Goal: Transaction & Acquisition: Subscribe to service/newsletter

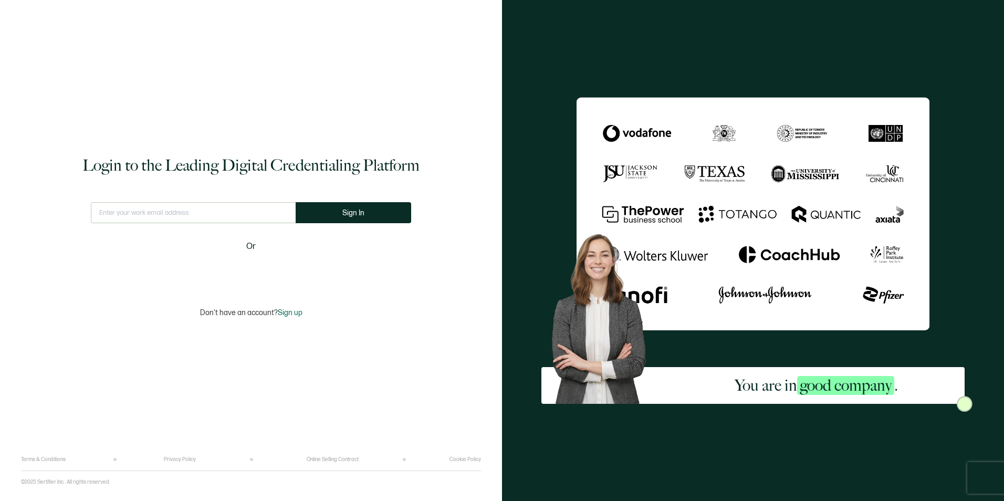
click at [157, 222] on input "text" at bounding box center [193, 212] width 205 height 21
type input "[PERSON_NAME][EMAIL_ADDRESS][PERSON_NAME][DOMAIN_NAME]"
click at [341, 212] on button "Sign In" at bounding box center [352, 212] width 115 height 21
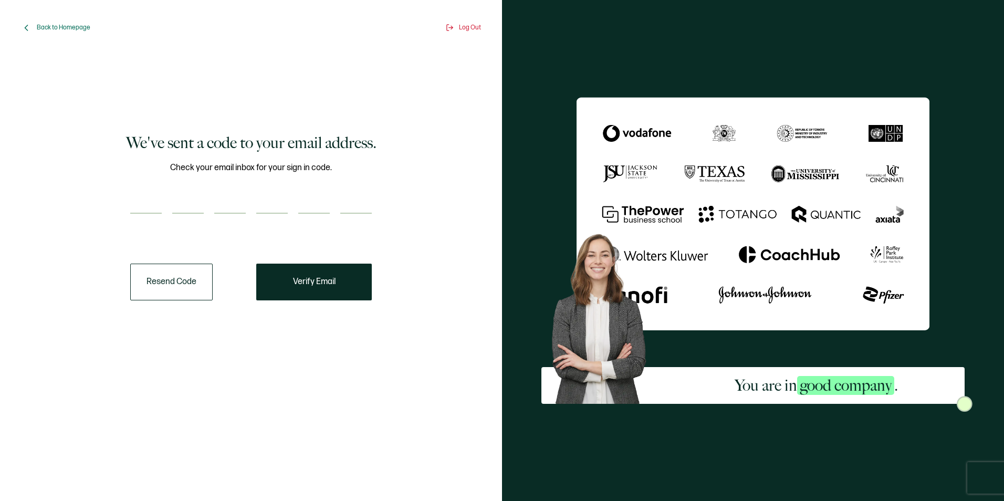
click at [149, 201] on input "number" at bounding box center [145, 203] width 31 height 21
type input "3"
type input "7"
type input "4"
type input "2"
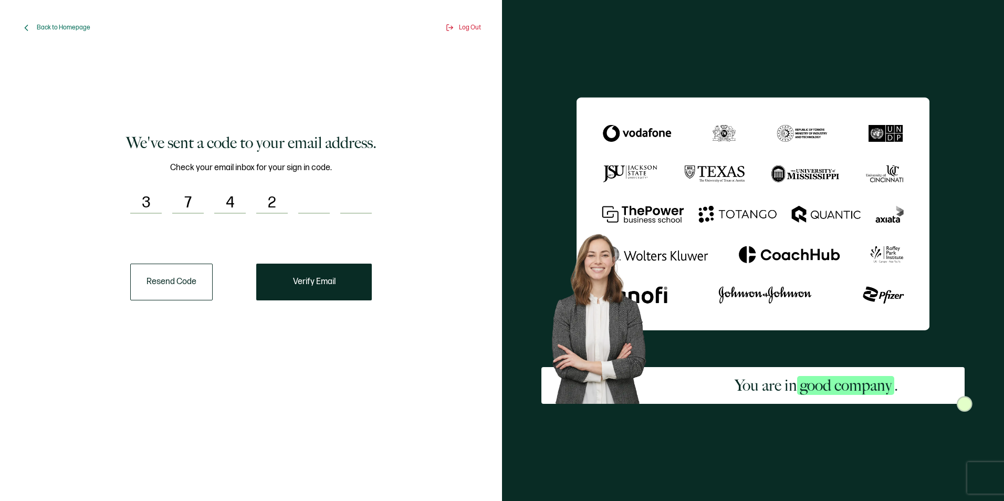
type input "1"
type input "0"
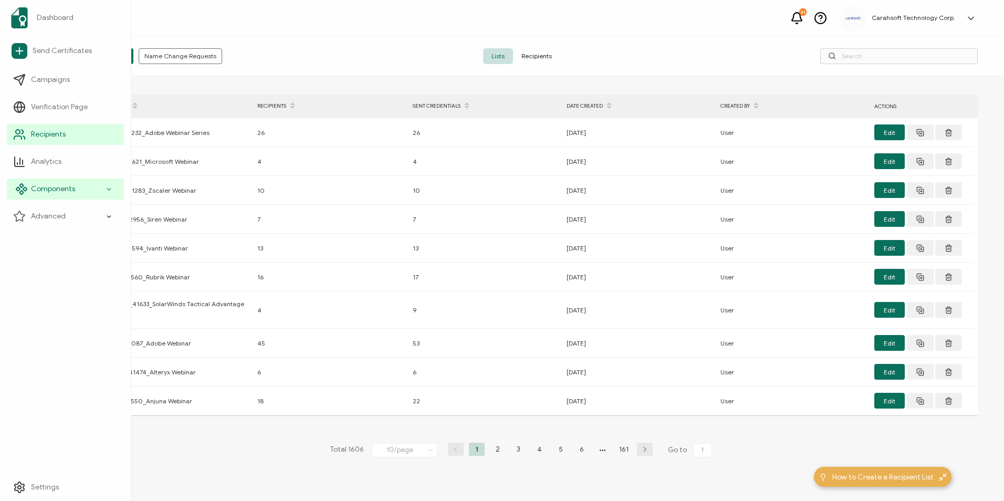
click at [37, 188] on span "Components" at bounding box center [53, 189] width 44 height 10
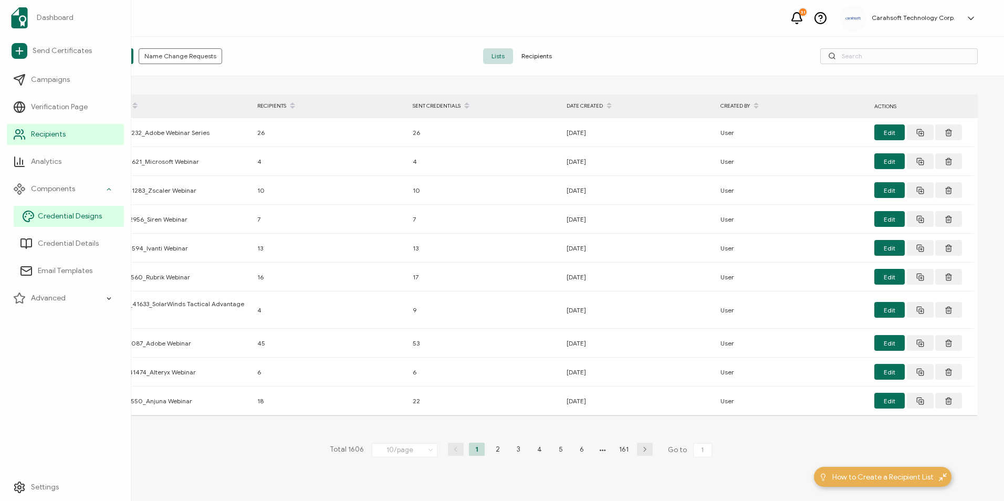
click at [69, 224] on link "Credential Designs" at bounding box center [69, 216] width 110 height 21
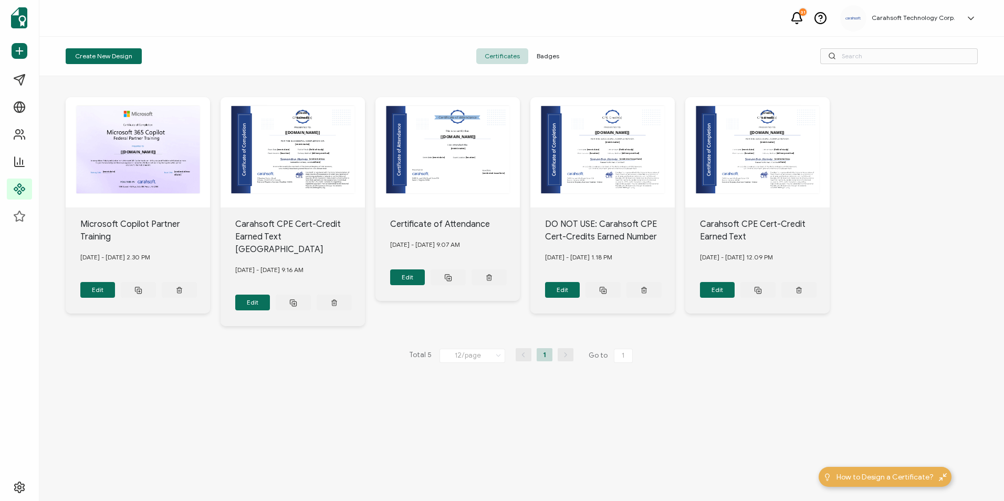
click at [545, 59] on span "Badges" at bounding box center [547, 56] width 39 height 16
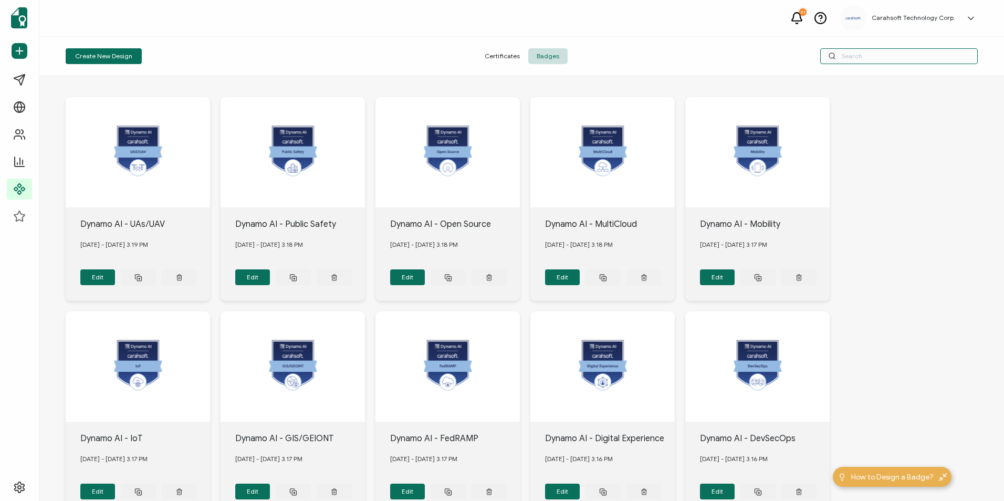
click at [921, 54] on input "text" at bounding box center [898, 56] width 157 height 16
type input "john"
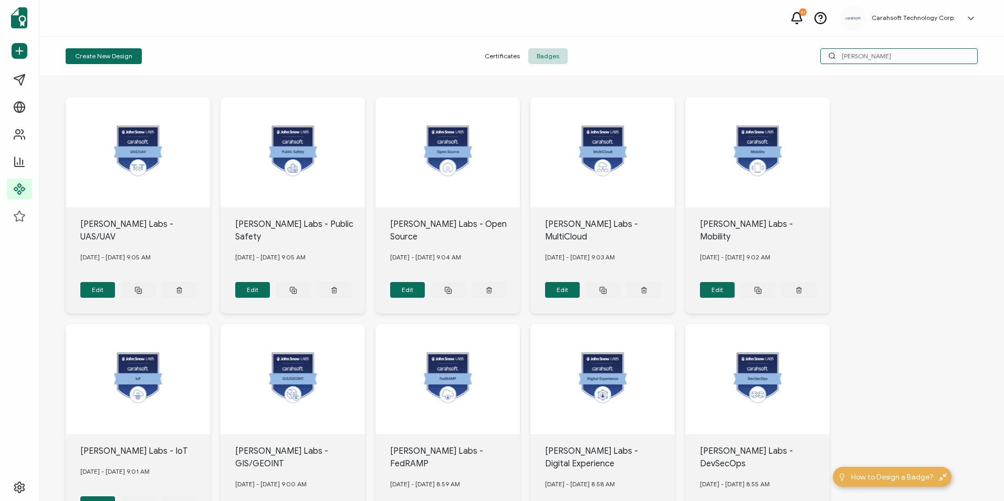
drag, startPoint x: 858, startPoint y: 58, endPoint x: 821, endPoint y: 60, distance: 37.3
click at [821, 60] on input "john" at bounding box center [898, 56] width 157 height 16
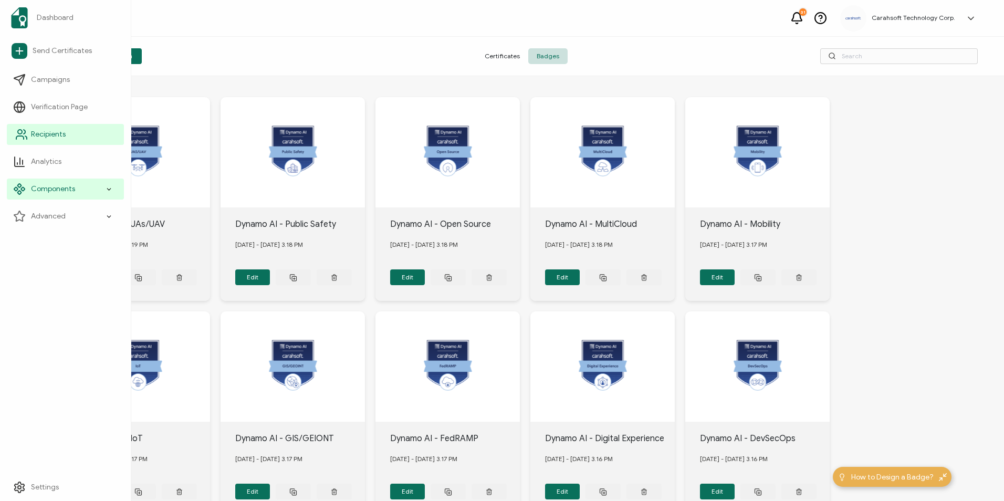
click at [42, 136] on span "Recipients" at bounding box center [48, 134] width 35 height 10
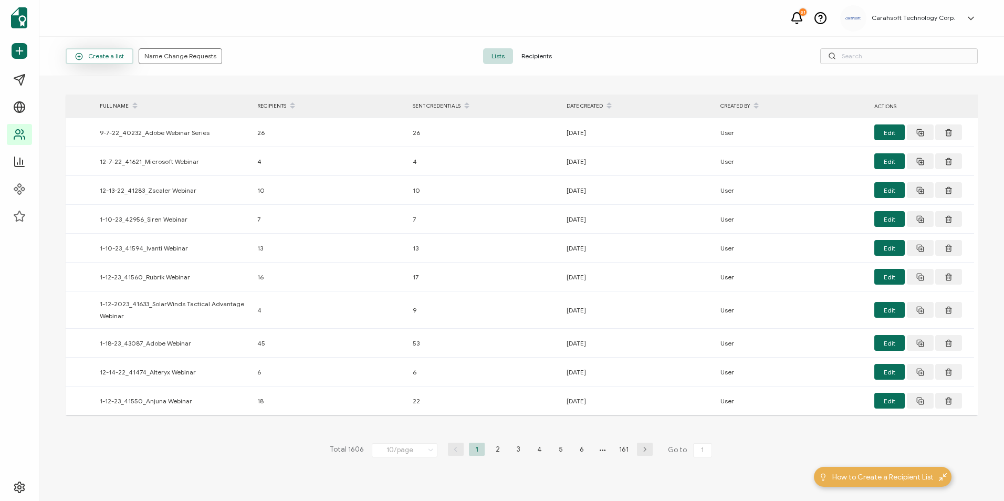
click at [105, 57] on span "Create a list" at bounding box center [99, 56] width 49 height 8
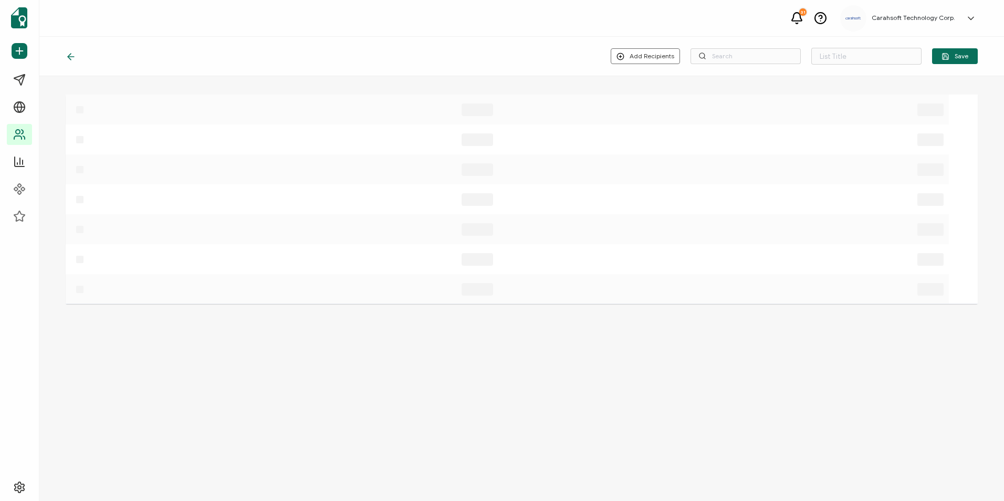
type input "List 1607"
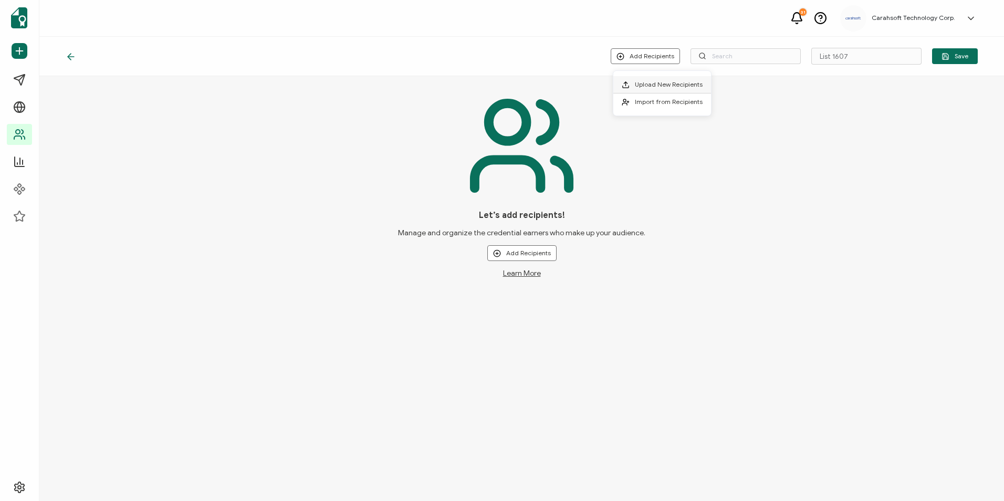
click at [649, 87] on span "Upload New Recipients" at bounding box center [669, 84] width 68 height 8
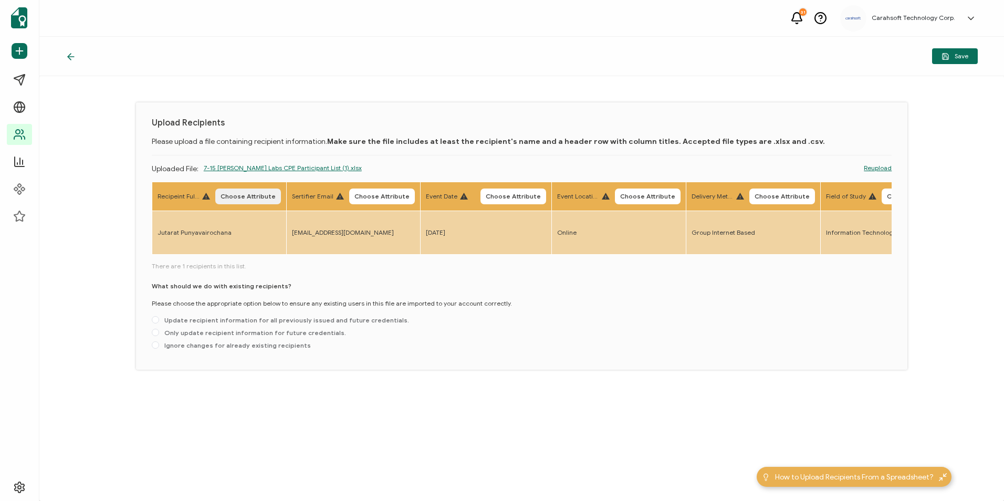
click at [236, 193] on span "Choose Attribute" at bounding box center [247, 196] width 55 height 6
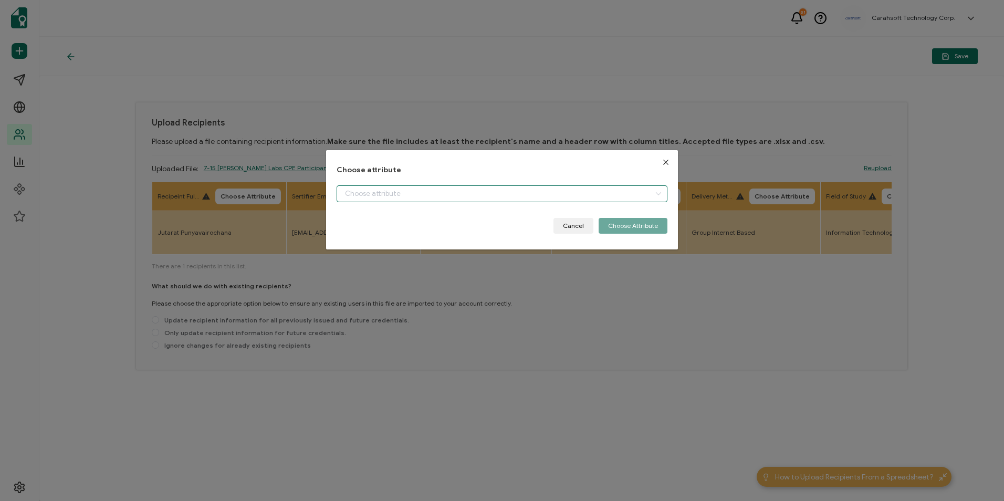
click at [410, 195] on input "dialog" at bounding box center [501, 193] width 330 height 17
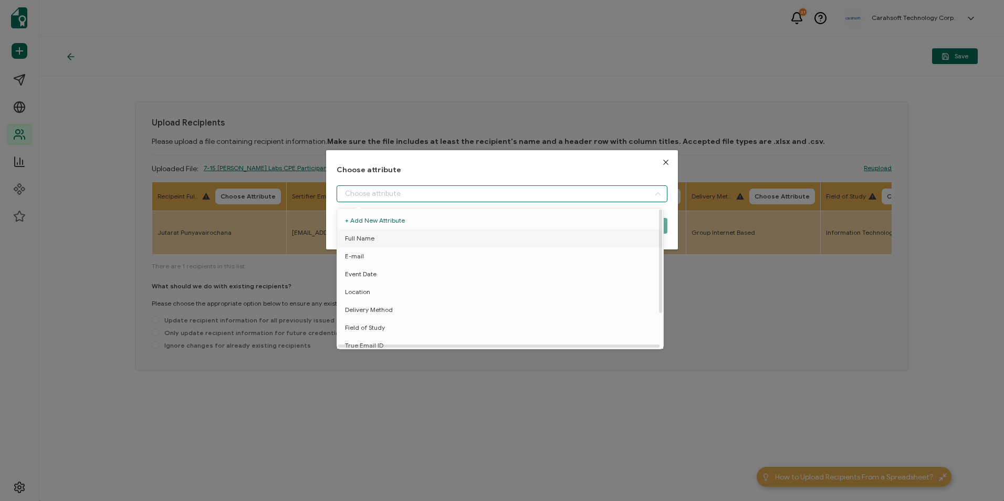
click at [393, 240] on li "Full Name" at bounding box center [501, 238] width 335 height 18
type input "Full Name"
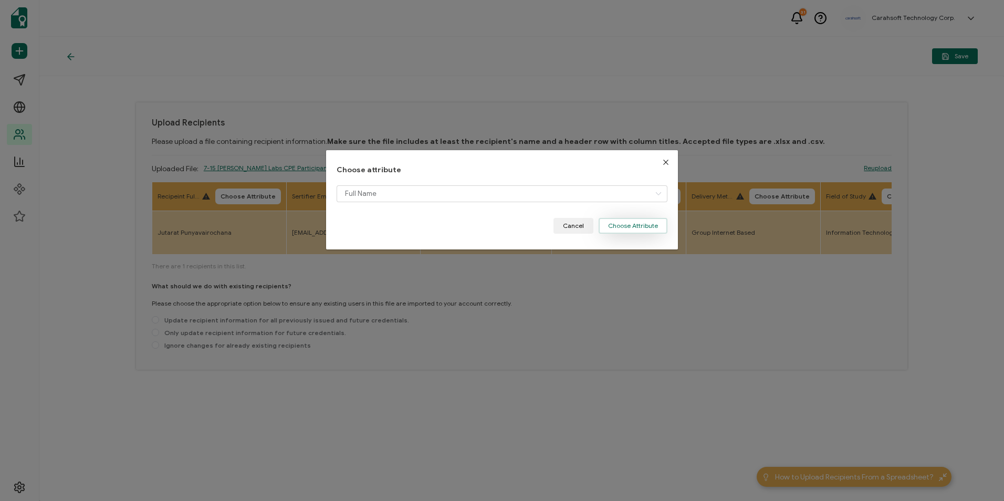
click at [634, 225] on button "Choose Attribute" at bounding box center [632, 226] width 69 height 16
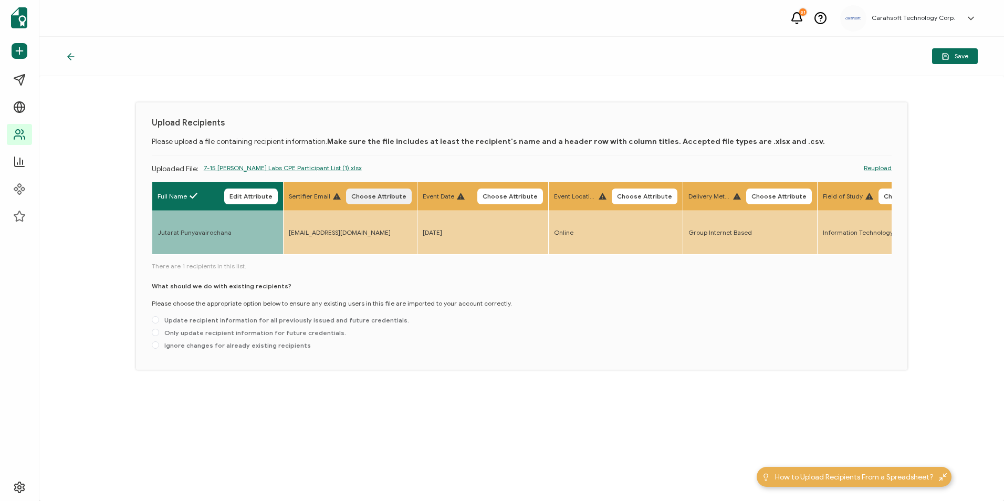
click at [389, 195] on span "Choose Attribute" at bounding box center [378, 196] width 55 height 6
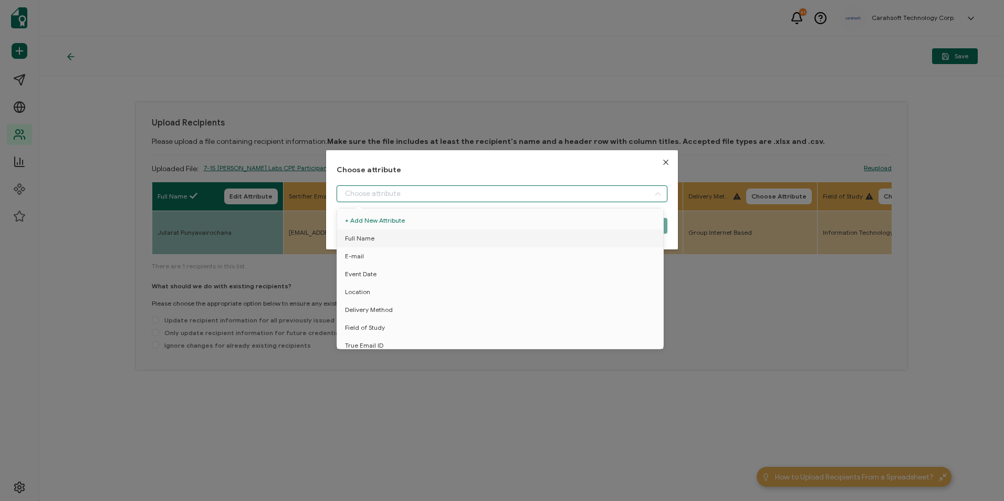
click at [384, 195] on input "dialog" at bounding box center [501, 193] width 330 height 17
click at [371, 261] on li "E-mail" at bounding box center [501, 256] width 335 height 18
type input "E-mail"
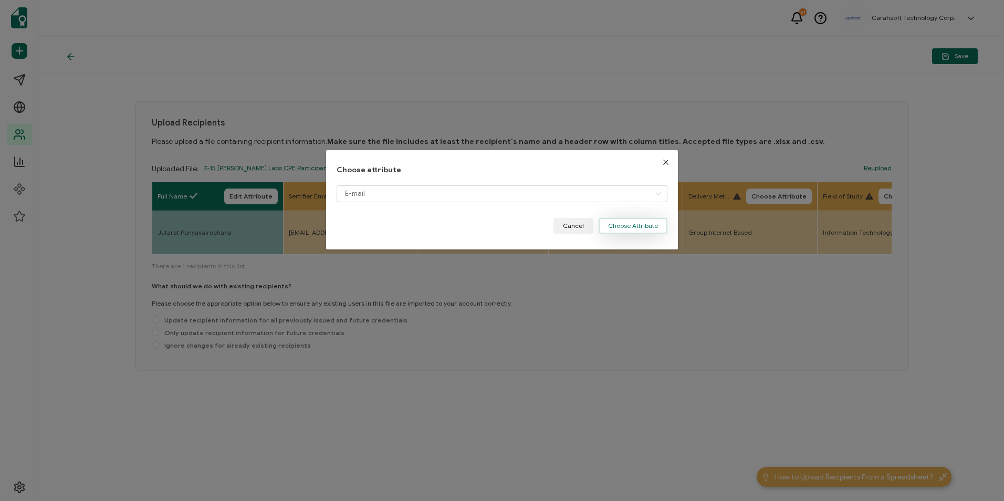
click at [628, 219] on button "Choose Attribute" at bounding box center [632, 226] width 69 height 16
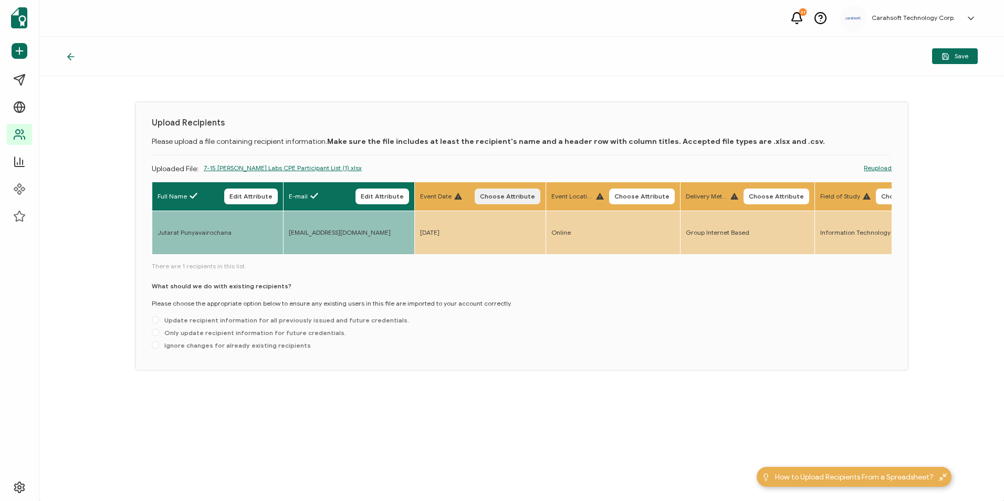
click at [517, 199] on span "Choose Attribute" at bounding box center [507, 196] width 55 height 6
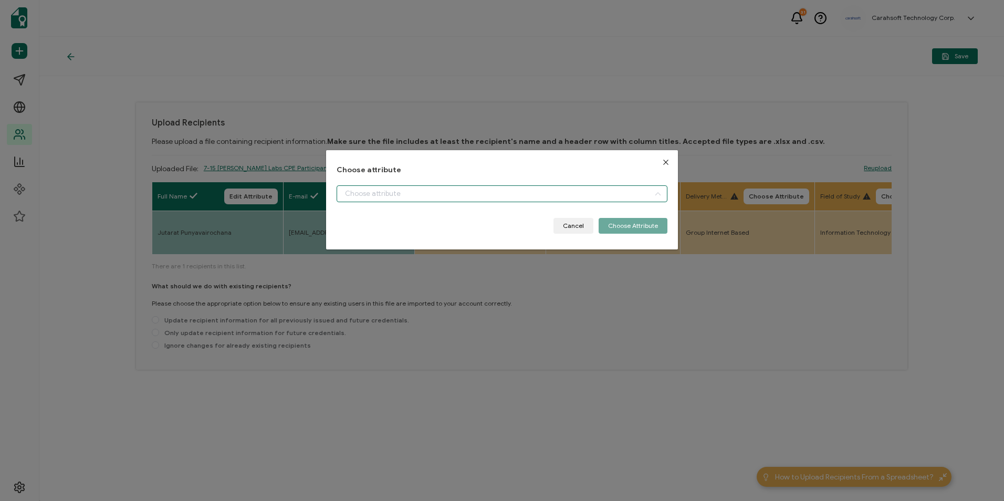
click at [445, 201] on input "dialog" at bounding box center [501, 193] width 330 height 17
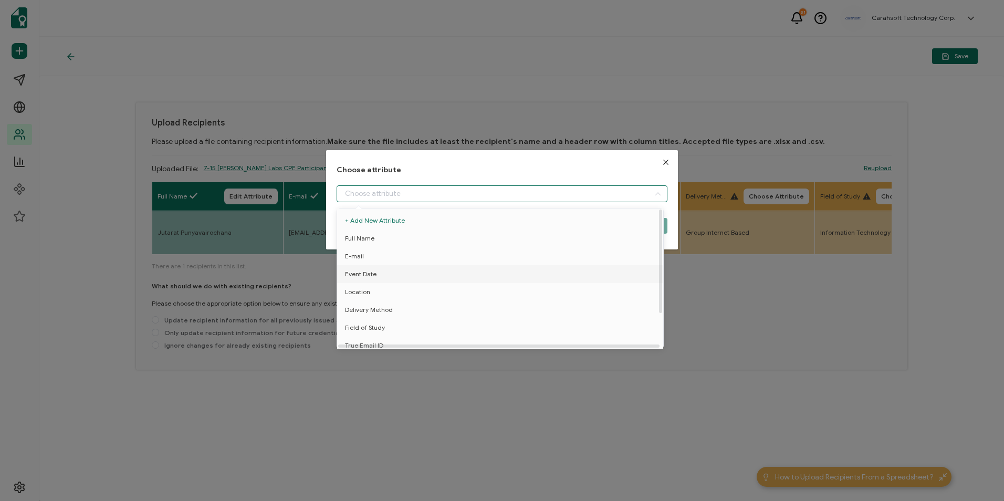
click at [407, 273] on li "Event Date" at bounding box center [501, 274] width 335 height 18
type input "Event Date"
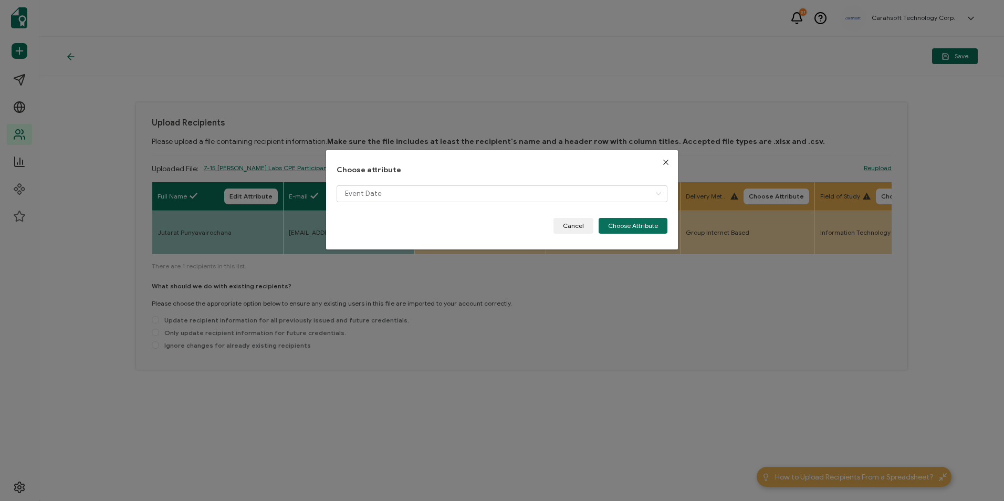
click at [628, 214] on div "Event Date" at bounding box center [501, 201] width 330 height 33
click at [619, 230] on button "Choose Attribute" at bounding box center [632, 226] width 69 height 16
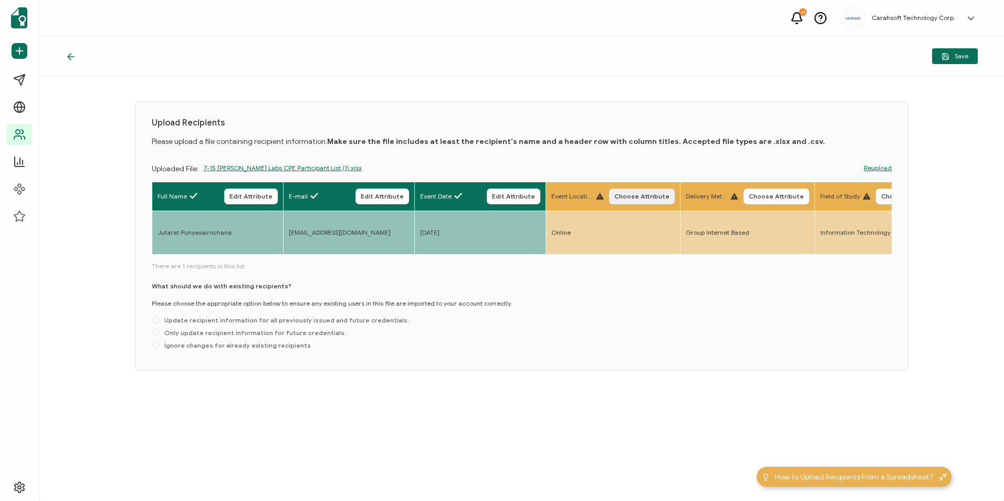
click at [641, 198] on span "Choose Attribute" at bounding box center [641, 196] width 55 height 6
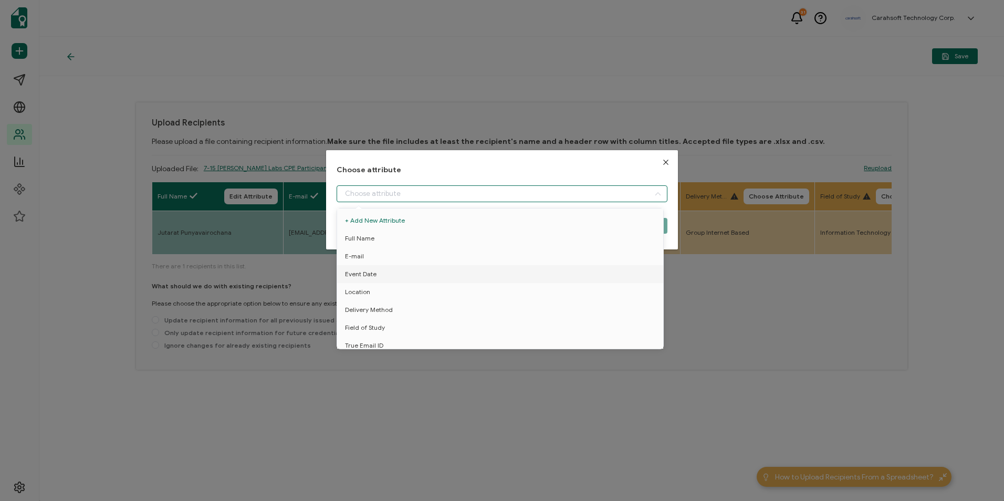
click at [484, 194] on input "dialog" at bounding box center [501, 193] width 330 height 17
click at [409, 294] on li "Location" at bounding box center [501, 292] width 335 height 18
type input "Location"
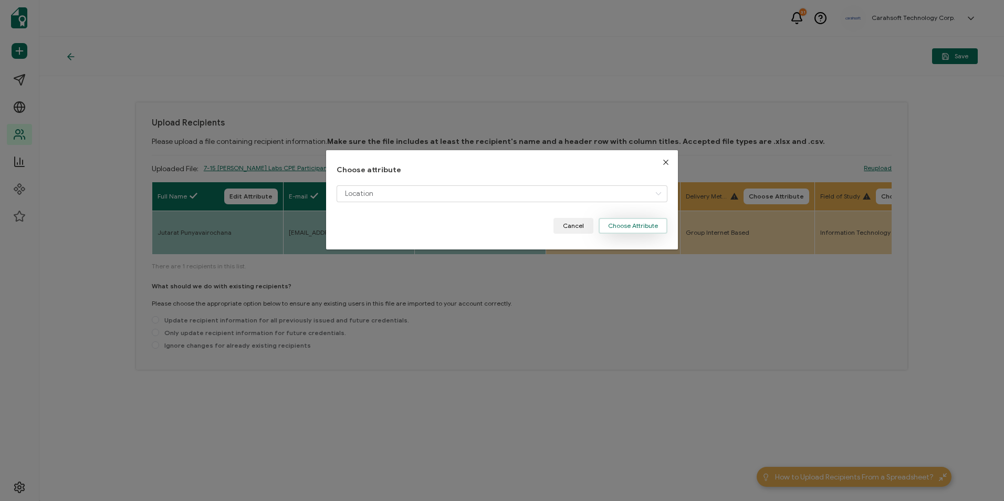
click at [653, 224] on button "Choose Attribute" at bounding box center [632, 226] width 69 height 16
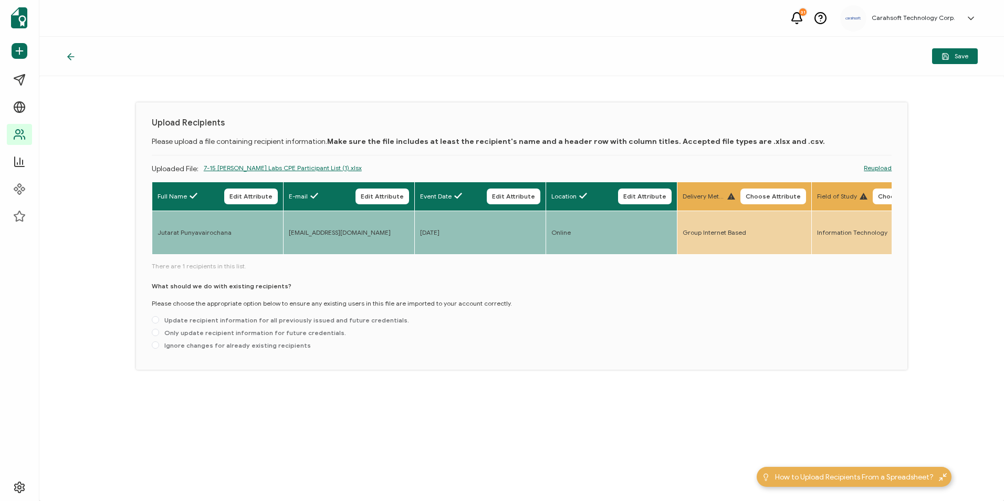
click at [776, 194] on span "Choose Attribute" at bounding box center [772, 196] width 55 height 6
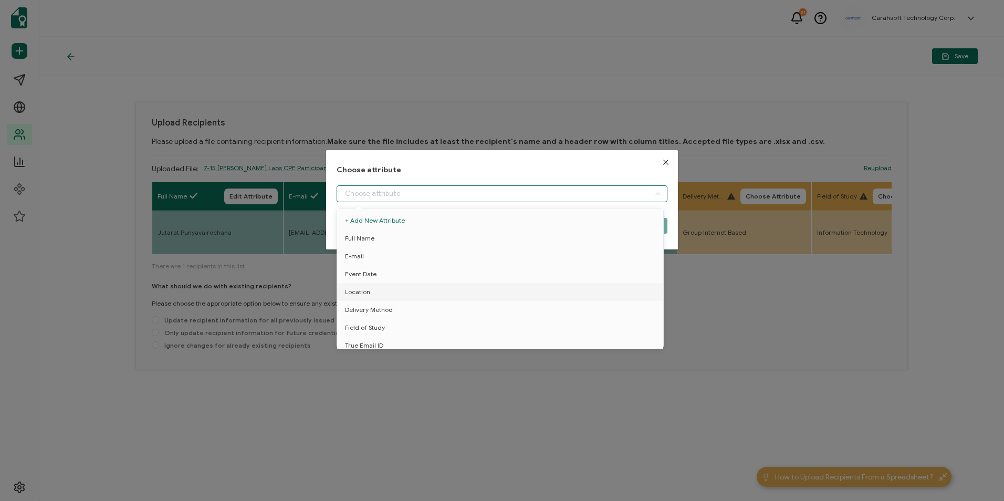
click at [516, 192] on input "dialog" at bounding box center [501, 193] width 330 height 17
click at [419, 311] on li "Delivery Method" at bounding box center [501, 310] width 335 height 18
type input "Delivery Method"
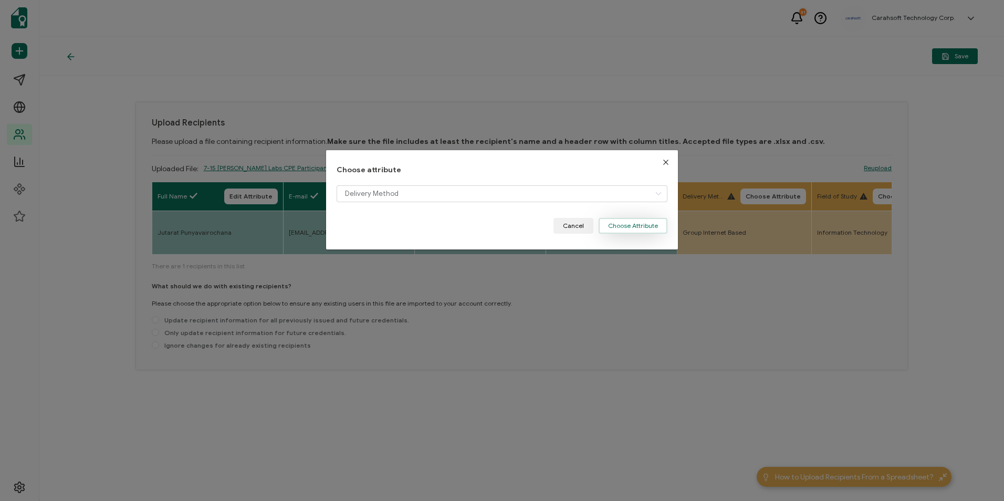
click at [638, 229] on button "Choose Attribute" at bounding box center [632, 226] width 69 height 16
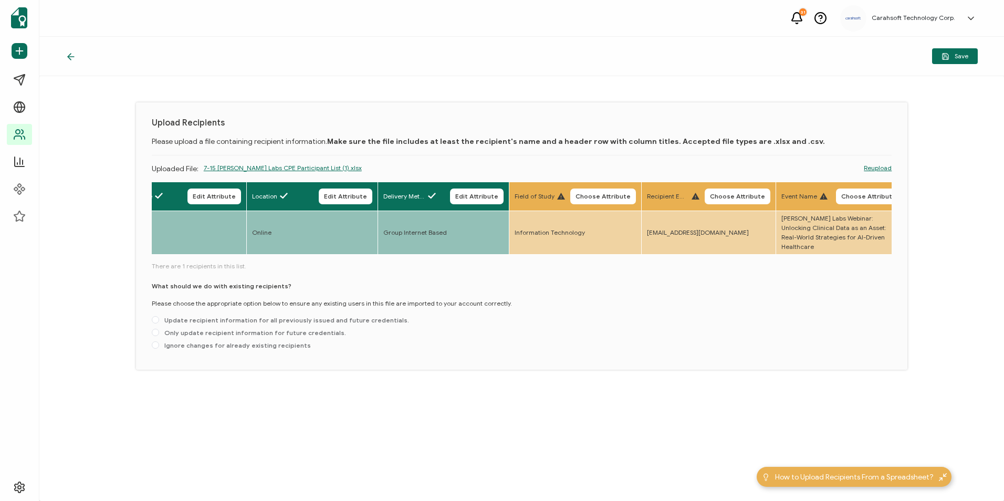
scroll to position [0, 385]
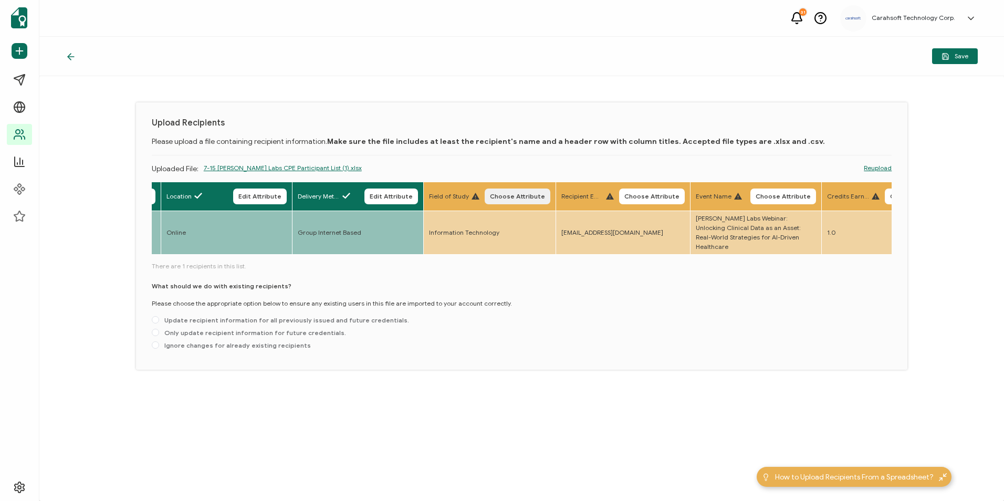
click at [505, 194] on span "Choose Attribute" at bounding box center [517, 196] width 55 height 6
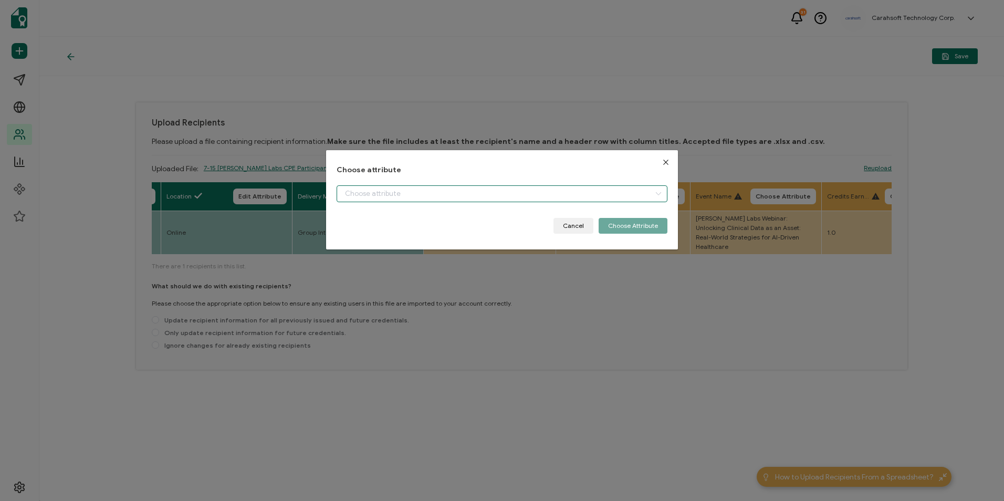
click at [460, 199] on input "dialog" at bounding box center [501, 193] width 330 height 17
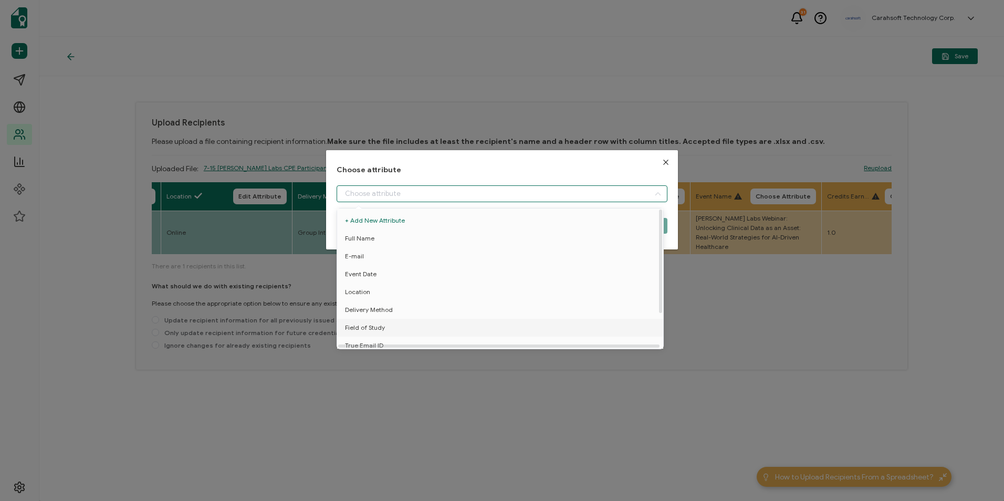
click at [396, 324] on li "Field of Study" at bounding box center [501, 328] width 335 height 18
type input "Field of Study"
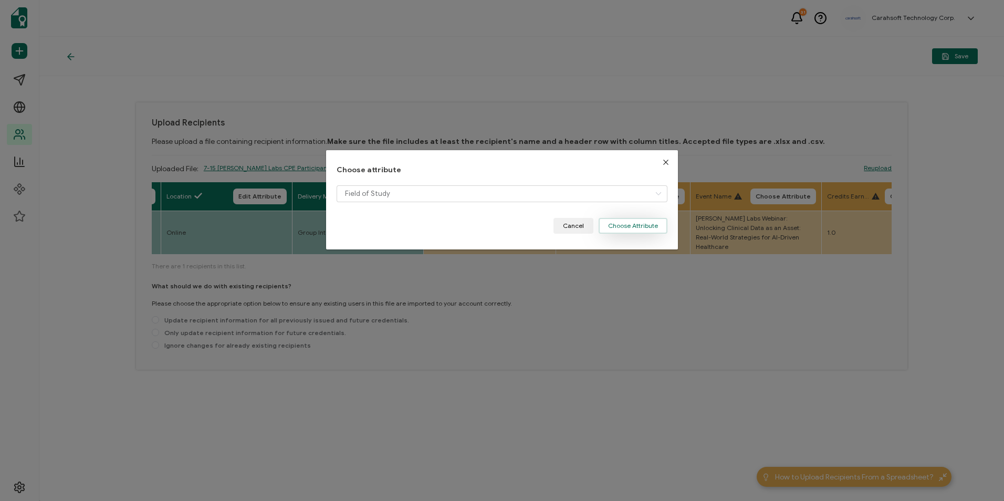
click at [613, 223] on button "Choose Attribute" at bounding box center [632, 226] width 69 height 16
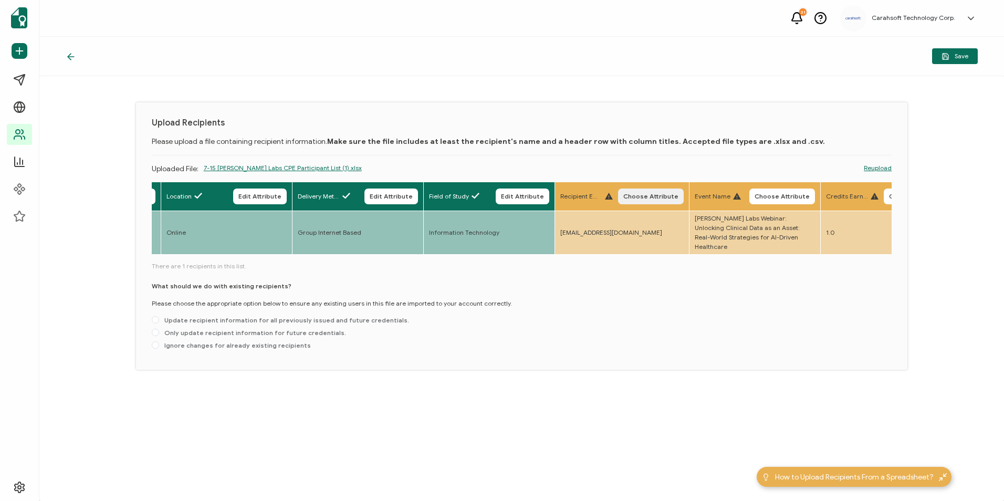
click at [650, 202] on button "Choose Attribute" at bounding box center [651, 196] width 66 height 16
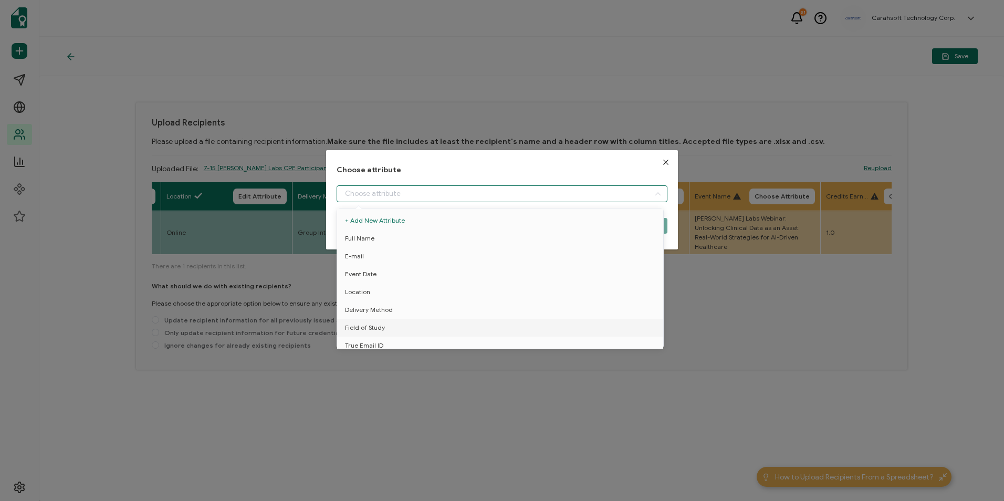
click at [510, 191] on input "dialog" at bounding box center [501, 193] width 330 height 17
click at [419, 295] on li "True Email ID" at bounding box center [501, 304] width 335 height 18
type input "True Email ID"
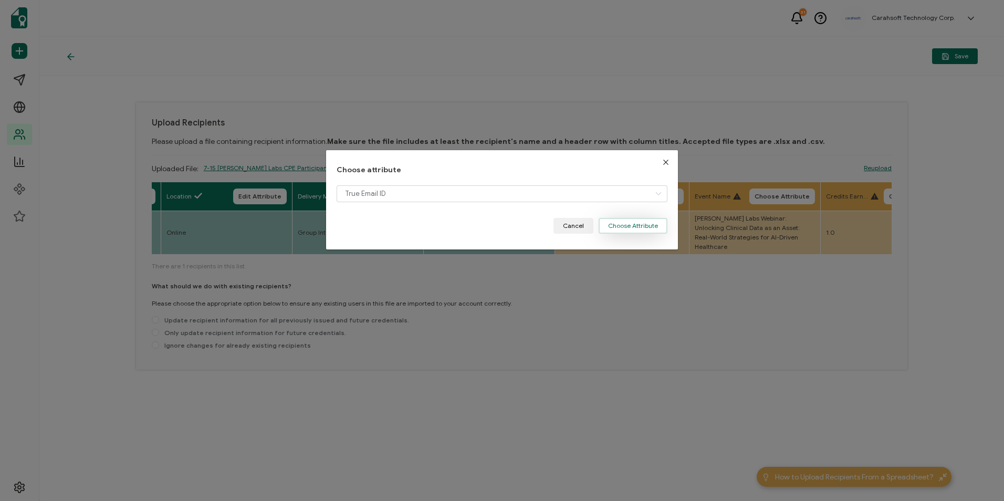
click at [605, 221] on button "Choose Attribute" at bounding box center [632, 226] width 69 height 16
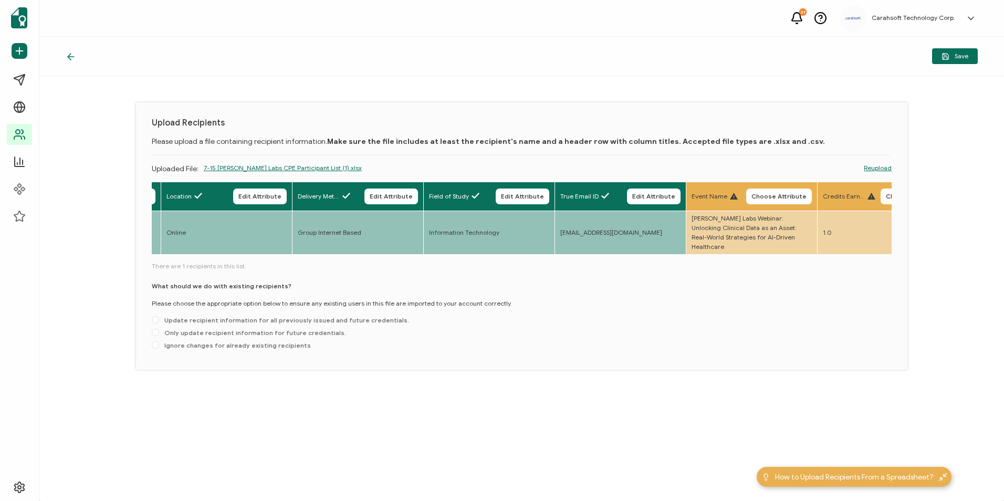
drag, startPoint x: 377, startPoint y: 246, endPoint x: 393, endPoint y: 241, distance: 16.4
click at [393, 241] on div "Full Name Edit Attribute E-mail Edit Attribute Event Date Edit Attribute Locati…" at bounding box center [522, 219] width 740 height 75
drag, startPoint x: 393, startPoint y: 241, endPoint x: 390, endPoint y: 260, distance: 19.7
click at [390, 261] on span "There are 1 recipients in this list." at bounding box center [522, 265] width 740 height 9
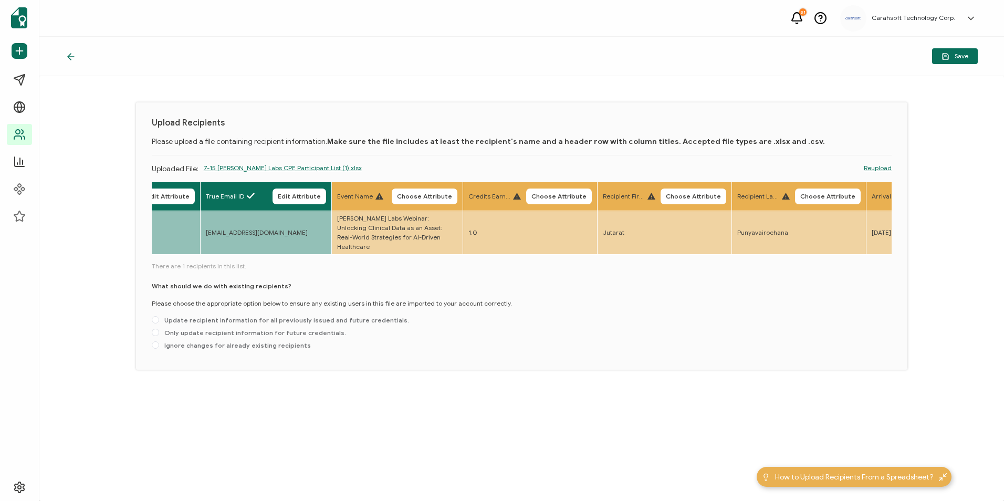
scroll to position [0, 742]
click at [431, 200] on button "Choose Attribute" at bounding box center [422, 196] width 66 height 16
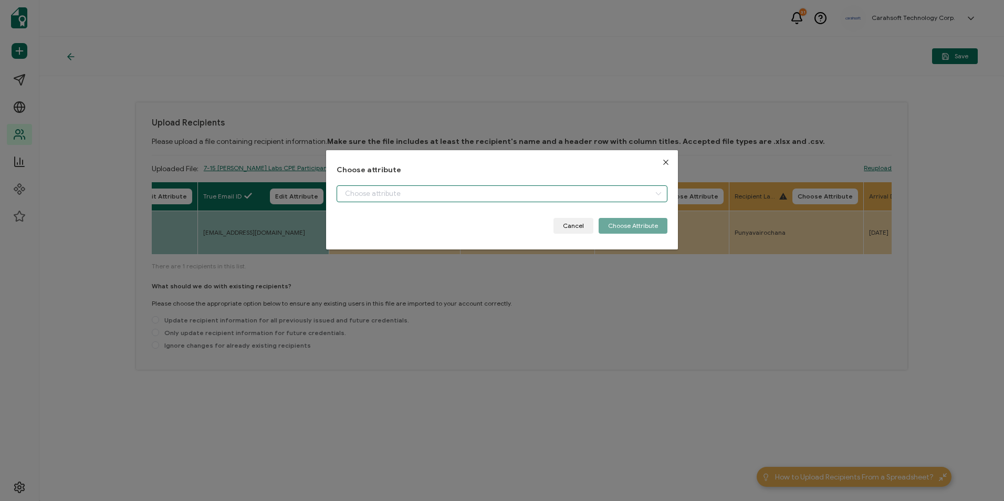
click at [441, 197] on input "dialog" at bounding box center [501, 193] width 330 height 17
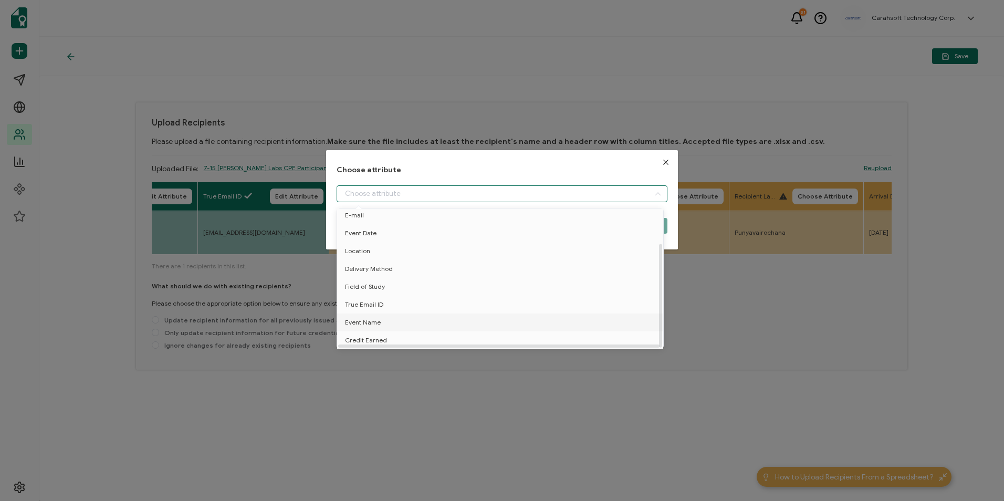
scroll to position [46, 0]
click at [409, 313] on li "Event Name" at bounding box center [501, 322] width 335 height 18
type input "Event Name"
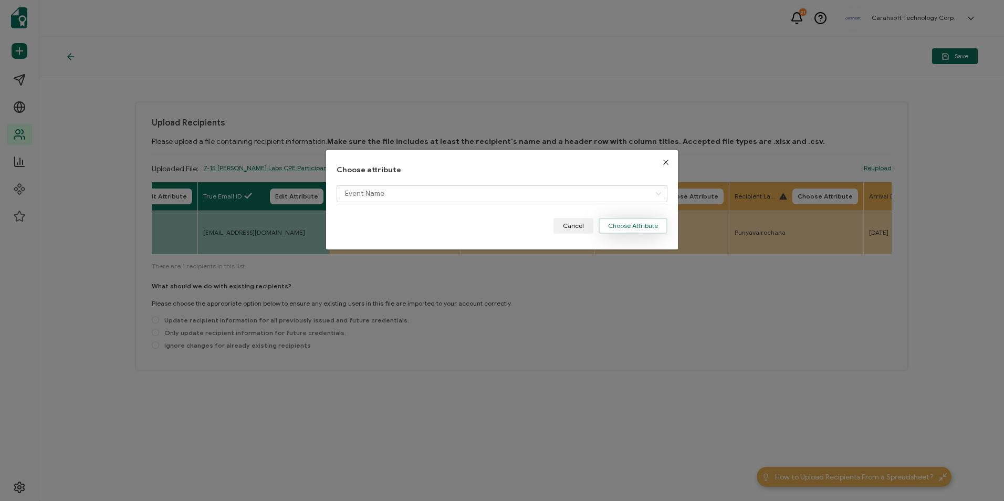
click at [636, 223] on button "Choose Attribute" at bounding box center [632, 226] width 69 height 16
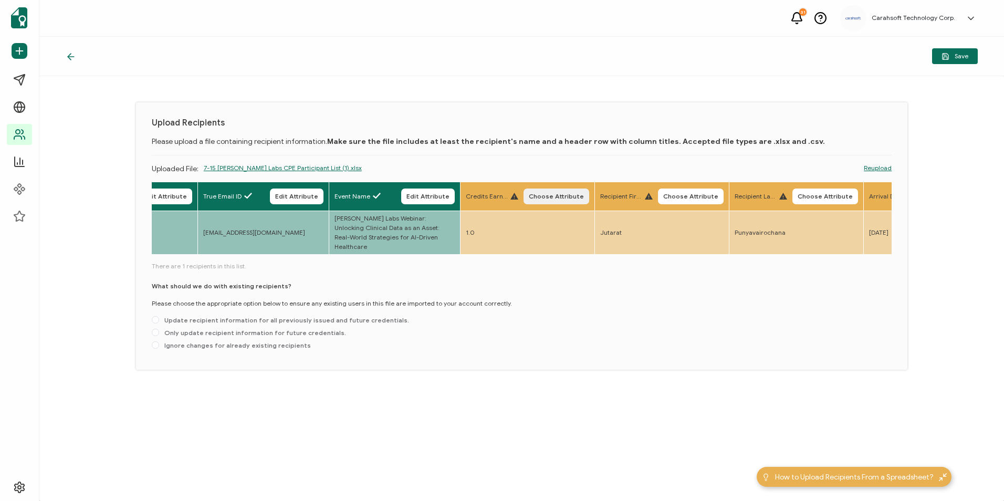
click at [543, 195] on span "Choose Attribute" at bounding box center [556, 196] width 55 height 6
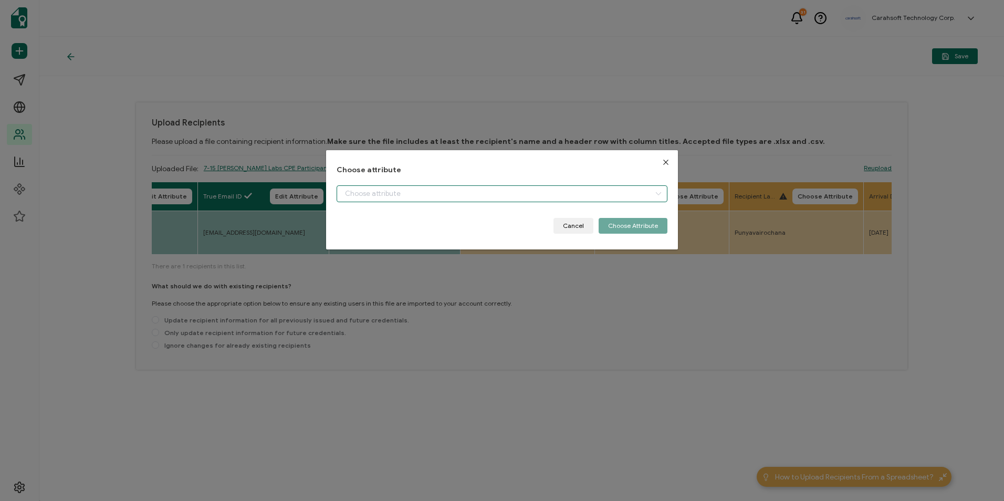
click at [477, 199] on input "dialog" at bounding box center [501, 193] width 330 height 17
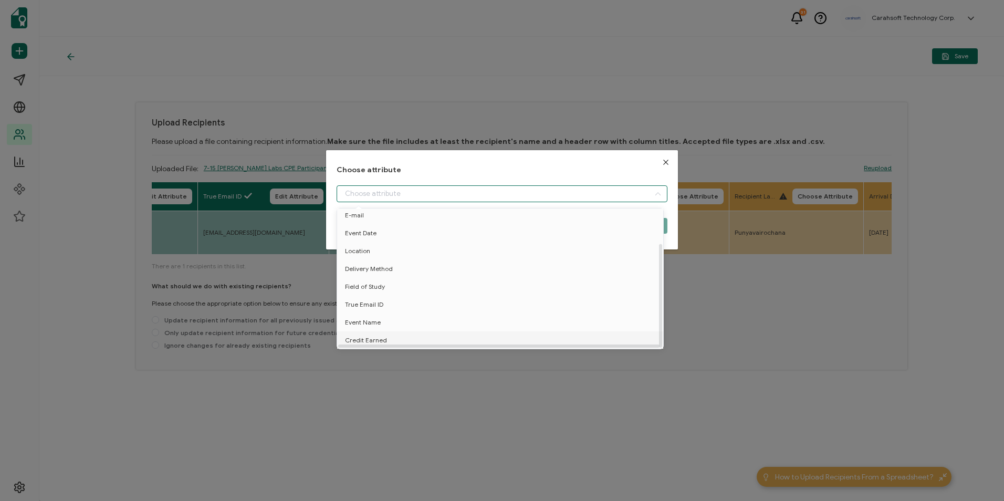
click at [404, 335] on li "Credit Earned" at bounding box center [501, 340] width 335 height 18
type input "Credit Earned"
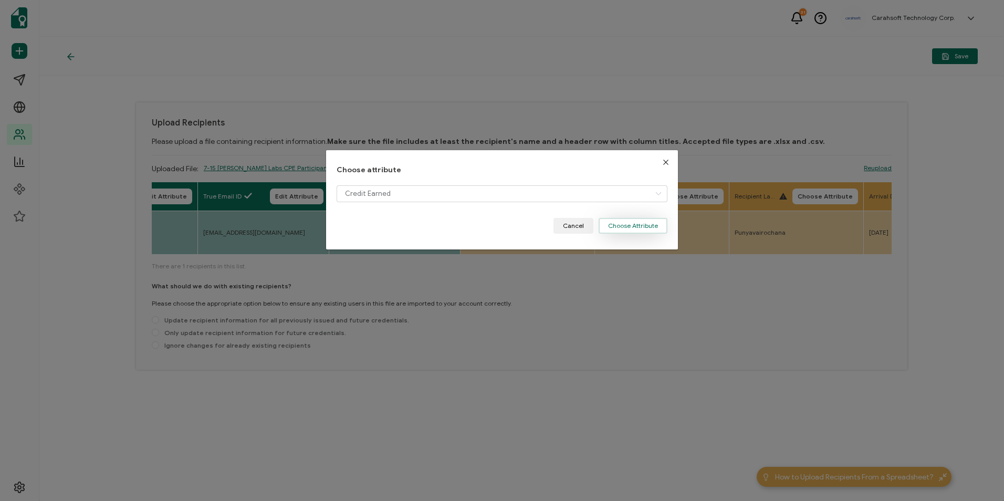
click at [605, 231] on button "Choose Attribute" at bounding box center [632, 226] width 69 height 16
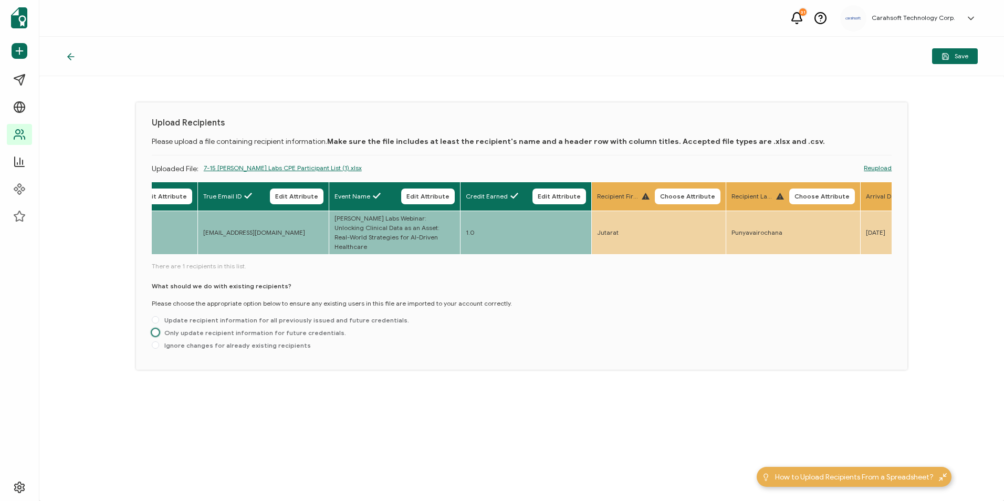
click at [194, 329] on span "Only update recipient information for future credentials." at bounding box center [252, 333] width 187 height 8
click at [159, 329] on input "Only update recipient information for future credentials." at bounding box center [155, 333] width 7 height 8
radio input "true"
click at [952, 55] on span "Save" at bounding box center [954, 56] width 27 height 8
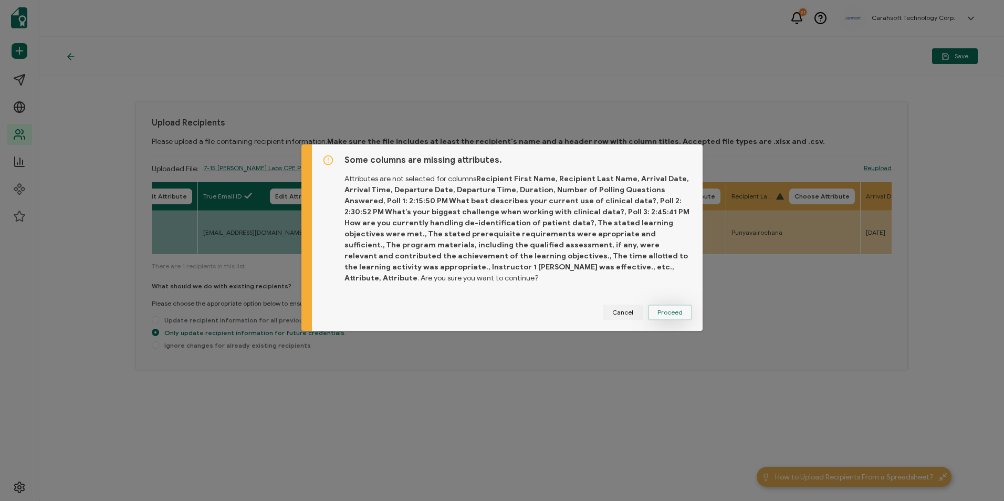
click at [674, 310] on button "Proceed" at bounding box center [670, 312] width 44 height 16
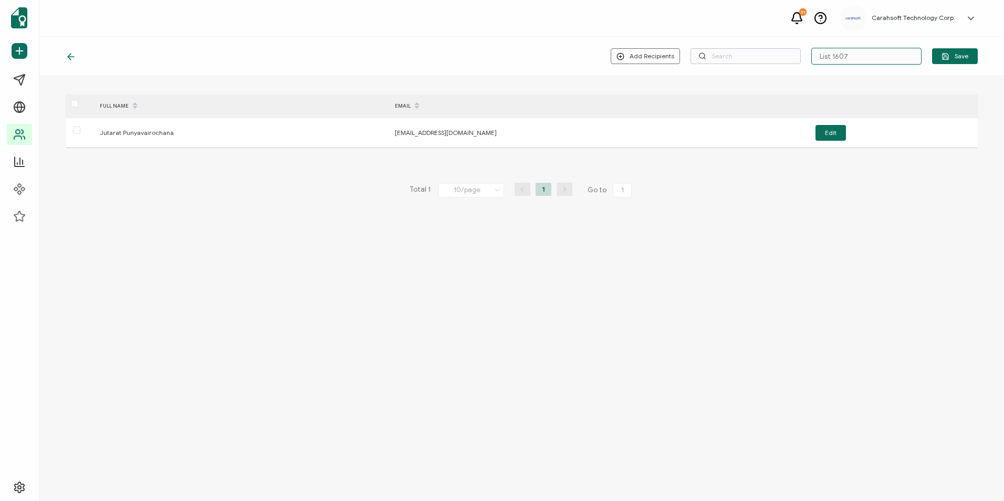
drag, startPoint x: 866, startPoint y: 54, endPoint x: 754, endPoint y: 57, distance: 111.9
click at [754, 57] on div "Add Recipients Upload New Recipients Import from Recipients List 1607 Save" at bounding box center [793, 56] width 367 height 17
type input "7-15-25_70302 John Snow Labs Webinar"
click at [958, 50] on button "Save" at bounding box center [955, 56] width 46 height 16
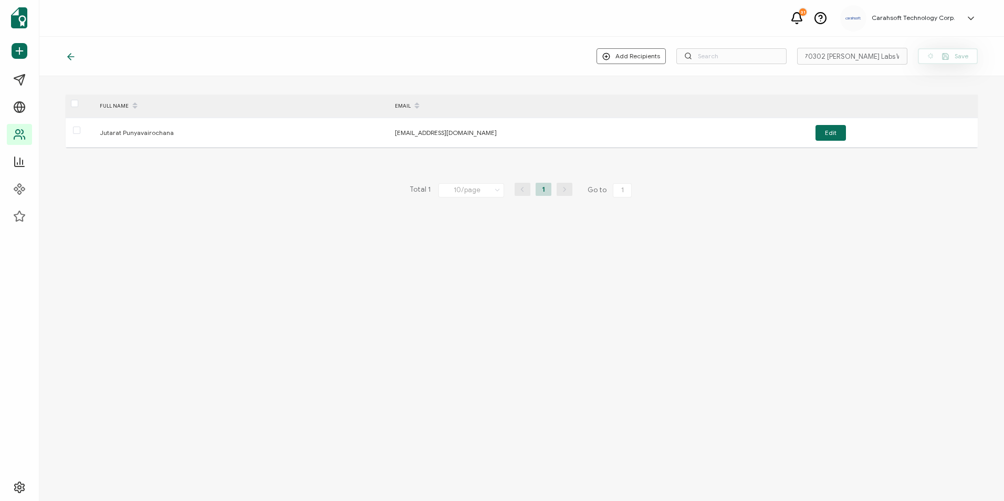
scroll to position [0, 0]
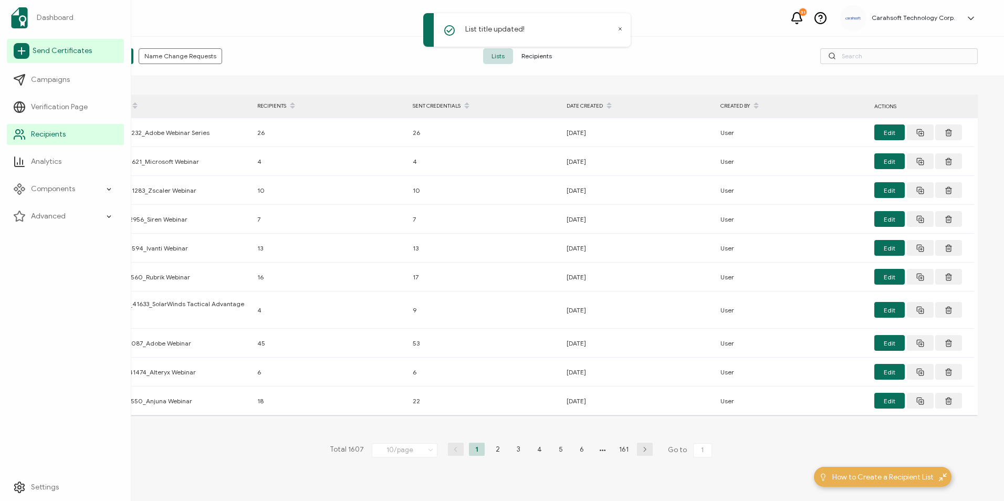
click at [31, 54] on link "Send Certificates" at bounding box center [65, 51] width 117 height 24
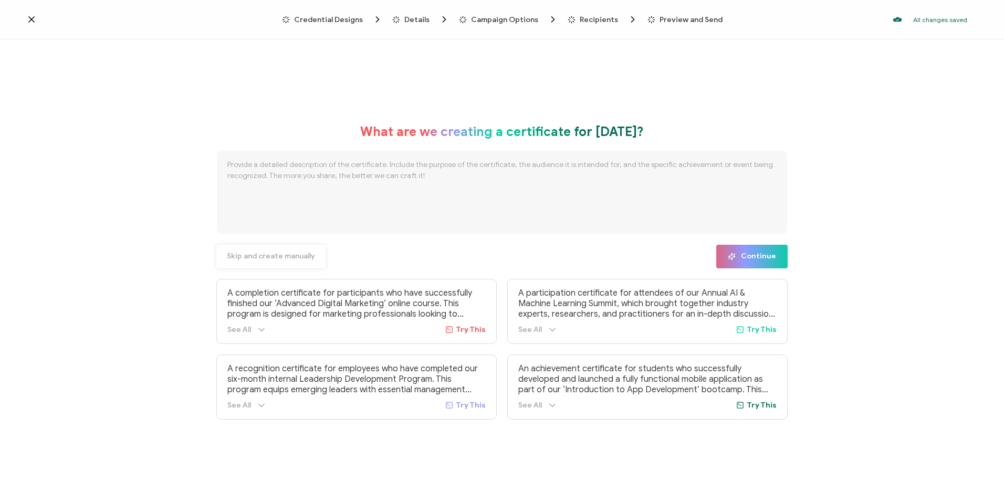
click at [293, 253] on span "Skip and create manually" at bounding box center [271, 255] width 88 height 7
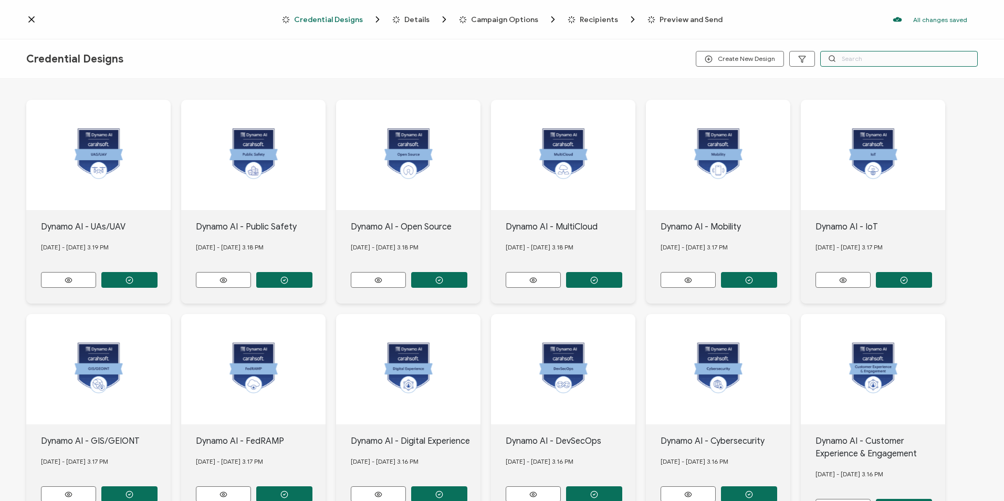
click at [869, 58] on input "text" at bounding box center [898, 59] width 157 height 16
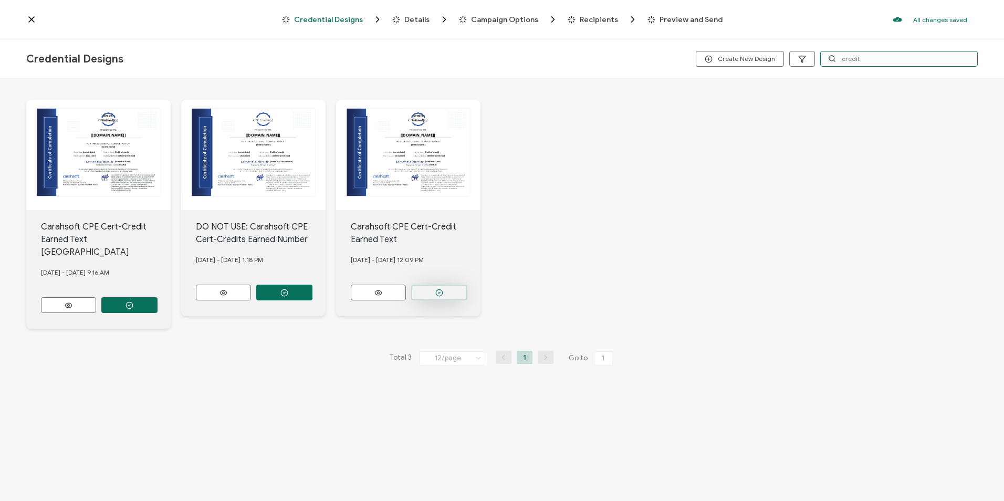
type input "credit"
click at [445, 289] on button "button" at bounding box center [439, 292] width 56 height 16
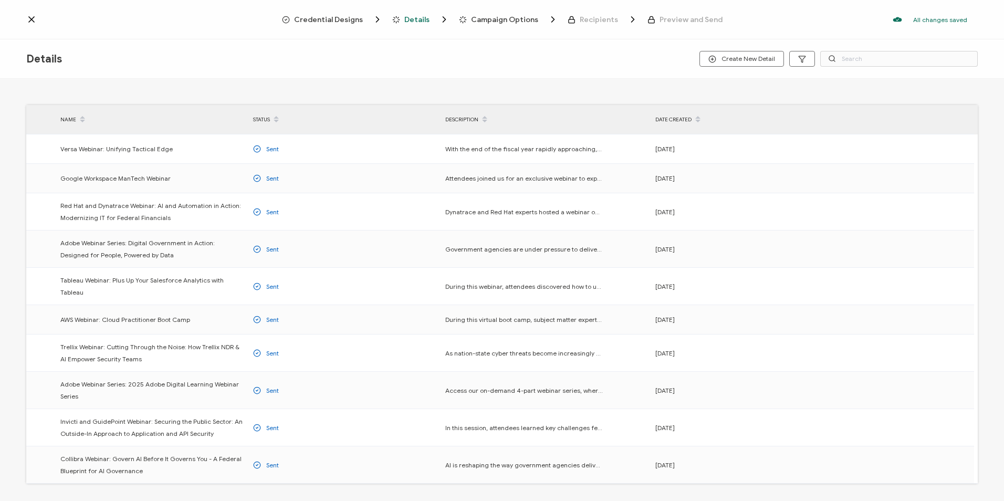
click at [341, 20] on span "Credential Designs" at bounding box center [328, 20] width 69 height 8
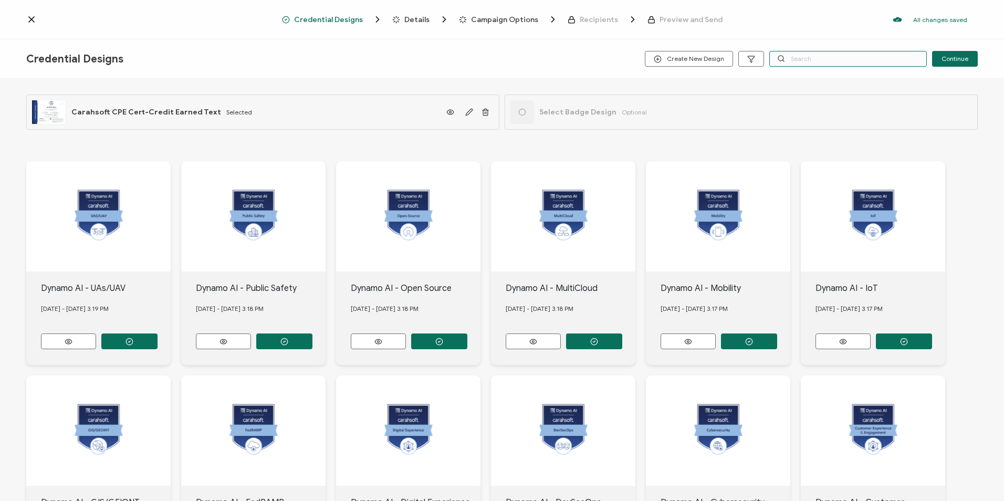
click at [821, 56] on input "text" at bounding box center [847, 59] width 157 height 16
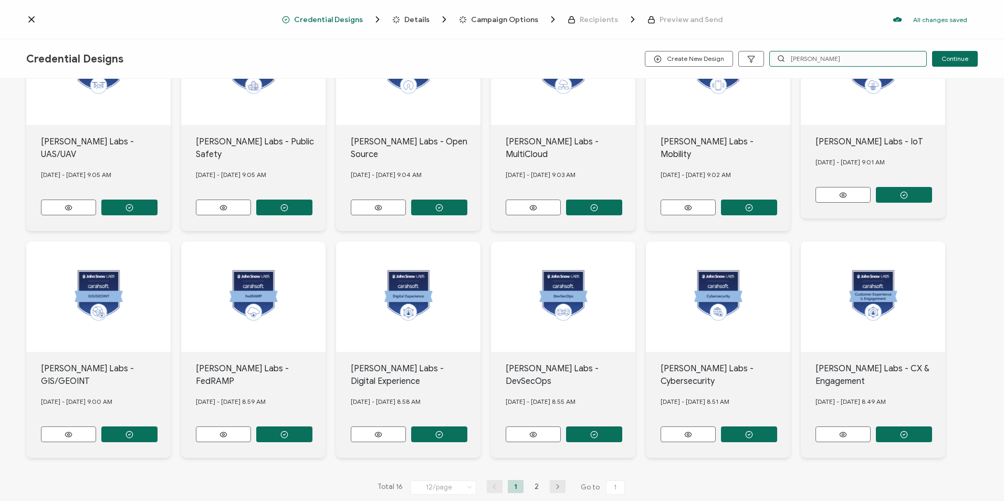
scroll to position [210, 0]
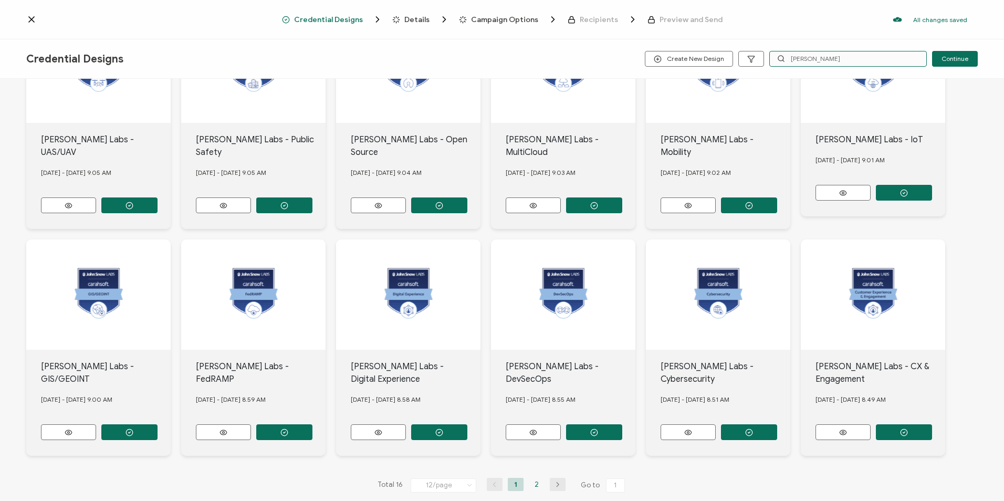
type input "john"
click at [533, 478] on li "2" at bounding box center [537, 484] width 16 height 13
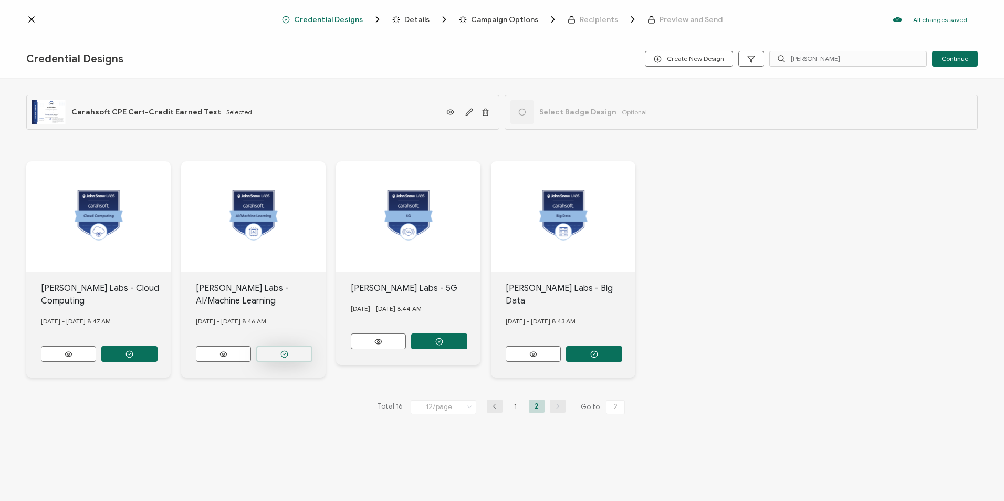
click at [292, 354] on button "button" at bounding box center [284, 354] width 56 height 16
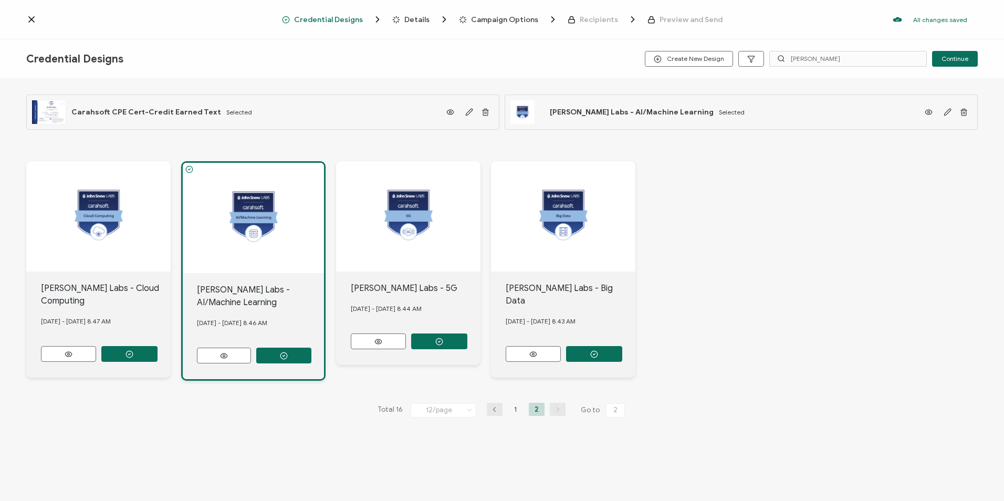
click at [418, 17] on span "Details" at bounding box center [416, 20] width 25 height 8
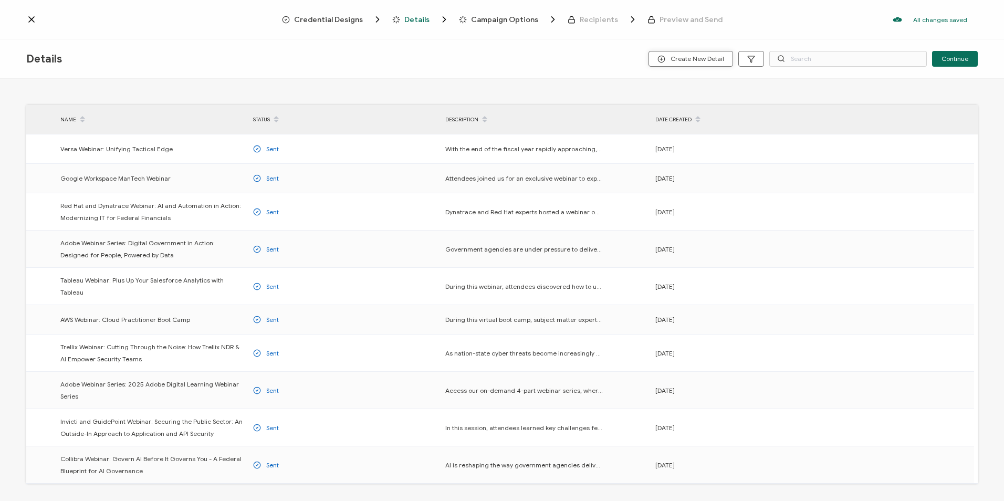
click at [669, 55] on span "Create New Detail" at bounding box center [690, 59] width 67 height 8
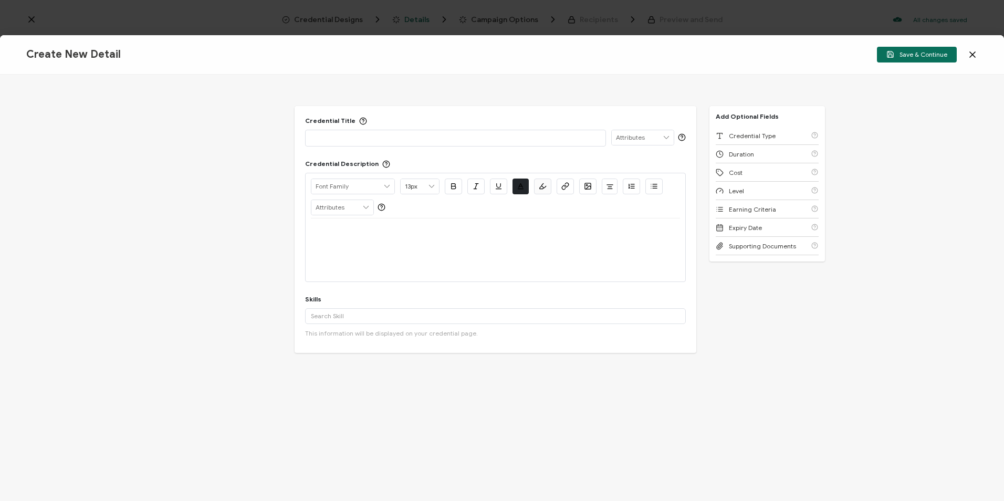
click at [409, 137] on p at bounding box center [455, 137] width 289 height 10
paste div
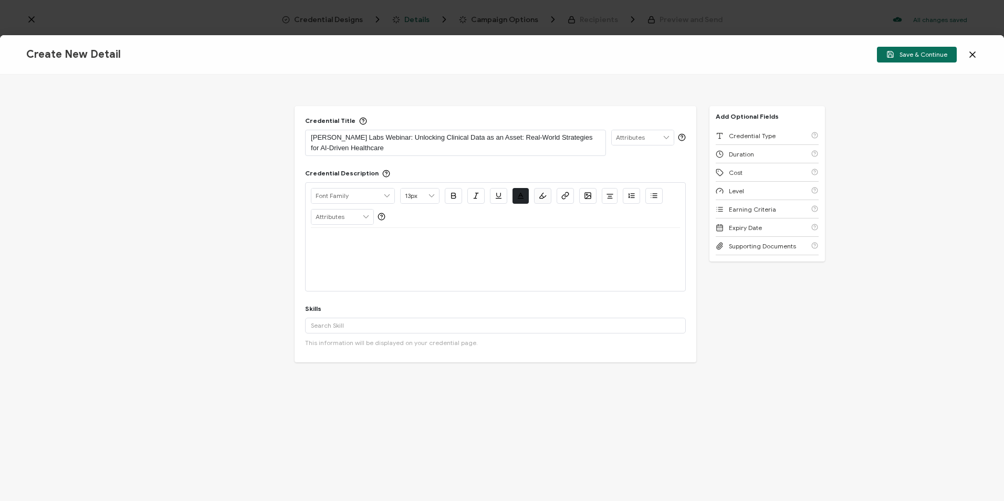
click at [381, 241] on p at bounding box center [495, 240] width 369 height 9
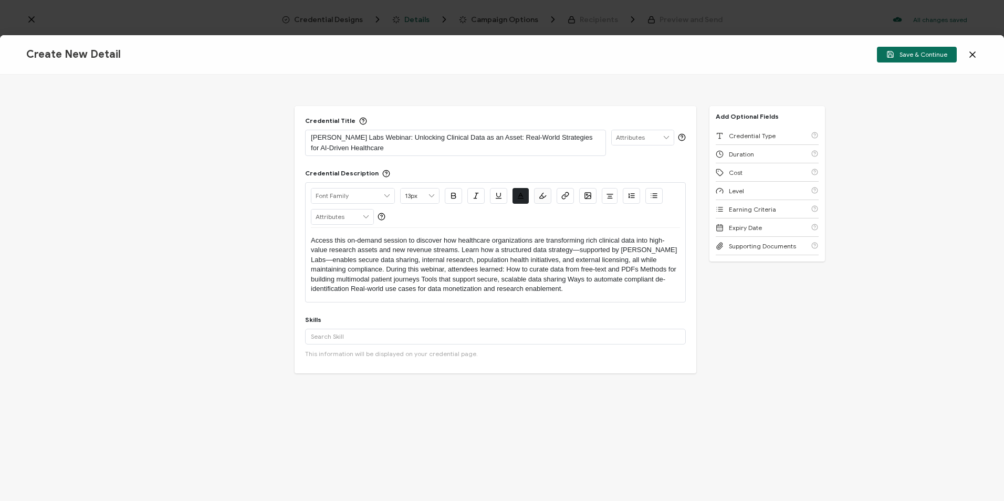
click at [348, 326] on div "Skills Add '' A custom skill's name cannot exceed 40 characters. More This info…" at bounding box center [495, 338] width 381 height 47
click at [342, 340] on input "text" at bounding box center [495, 337] width 381 height 16
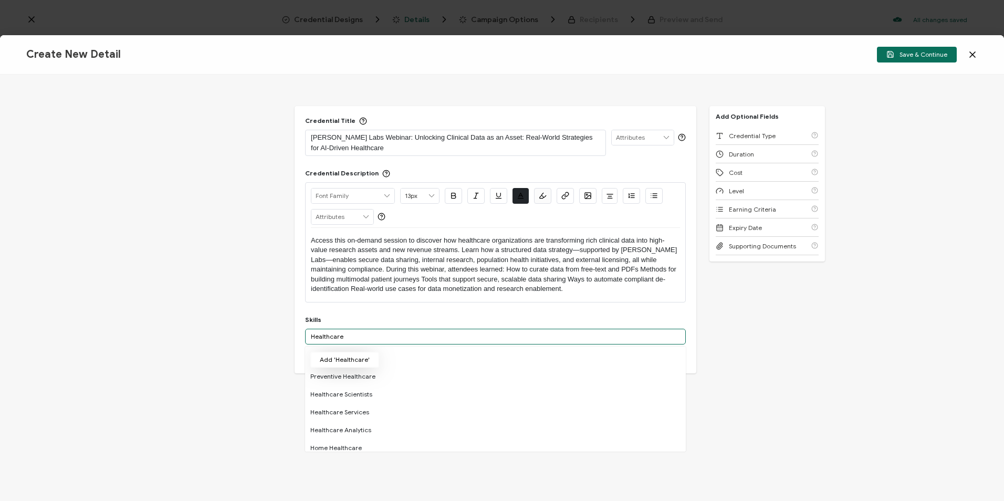
type input "Healthcare"
click at [328, 364] on button "Add 'Healthcare'" at bounding box center [344, 360] width 69 height 16
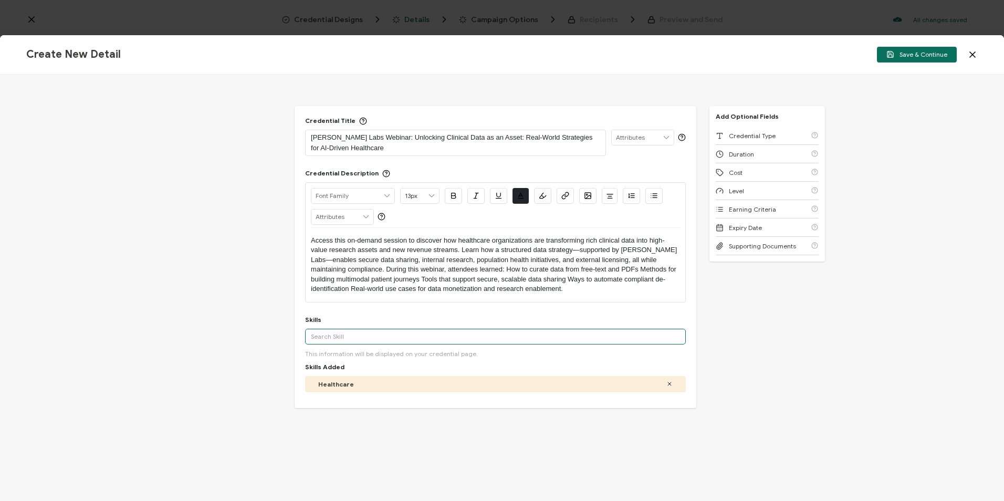
click at [337, 335] on input "text" at bounding box center [495, 337] width 381 height 16
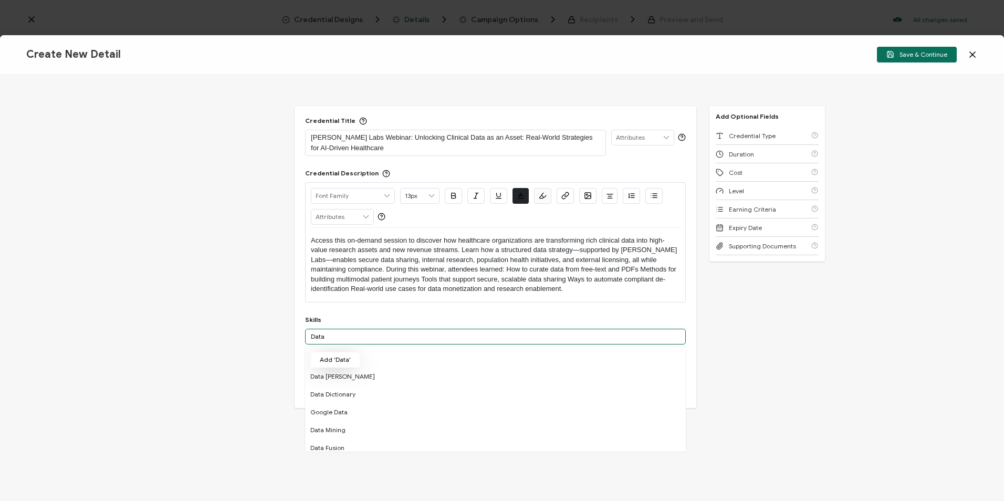
type input "Data"
click at [346, 354] on button "Add 'Data'" at bounding box center [335, 360] width 50 height 16
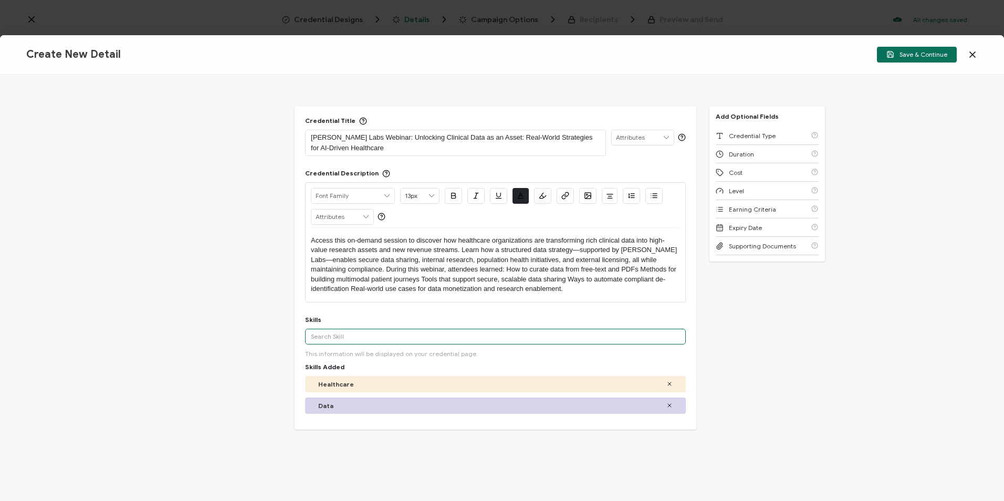
click at [331, 340] on input "text" at bounding box center [495, 337] width 381 height 16
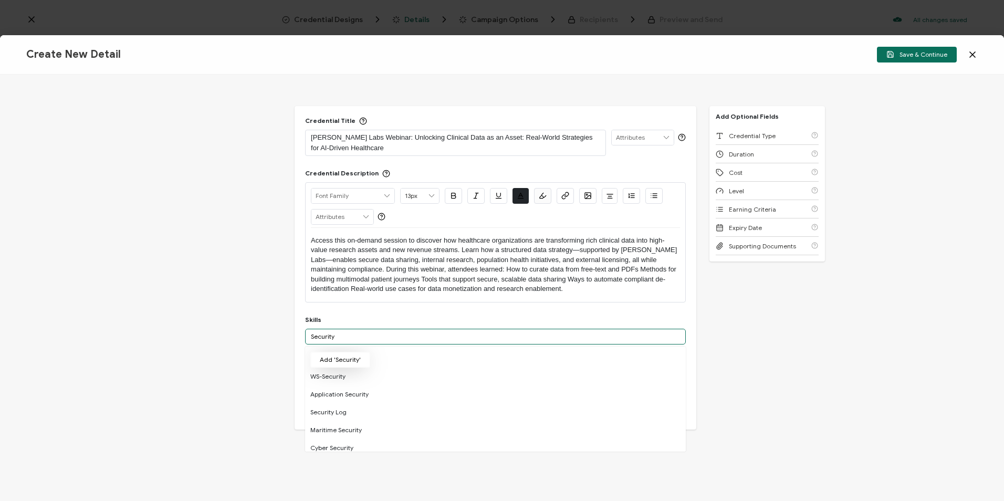
type input "Security"
click at [340, 355] on button "Add 'Security'" at bounding box center [340, 360] width 60 height 16
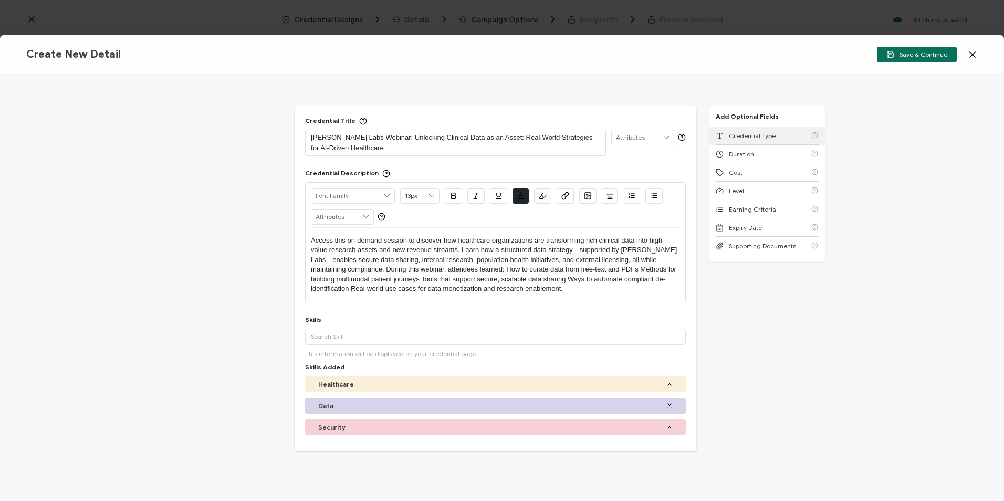
click at [743, 133] on span "Credential Type" at bounding box center [751, 136] width 47 height 8
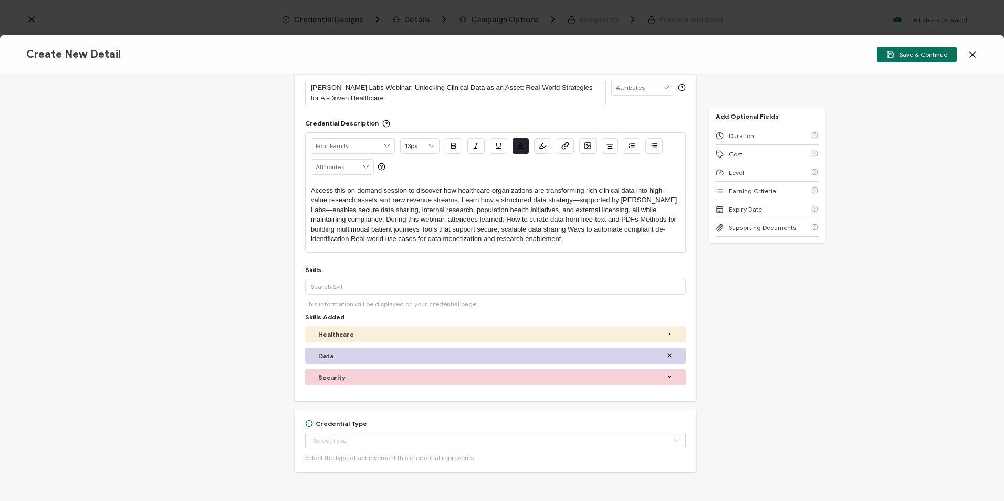
scroll to position [84, 0]
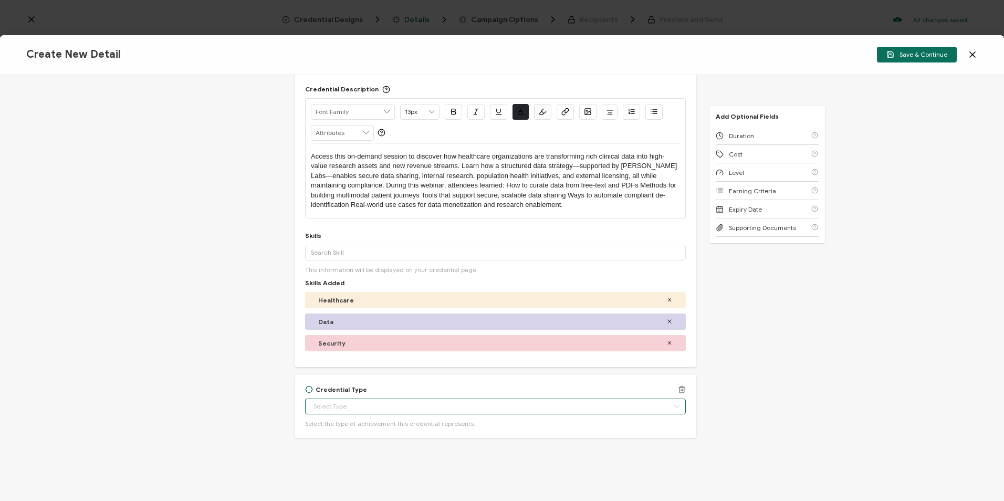
click at [393, 401] on input "text" at bounding box center [495, 406] width 381 height 16
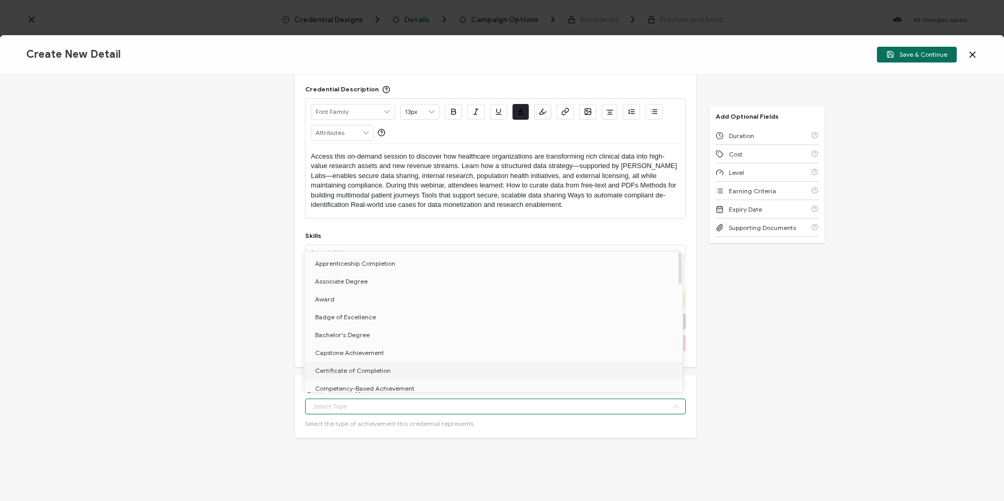
click at [367, 368] on span "Certificate of Completion" at bounding box center [353, 370] width 76 height 8
type input "Certificate of Completion"
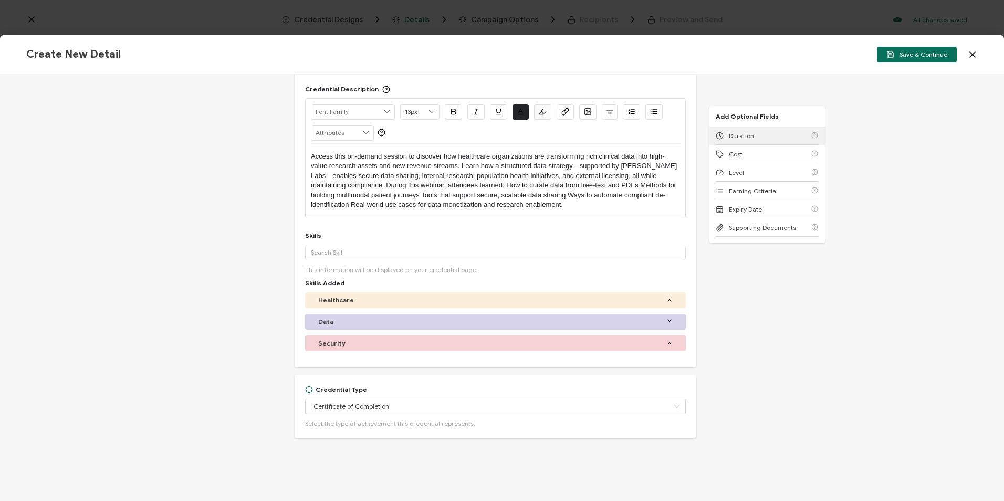
click at [784, 136] on div "Duration" at bounding box center [766, 135] width 103 height 18
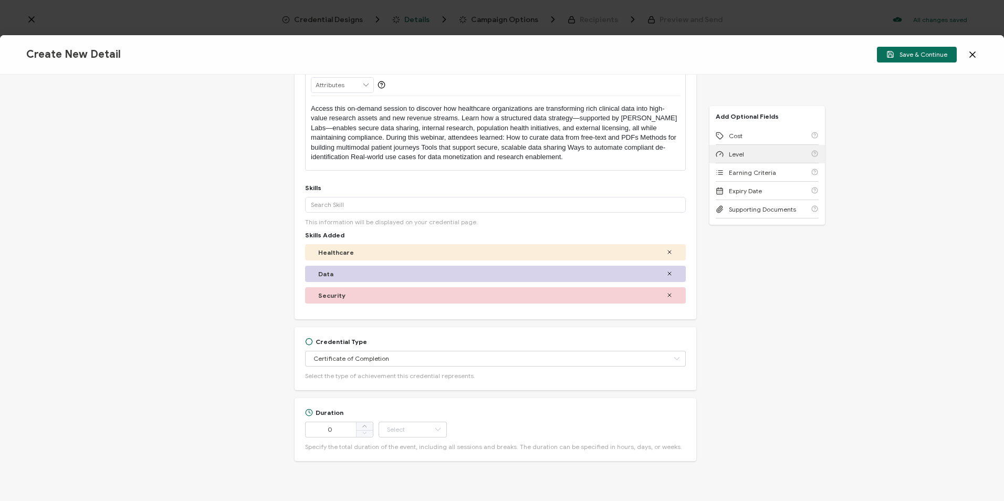
scroll to position [155, 0]
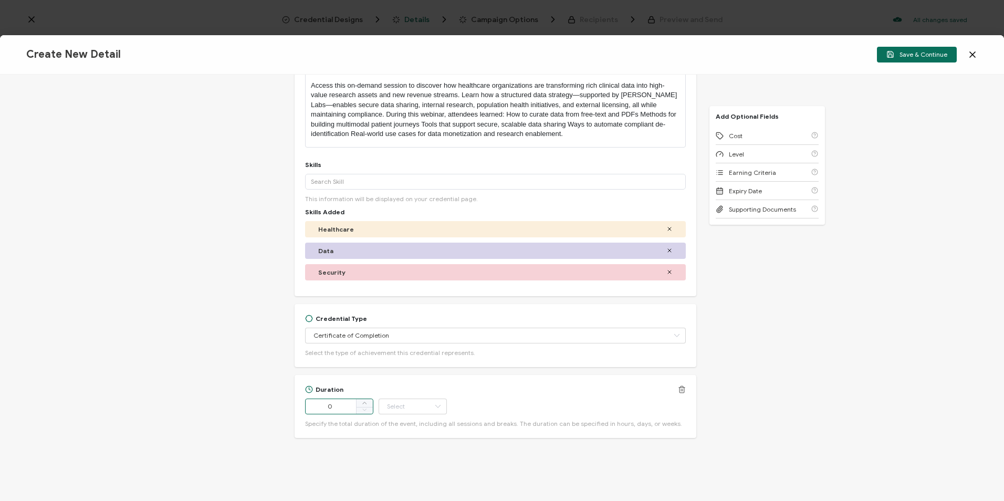
drag, startPoint x: 339, startPoint y: 402, endPoint x: 305, endPoint y: 407, distance: 33.5
click at [305, 407] on input "0" at bounding box center [339, 406] width 68 height 16
type input "60"
click at [406, 407] on input "text" at bounding box center [412, 406] width 68 height 16
click at [408, 376] on span "Minute" at bounding box center [398, 378] width 20 height 8
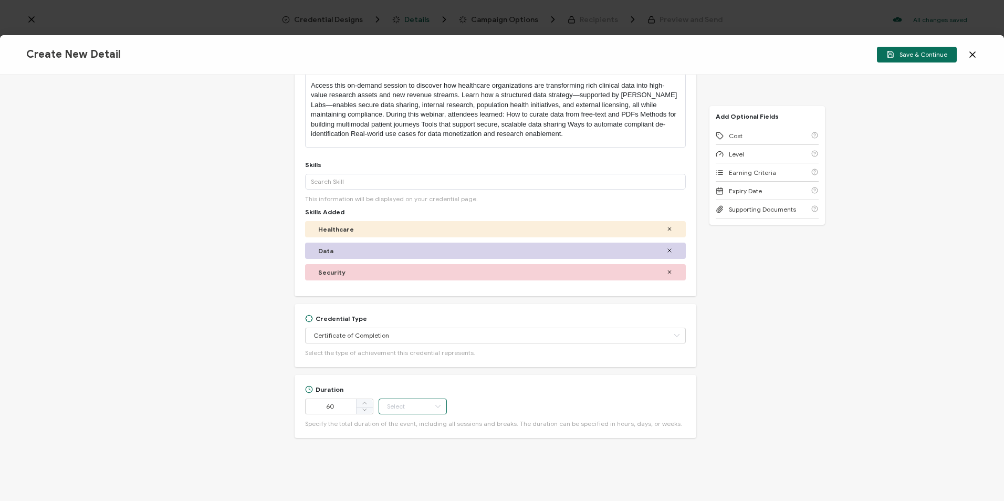
type input "Minute"
click at [729, 132] on span "Cost" at bounding box center [735, 136] width 14 height 8
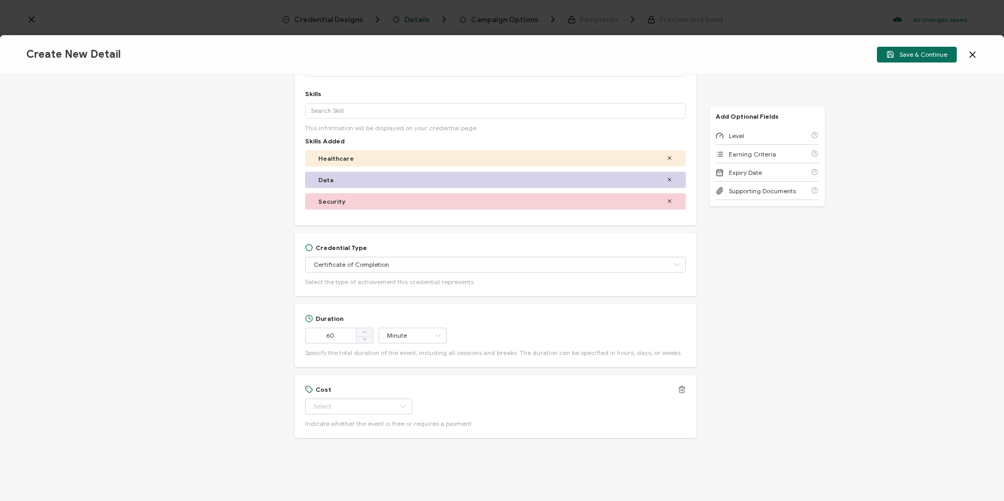
click at [365, 395] on div "Cost Free Paid Indicate whether the event is free or requires a payment." at bounding box center [495, 406] width 381 height 42
click at [351, 408] on input "text" at bounding box center [358, 406] width 107 height 16
click at [326, 440] on li "Free" at bounding box center [353, 433] width 99 height 18
type input "Free"
click at [774, 138] on div "Level" at bounding box center [766, 135] width 103 height 18
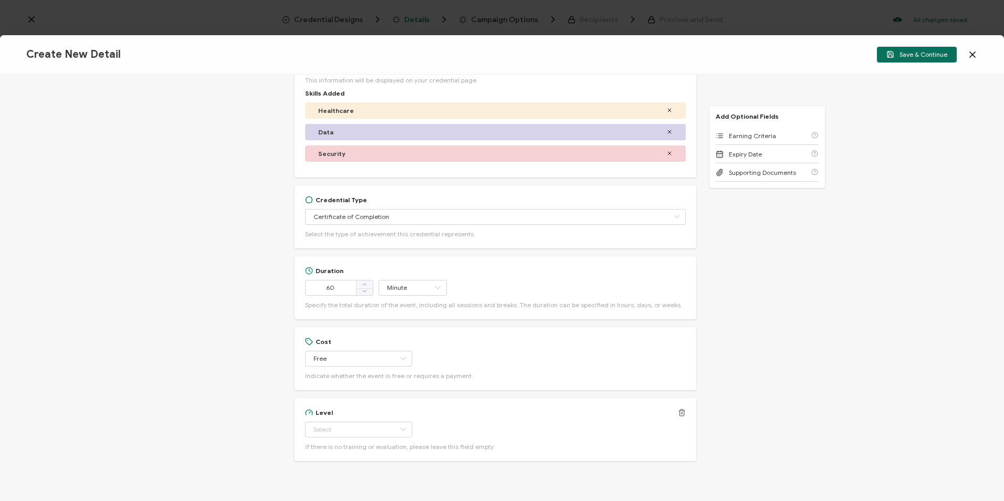
scroll to position [297, 0]
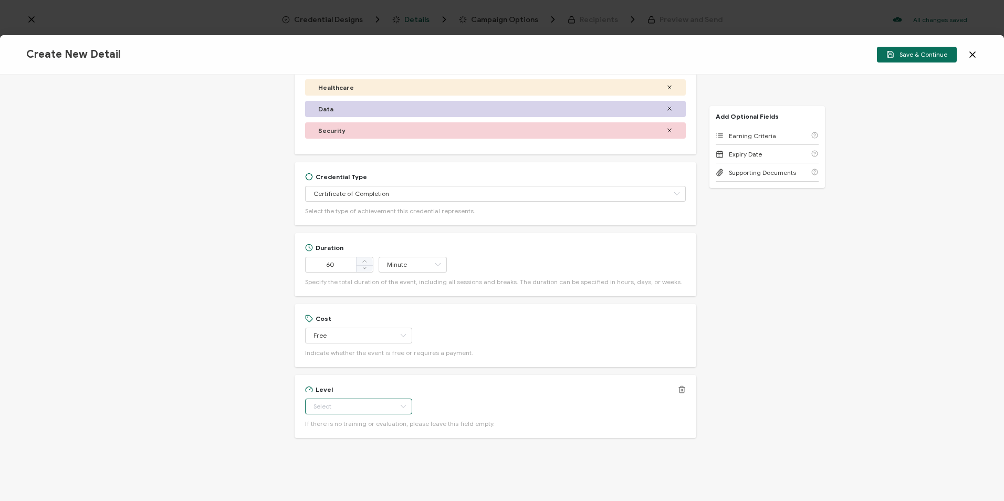
click at [360, 411] on input "text" at bounding box center [358, 406] width 107 height 16
click at [345, 311] on li "Beginner" at bounding box center [353, 307] width 99 height 18
type input "Beginner"
click at [751, 135] on span "Earning Criteria" at bounding box center [751, 136] width 47 height 8
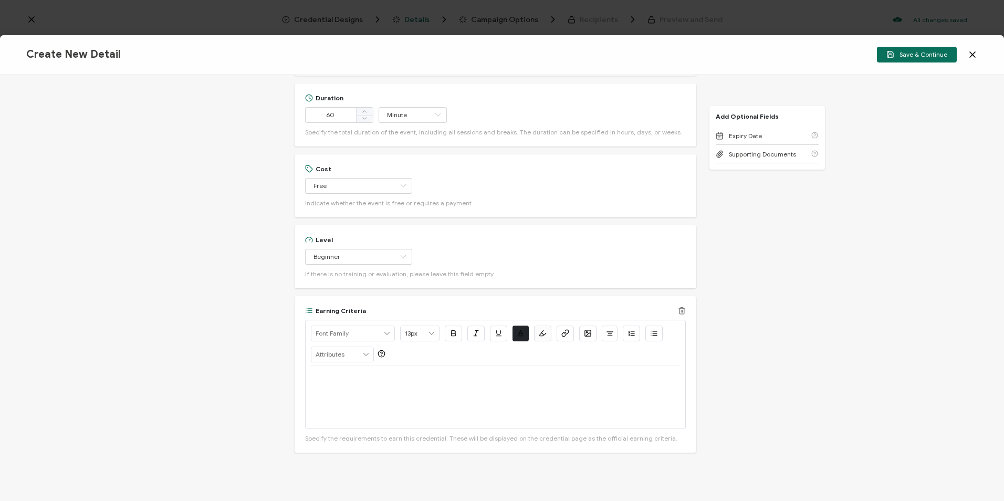
scroll to position [461, 0]
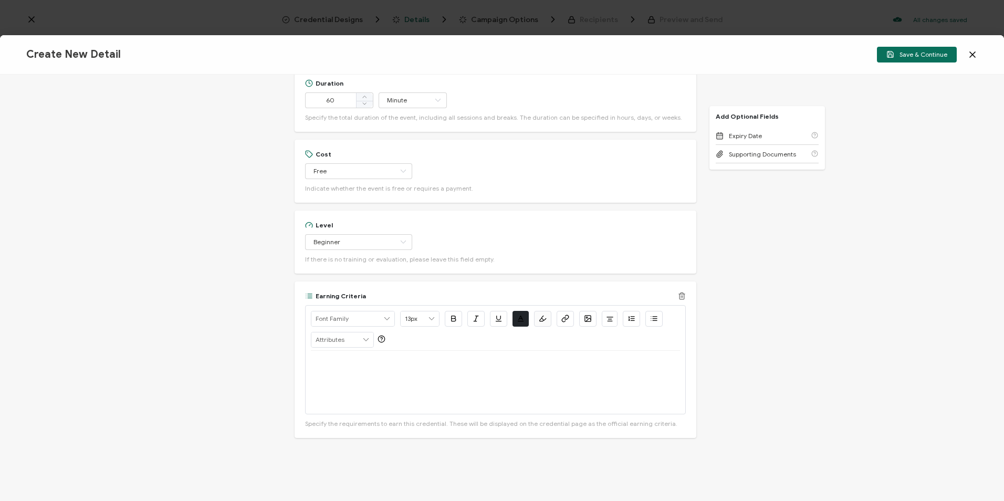
click at [358, 372] on div at bounding box center [495, 382] width 369 height 63
click at [344, 367] on p at bounding box center [495, 362] width 369 height 9
click at [320, 360] on p at bounding box center [495, 362] width 369 height 9
drag, startPoint x: 355, startPoint y: 359, endPoint x: 305, endPoint y: 362, distance: 49.4
click at [305, 362] on div "Alright Sans Amita Archivo Black Arial Arimo Blinker Caveat Charm Charmonman Ci…" at bounding box center [495, 359] width 381 height 109
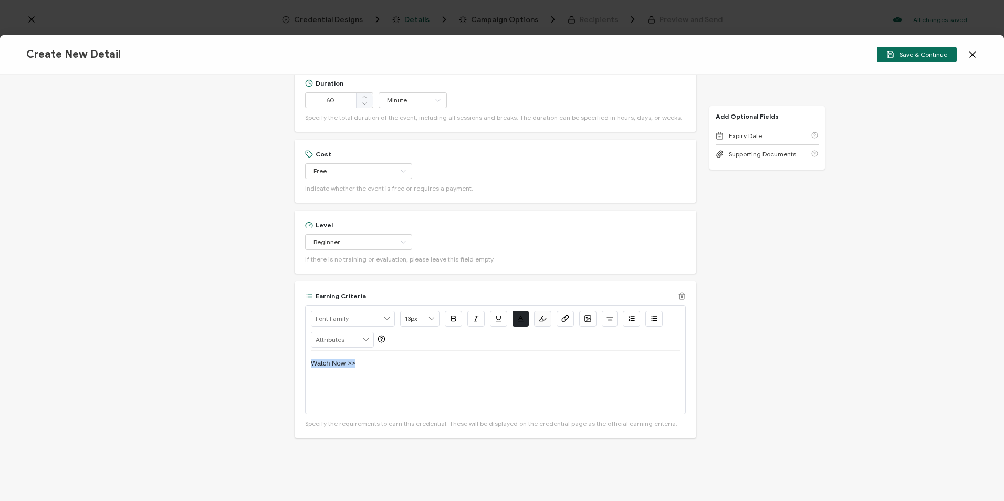
click at [566, 318] on icon "button" at bounding box center [566, 317] width 4 height 4
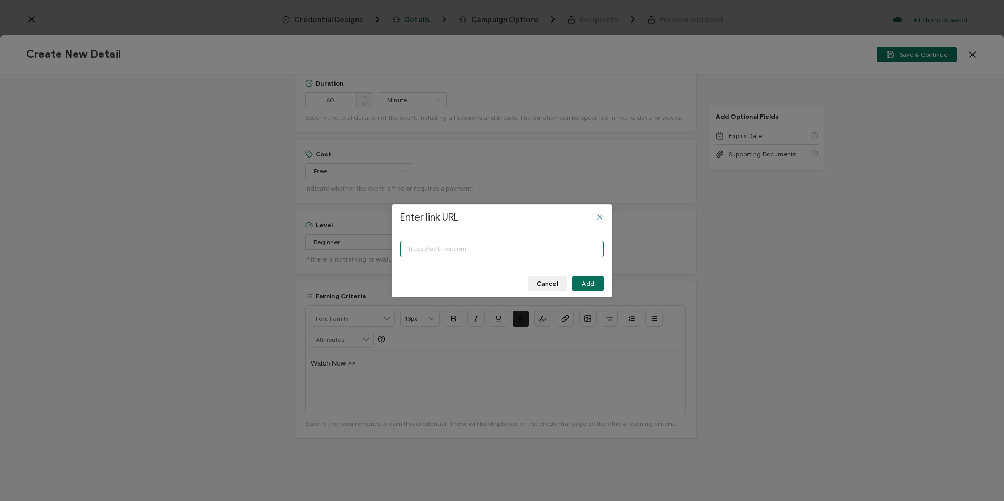
paste input "https://www.carahsoft.com/learn/event/70302-discover-how-to-operationalize-your…"
type input "https://www.carahsoft.com/learn/event/70302-discover-how-to-operationalize-your…"
click at [582, 278] on button "Add" at bounding box center [587, 284] width 31 height 16
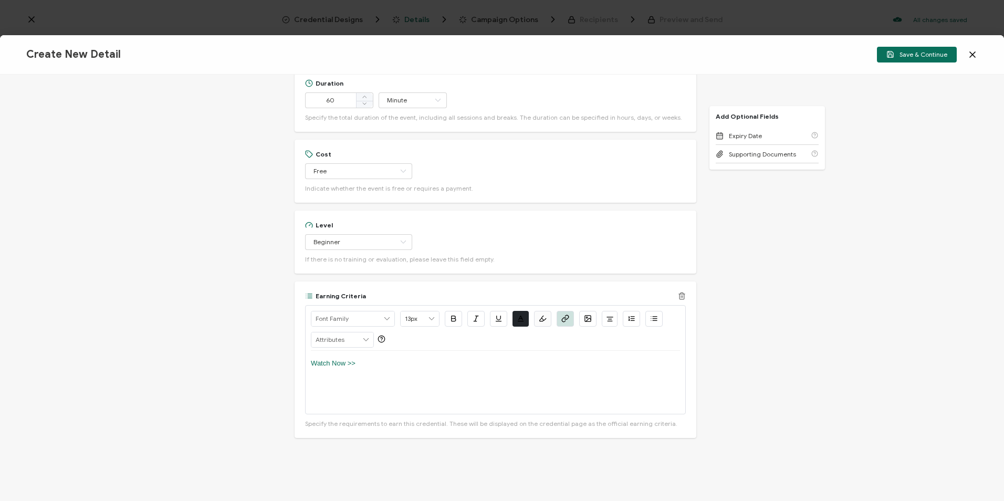
click at [445, 319] on button "button" at bounding box center [453, 319] width 17 height 16
click at [499, 315] on icon "button" at bounding box center [498, 318] width 8 height 8
click at [408, 355] on div "Watch Now >>" at bounding box center [495, 382] width 369 height 63
click at [917, 54] on span "Save & Continue" at bounding box center [916, 54] width 61 height 8
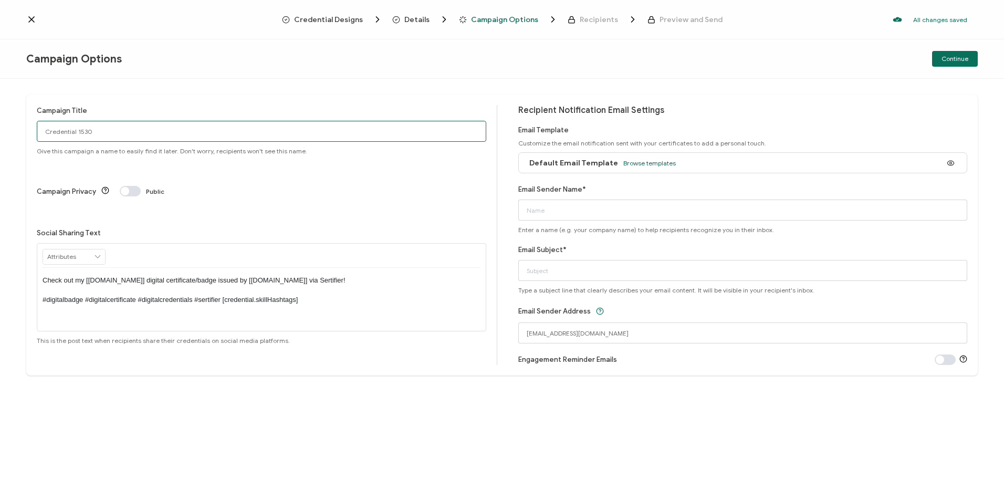
drag, startPoint x: 46, startPoint y: 138, endPoint x: 5, endPoint y: 139, distance: 40.4
click at [6, 138] on div "Campaign Title Credential 1530 Give this campaign a name to easily find it late…" at bounding box center [502, 290] width 1004 height 422
type input "7-15-25_70302 John Snow Labs Webinar"
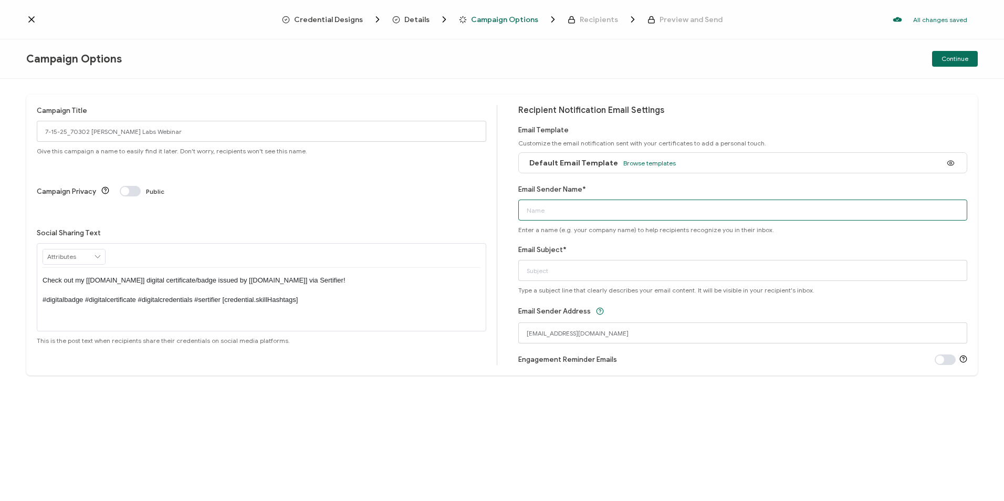
click at [556, 215] on input "Email Sender Name*" at bounding box center [742, 209] width 449 height 21
type input "CPE"
drag, startPoint x: 223, startPoint y: 119, endPoint x: 209, endPoint y: 122, distance: 14.6
click at [210, 122] on div "Campaign Title 7-15-25_70302 John Snow Labs Webinar Give this campaign a name t…" at bounding box center [261, 130] width 449 height 50
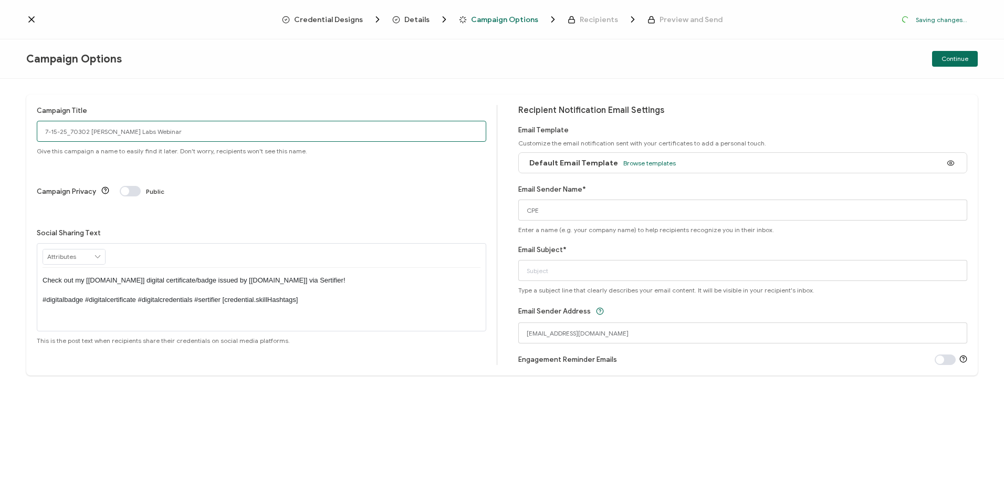
drag, startPoint x: 191, startPoint y: 130, endPoint x: -14, endPoint y: 141, distance: 205.0
click at [0, 141] on html "Credential Designs Details Campaign Options Recipients Preview and Send Saving …" at bounding box center [502, 250] width 1004 height 501
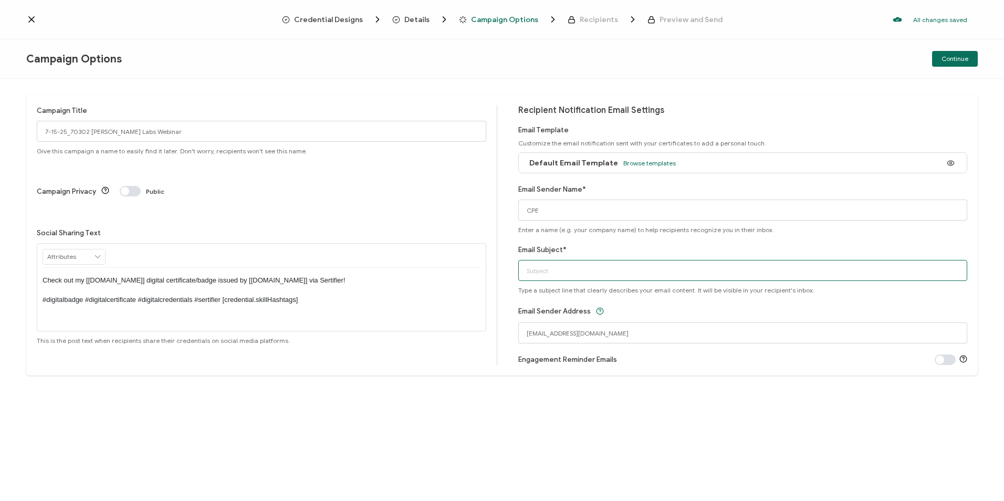
click at [635, 262] on input "Email Subject*" at bounding box center [742, 270] width 449 height 21
paste input "7-15-25_70302 John Snow Labs Webinar"
type input "7-15-25_70302 John Snow Labs Webinar"
click at [950, 57] on span "Continue" at bounding box center [954, 59] width 27 height 6
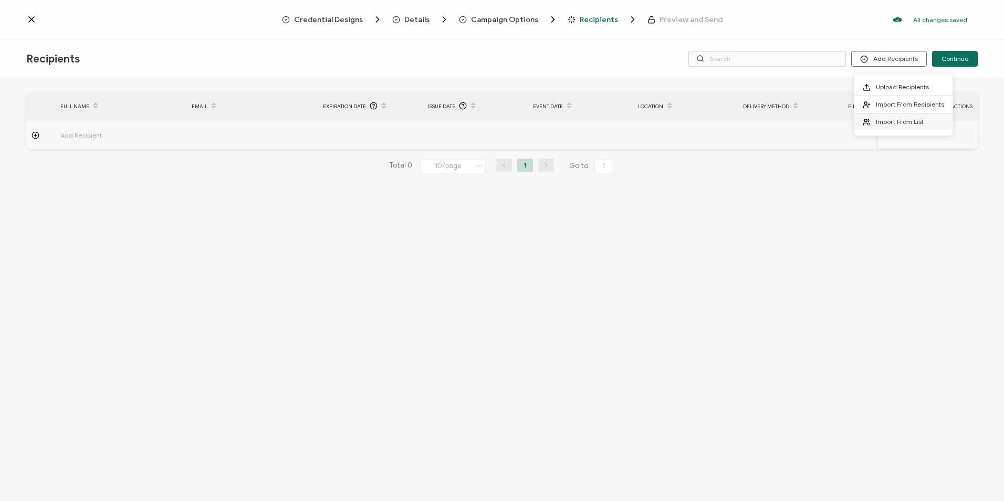
click at [887, 124] on span "Import From List" at bounding box center [899, 122] width 48 height 8
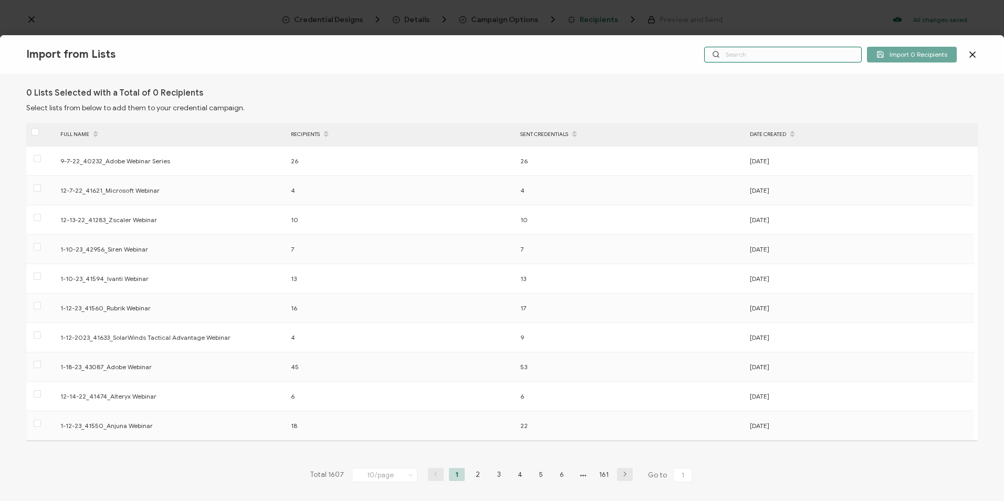
click at [766, 52] on input "text" at bounding box center [782, 55] width 157 height 16
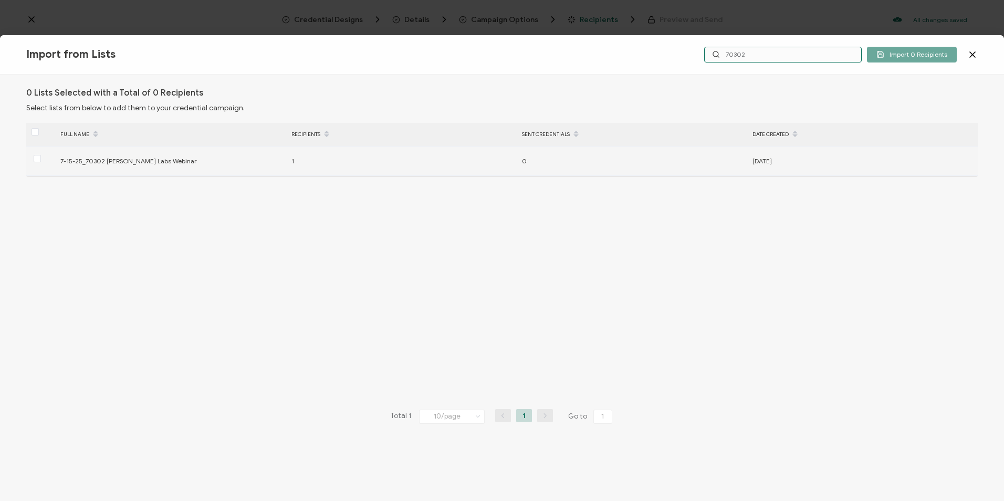
type input "70302"
click at [37, 162] on span at bounding box center [37, 159] width 7 height 9
click at [41, 155] on input "checkbox" at bounding box center [41, 155] width 0 height 0
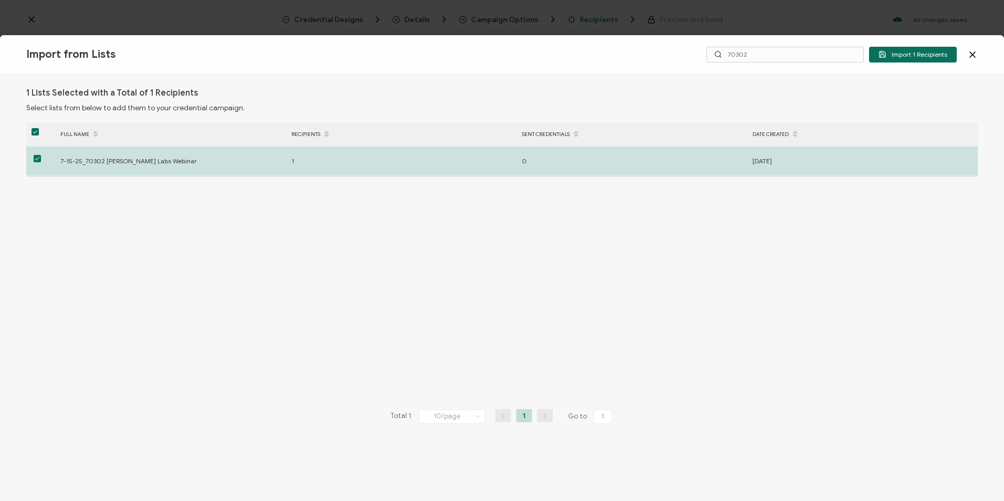
click at [891, 59] on button "Import 1 Recipients" at bounding box center [913, 55] width 88 height 16
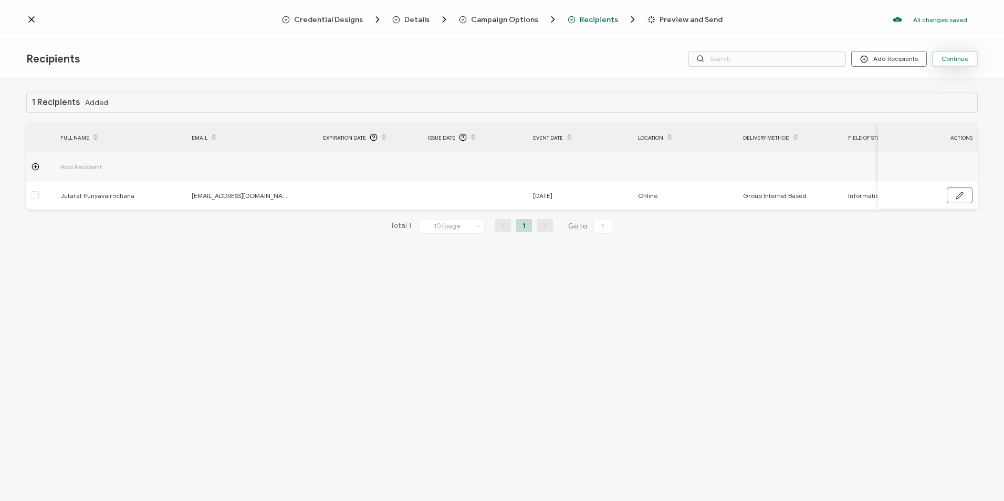
click at [961, 58] on span "Continue" at bounding box center [954, 59] width 27 height 6
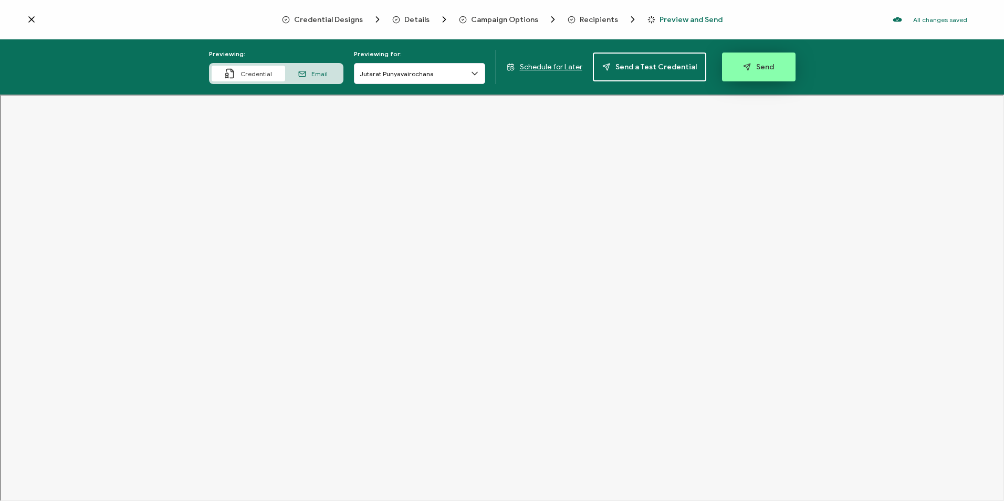
click at [761, 59] on button "Send" at bounding box center [758, 66] width 73 height 29
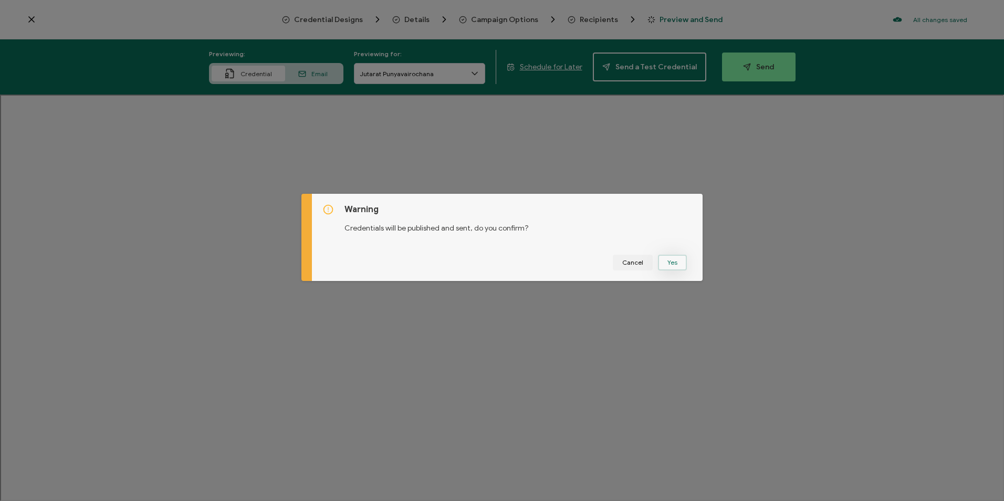
click at [667, 258] on button "Yes" at bounding box center [672, 263] width 29 height 16
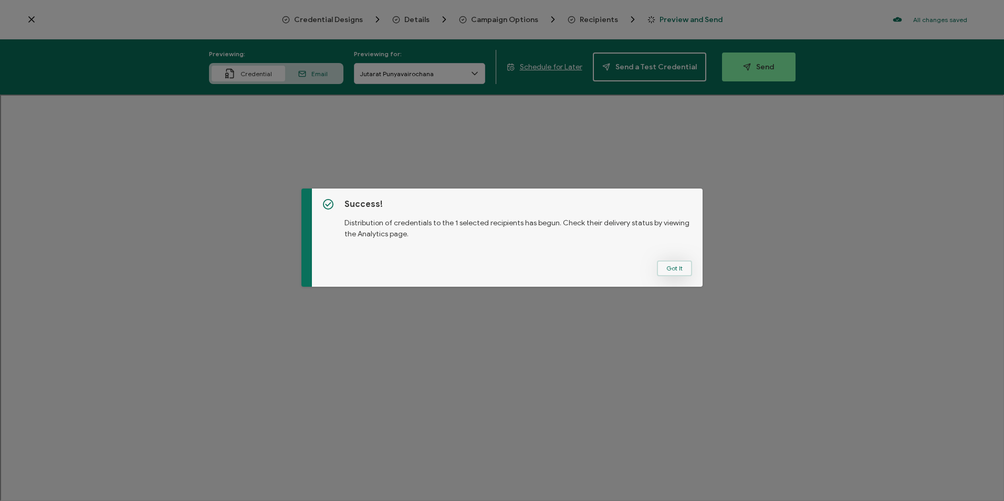
click at [673, 266] on button "Got It" at bounding box center [674, 268] width 35 height 16
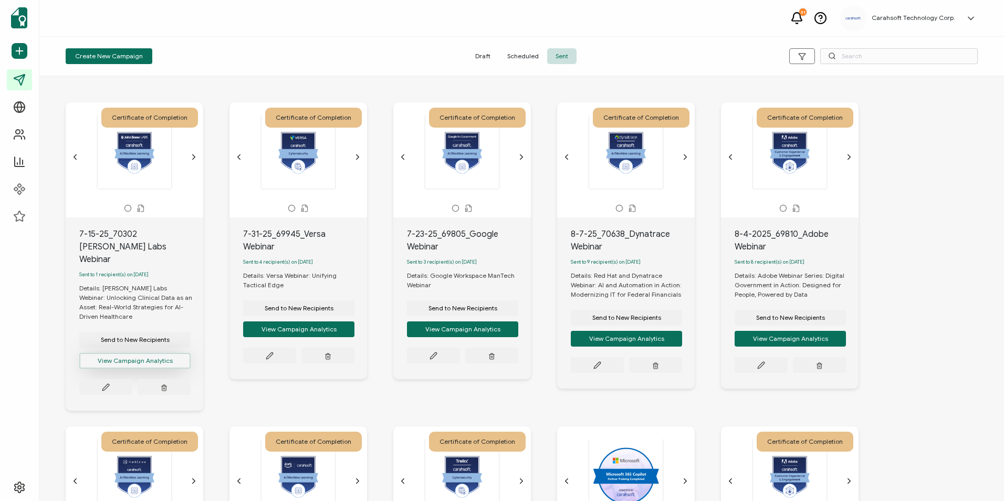
click at [139, 354] on button "View Campaign Analytics" at bounding box center [134, 361] width 111 height 16
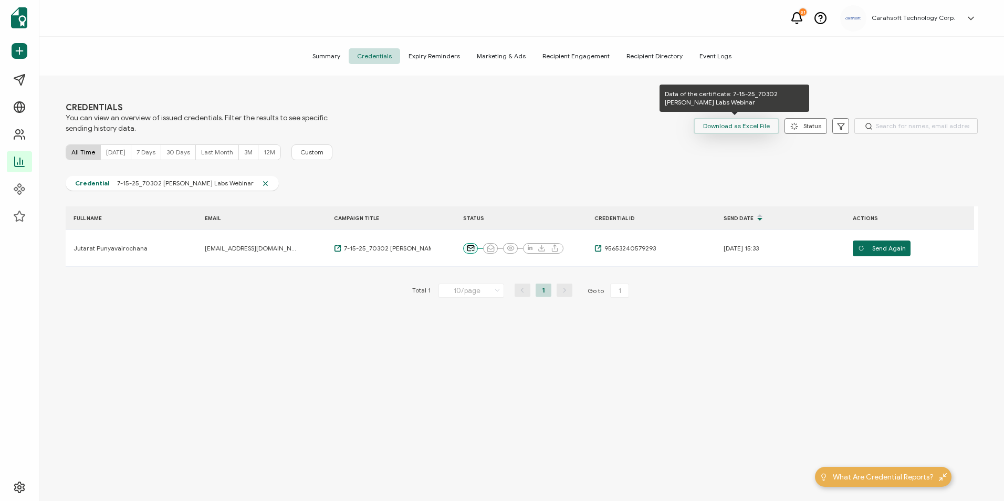
click at [732, 130] on span "Download as Excel File" at bounding box center [736, 126] width 67 height 16
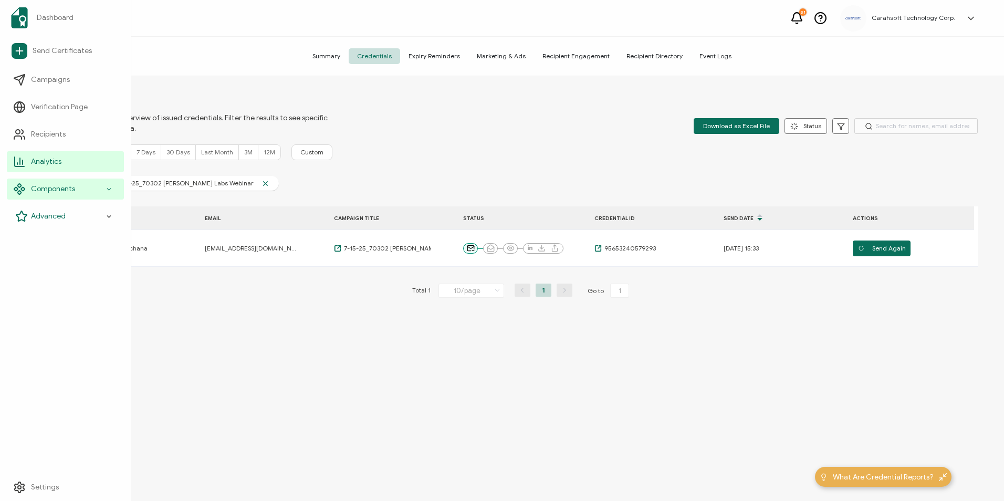
drag, startPoint x: 46, startPoint y: 187, endPoint x: 67, endPoint y: 228, distance: 45.5
click at [46, 187] on span "Components" at bounding box center [53, 189] width 44 height 10
click at [62, 215] on span "Credential Designs" at bounding box center [70, 216] width 64 height 10
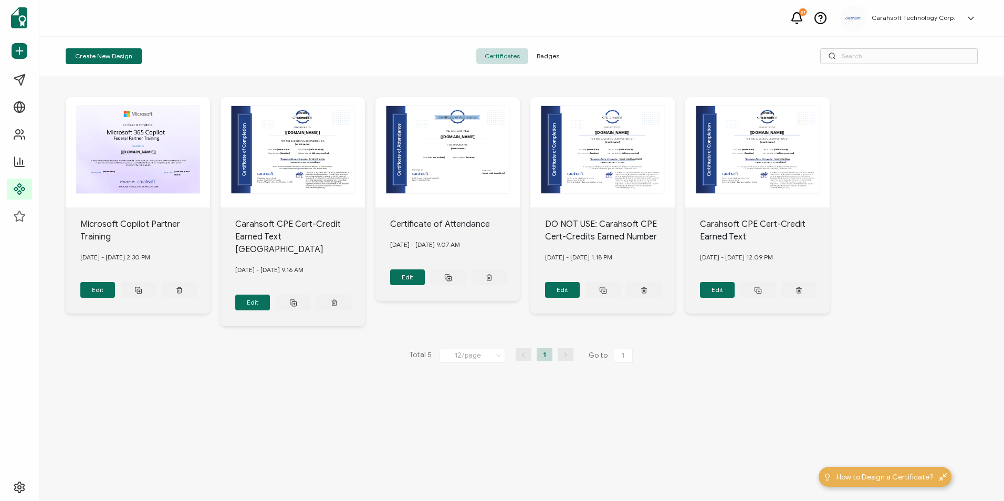
click at [556, 56] on span "Badges" at bounding box center [547, 56] width 39 height 16
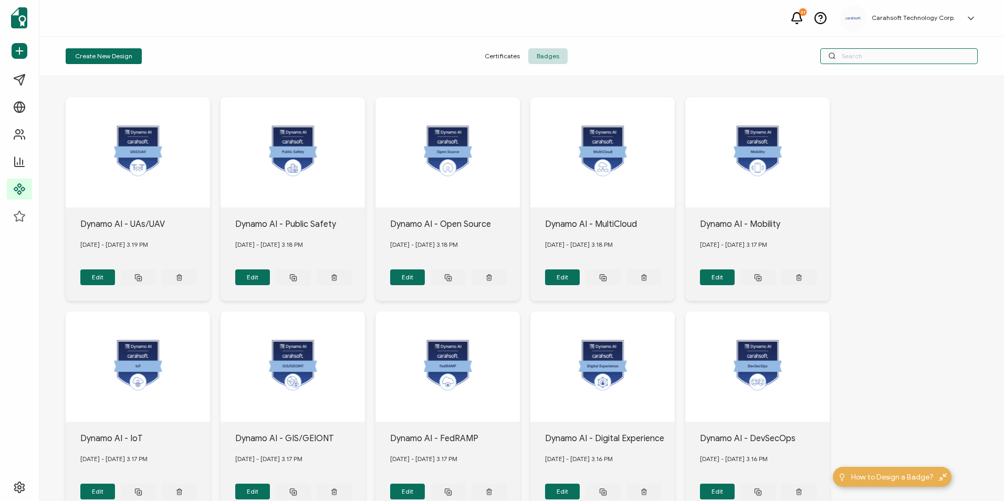
click at [882, 58] on input "text" at bounding box center [898, 56] width 157 height 16
click at [882, 58] on input "tranqu" at bounding box center [898, 56] width 157 height 16
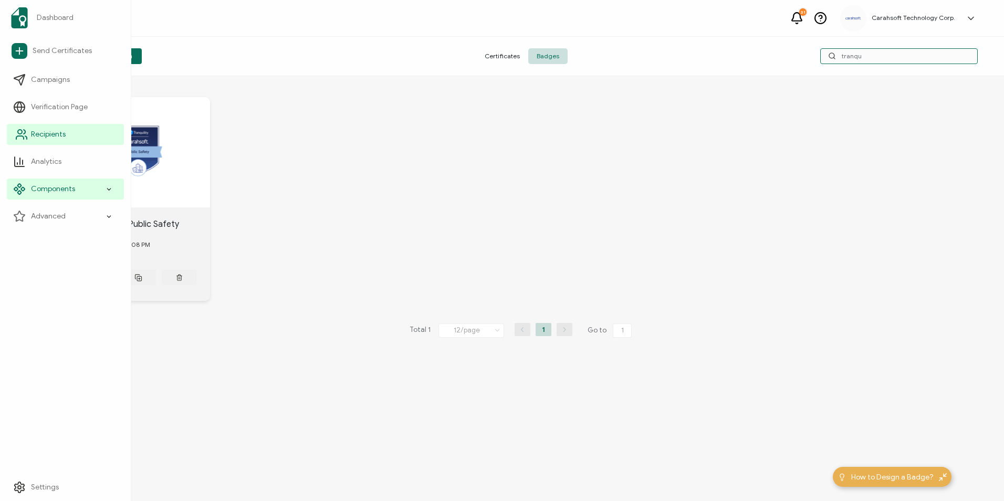
type input "tranqu"
click at [49, 130] on span "Recipients" at bounding box center [48, 134] width 35 height 10
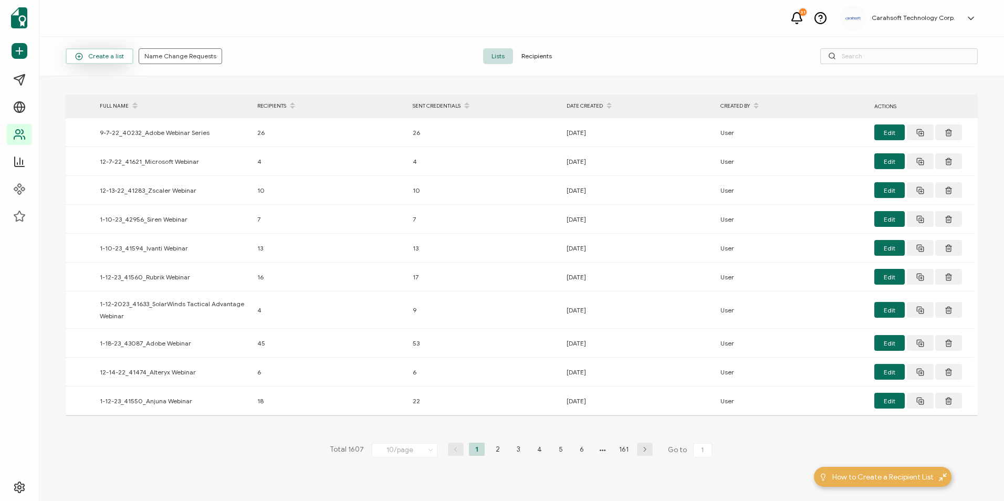
click at [107, 60] on span "Create a list" at bounding box center [99, 56] width 49 height 8
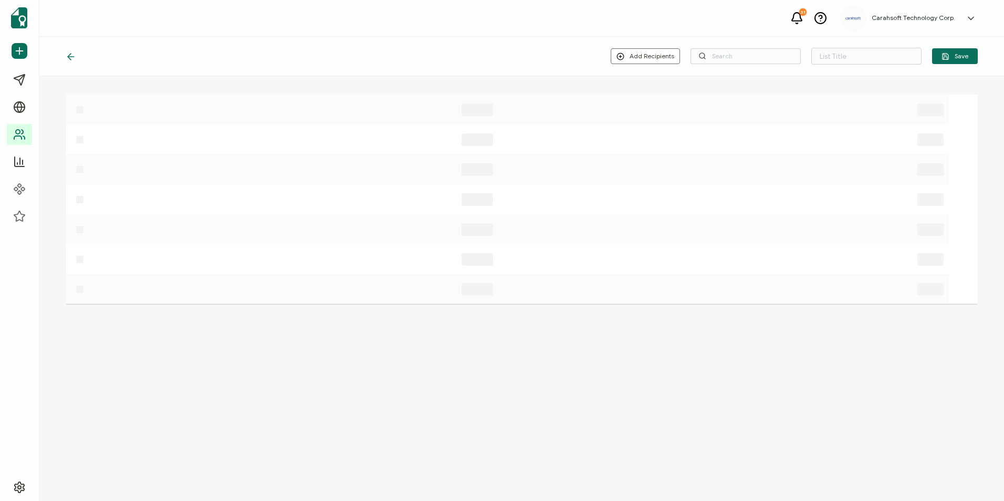
type input "List 1608"
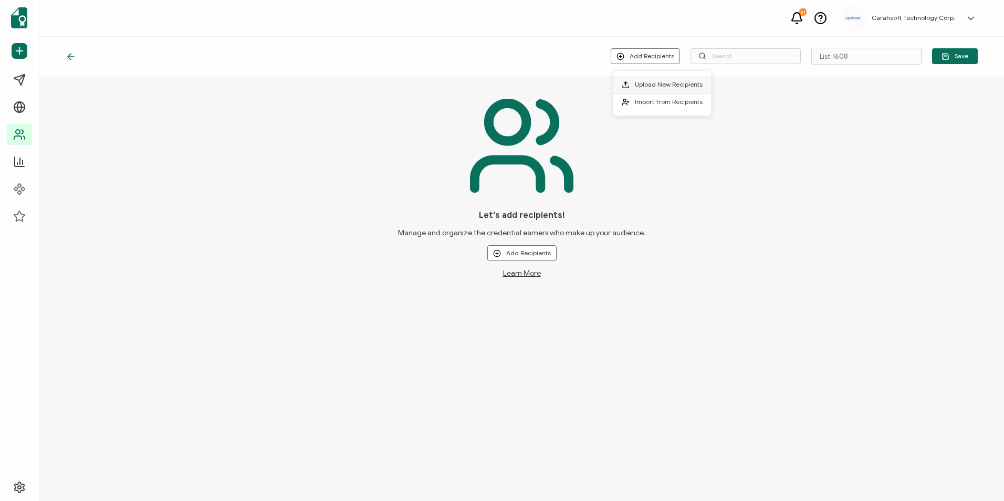
click at [648, 79] on li "Upload New Recipients" at bounding box center [662, 84] width 98 height 17
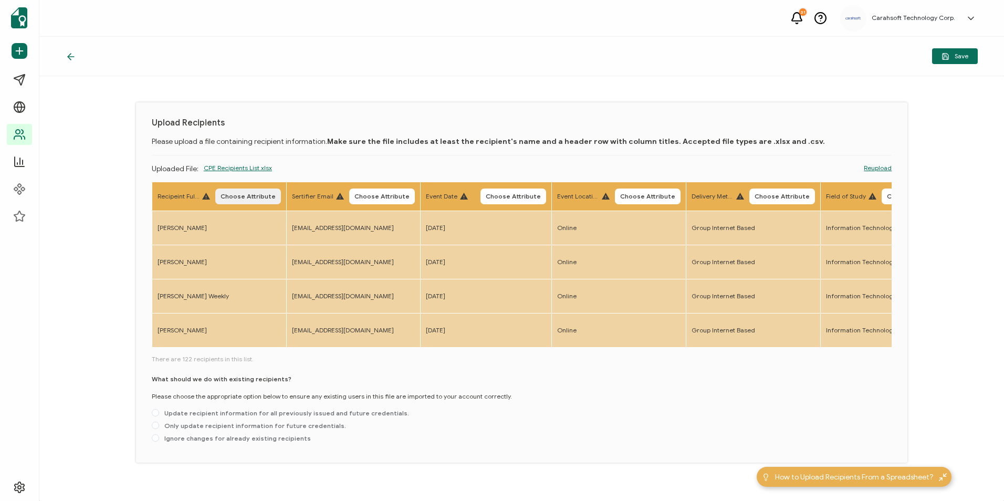
click at [241, 198] on span "Choose Attribute" at bounding box center [247, 196] width 55 height 6
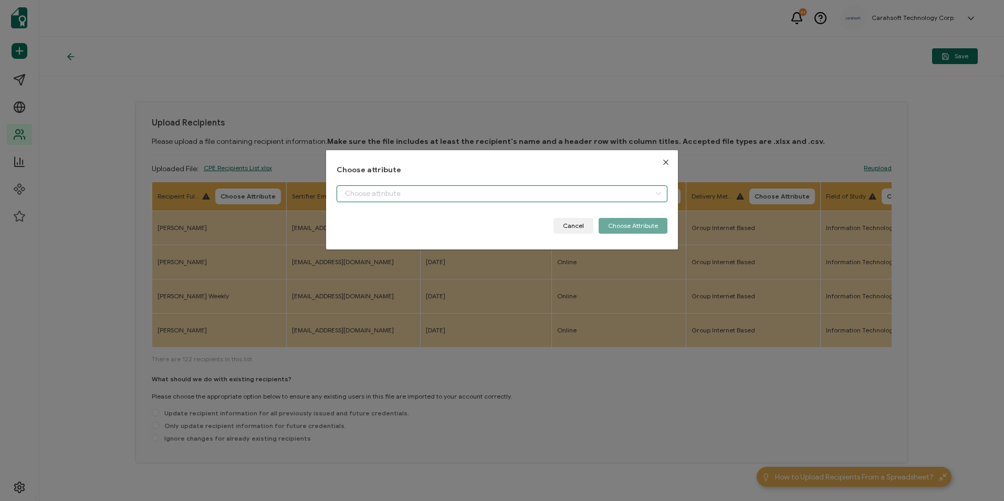
click at [480, 187] on input "dialog" at bounding box center [501, 193] width 330 height 17
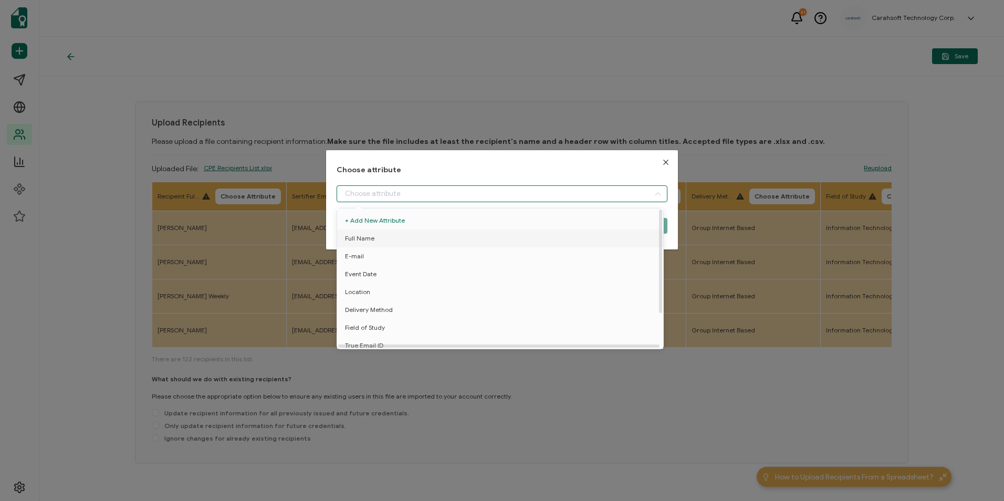
click at [392, 233] on li "Full Name" at bounding box center [501, 238] width 335 height 18
type input "Full Name"
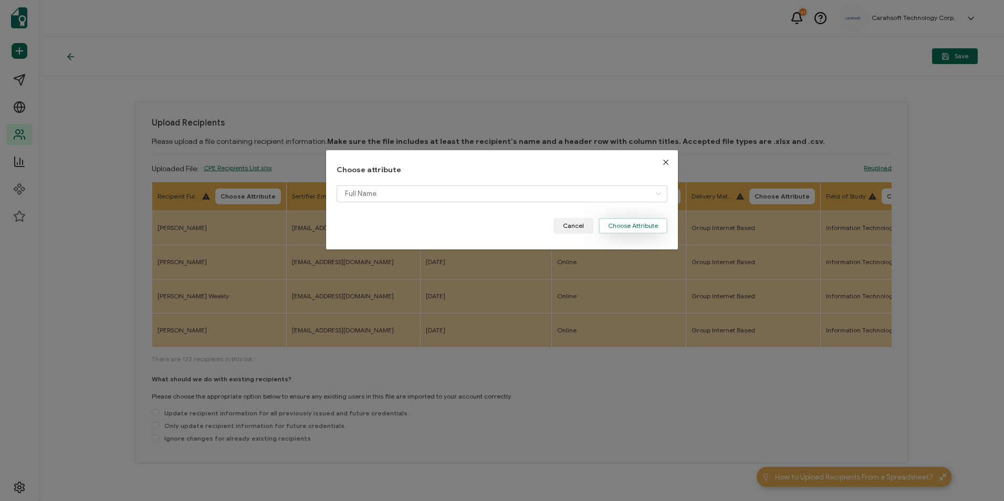
click at [626, 227] on button "Choose Attribute" at bounding box center [632, 226] width 69 height 16
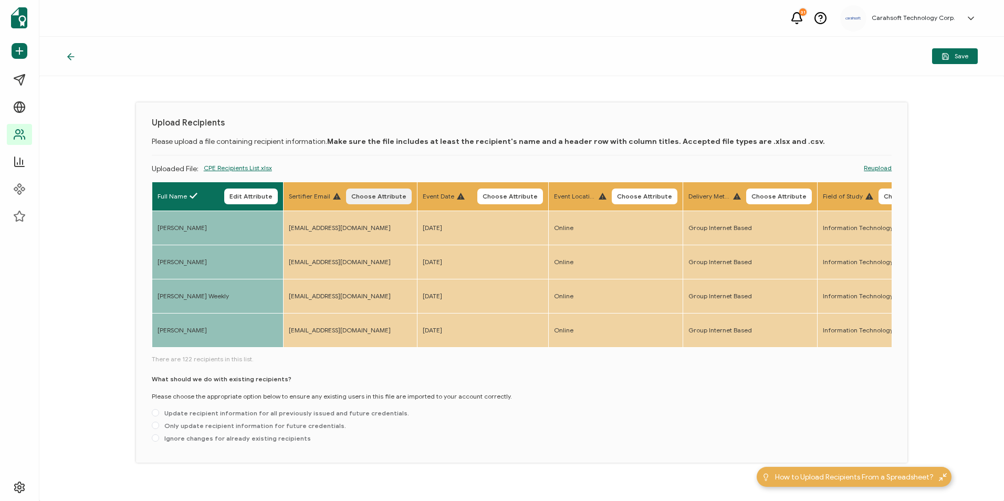
click at [350, 194] on button "Choose Attribute" at bounding box center [379, 196] width 66 height 16
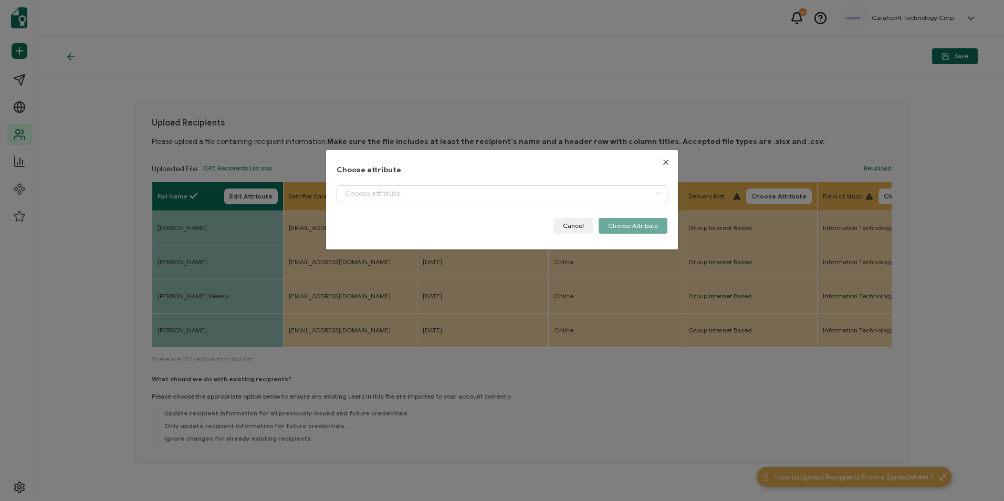
click at [355, 183] on div "Choose attribute Cancel Choose Attribute" at bounding box center [501, 200] width 330 height 68
click at [356, 194] on input "dialog" at bounding box center [501, 193] width 330 height 17
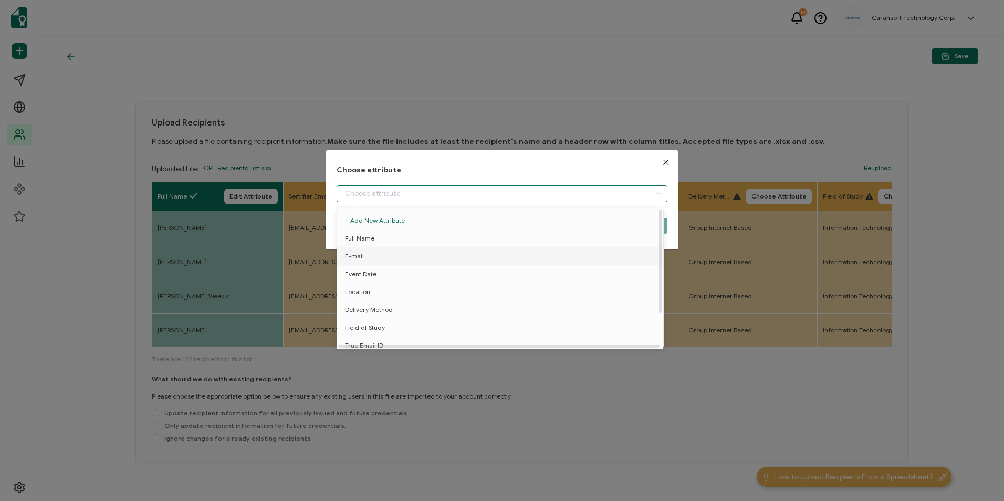
click at [358, 256] on span "E-mail" at bounding box center [354, 256] width 19 height 18
type input "E-mail"
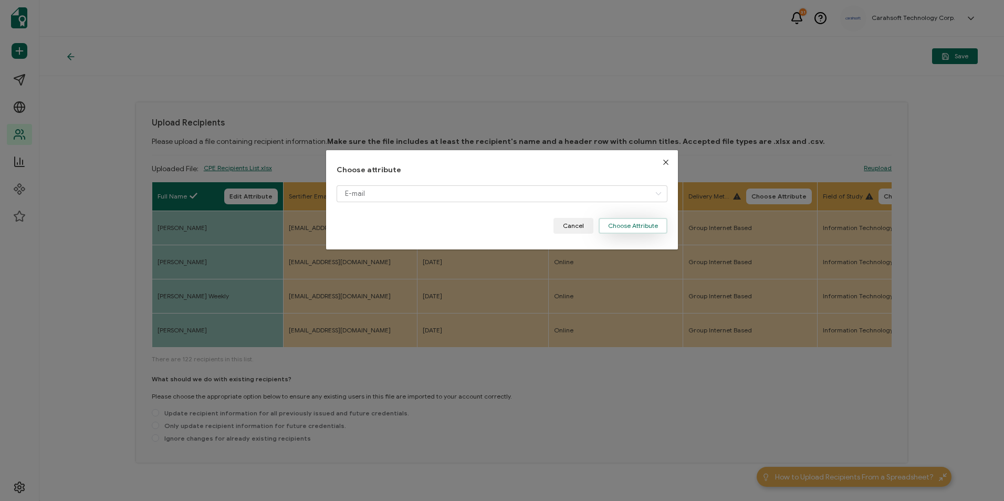
click at [633, 227] on button "Choose Attribute" at bounding box center [632, 226] width 69 height 16
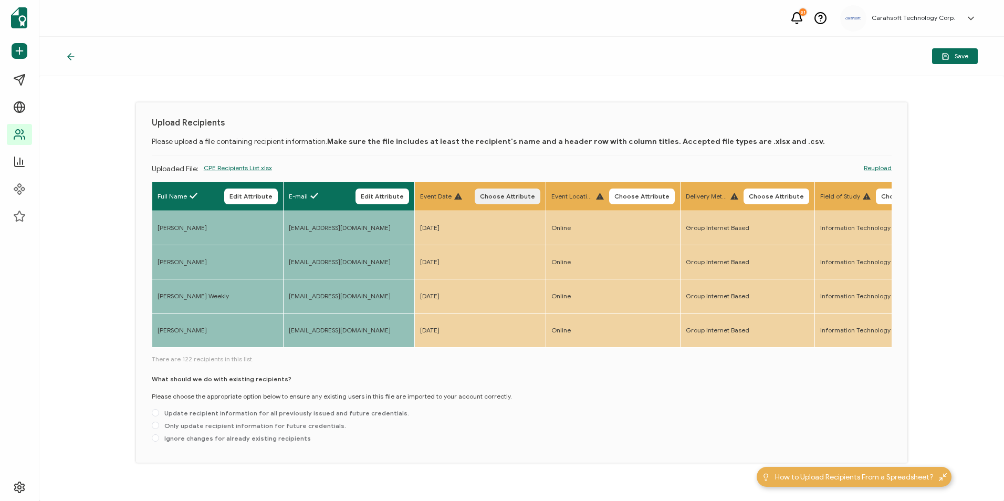
click at [507, 194] on span "Choose Attribute" at bounding box center [507, 196] width 55 height 6
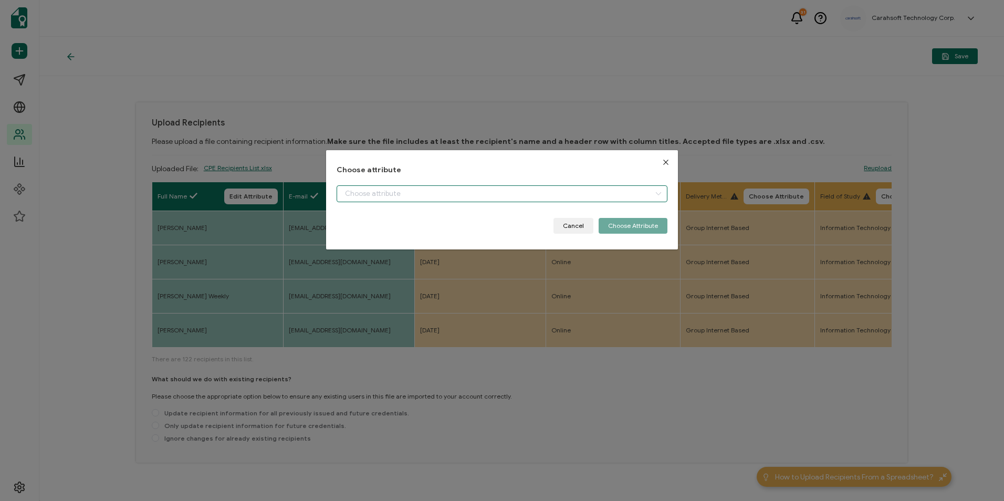
click at [393, 196] on input "dialog" at bounding box center [501, 193] width 330 height 17
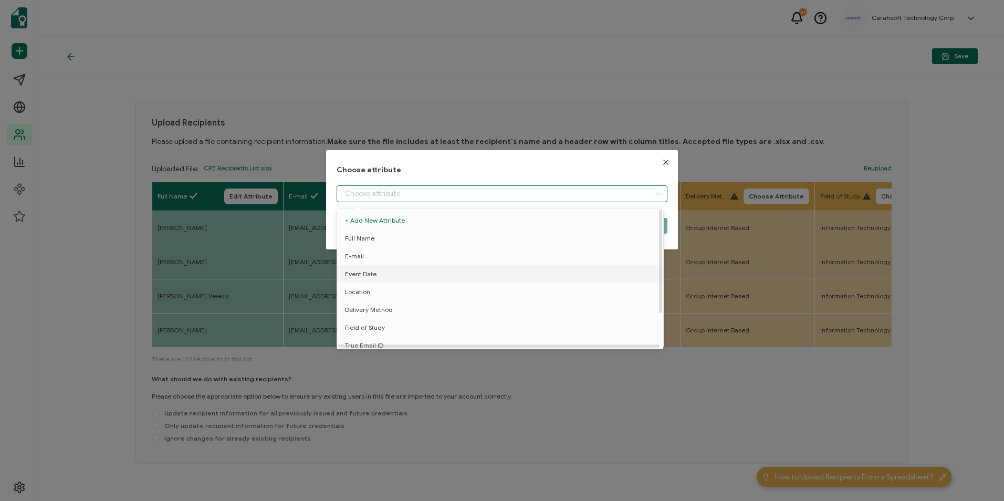
drag, startPoint x: 377, startPoint y: 274, endPoint x: 423, endPoint y: 266, distance: 46.4
click at [377, 274] on li "Event Date" at bounding box center [501, 274] width 335 height 18
type input "Event Date"
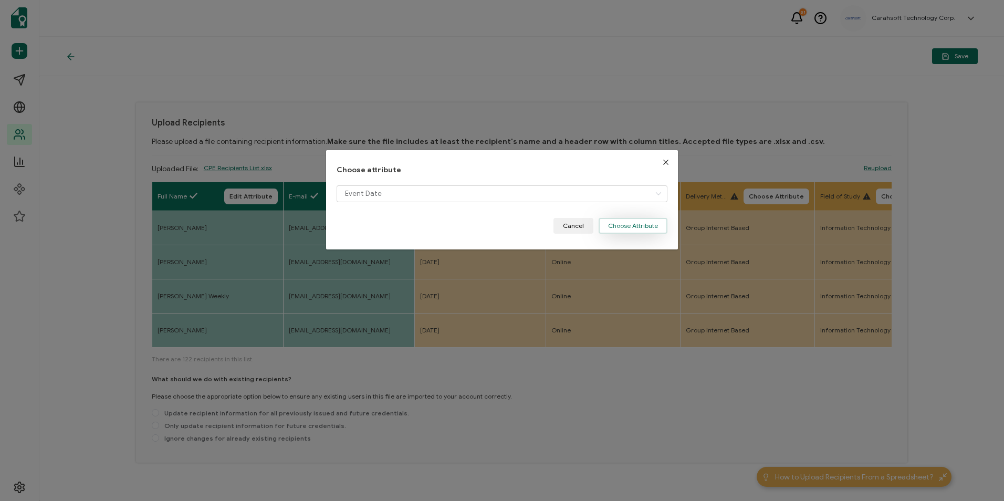
click at [648, 231] on button "Choose Attribute" at bounding box center [632, 226] width 69 height 16
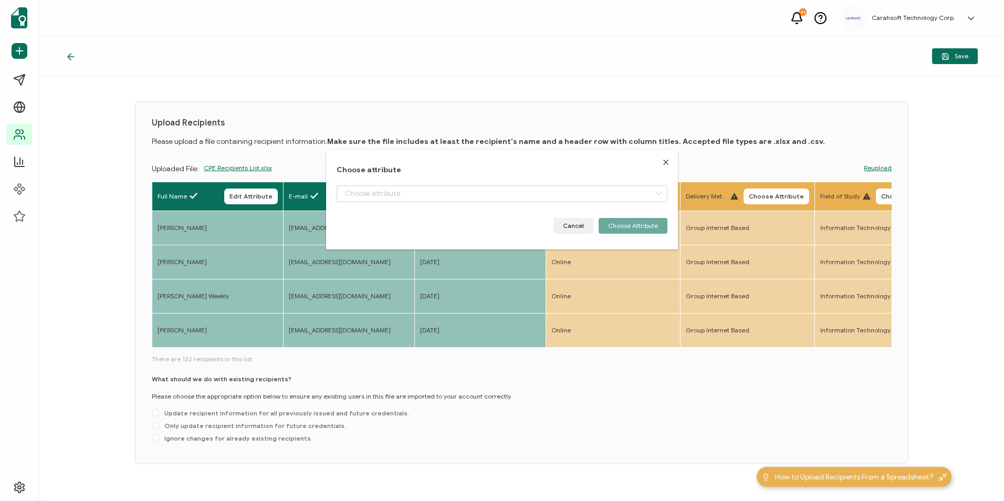
click at [649, 206] on th "Event Location Choose Attribute" at bounding box center [612, 196] width 134 height 29
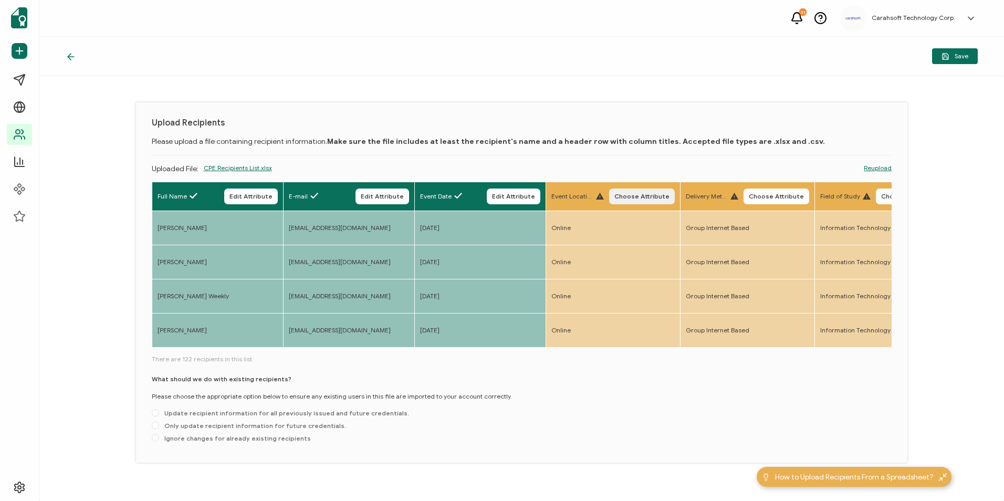
click at [642, 198] on span "Choose Attribute" at bounding box center [641, 196] width 55 height 6
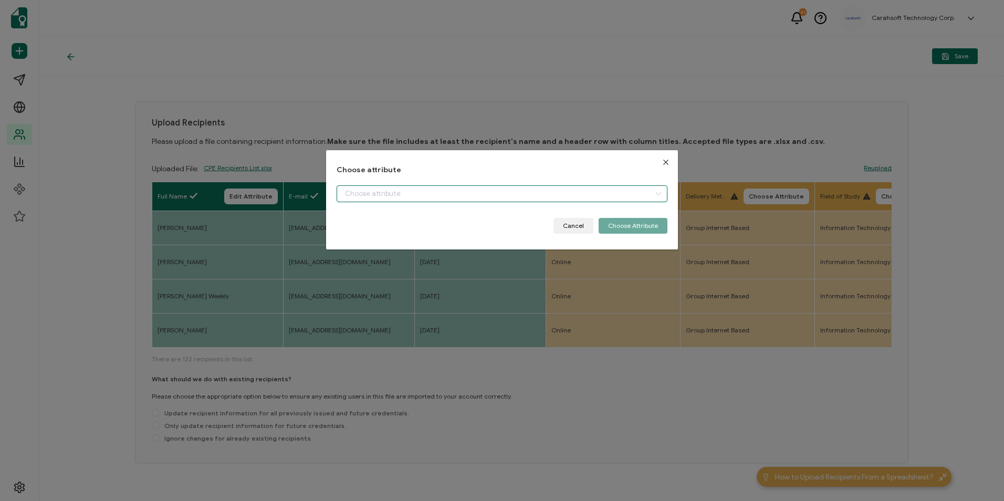
click at [434, 193] on input "dialog" at bounding box center [501, 193] width 330 height 17
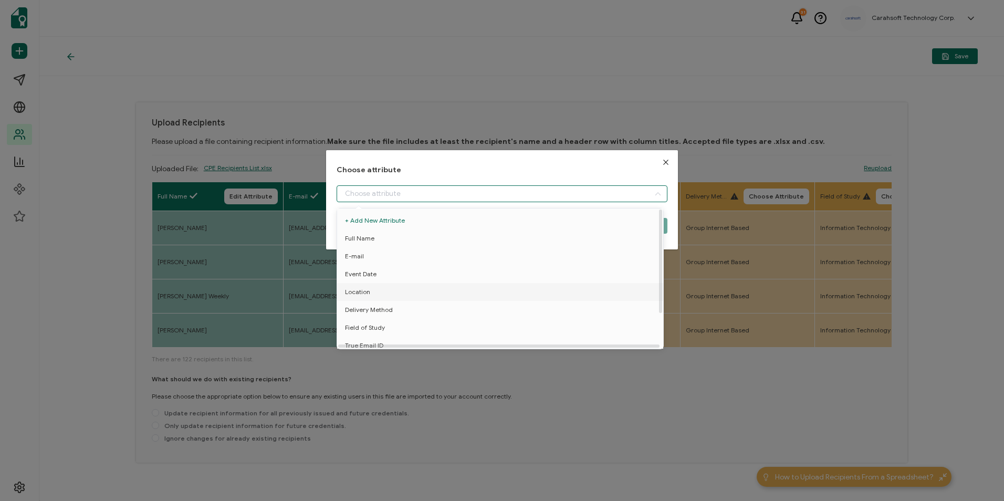
click at [371, 287] on li "Location" at bounding box center [501, 292] width 335 height 18
type input "Location"
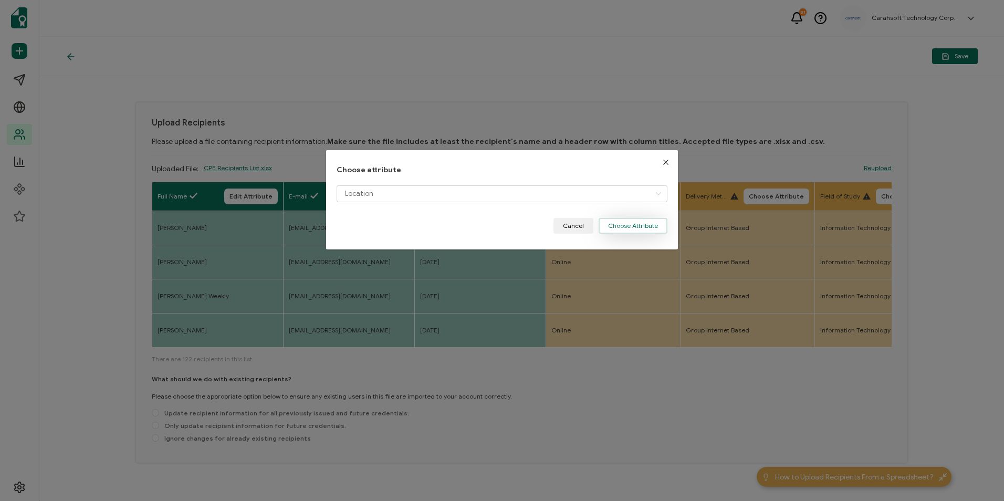
click at [630, 225] on button "Choose Attribute" at bounding box center [632, 226] width 69 height 16
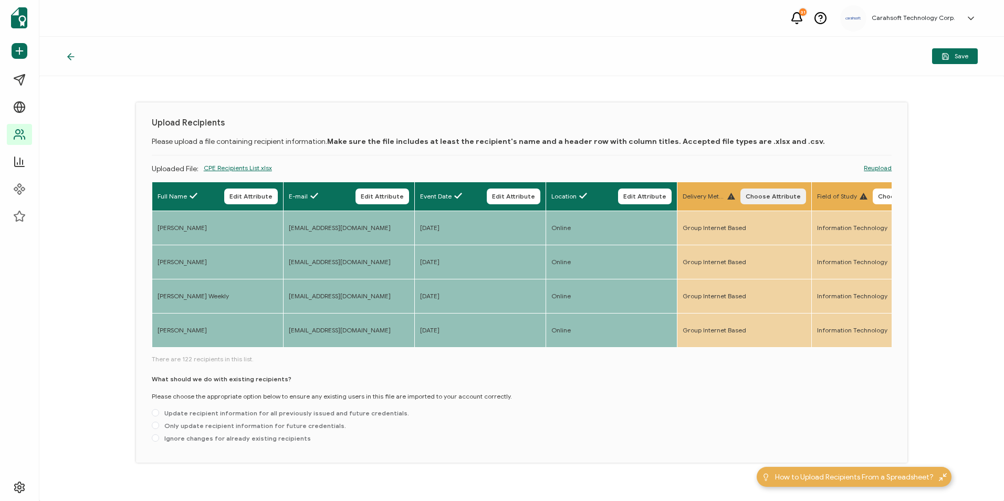
click at [777, 190] on button "Choose Attribute" at bounding box center [773, 196] width 66 height 16
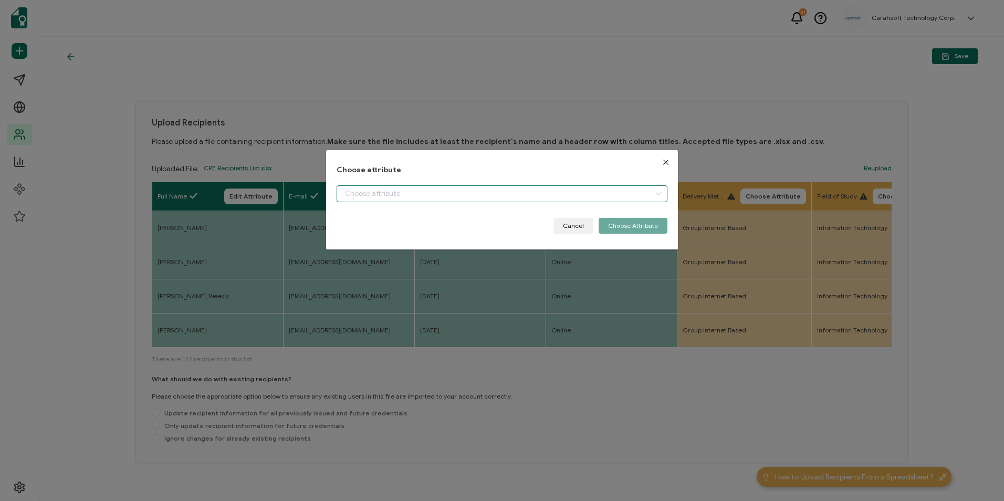
click at [483, 189] on input "dialog" at bounding box center [501, 193] width 330 height 17
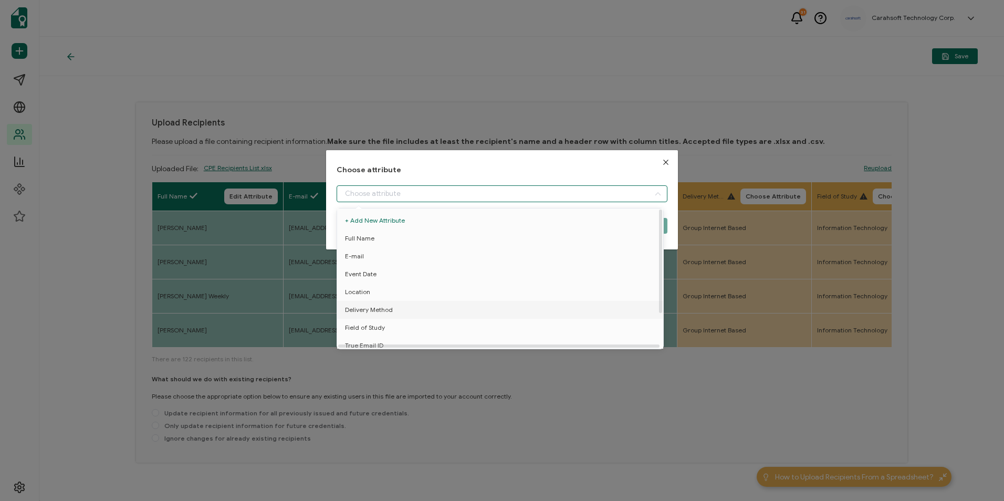
drag, startPoint x: 397, startPoint y: 310, endPoint x: 406, endPoint y: 305, distance: 9.9
click at [398, 310] on li "Delivery Method" at bounding box center [501, 310] width 335 height 18
type input "Delivery Method"
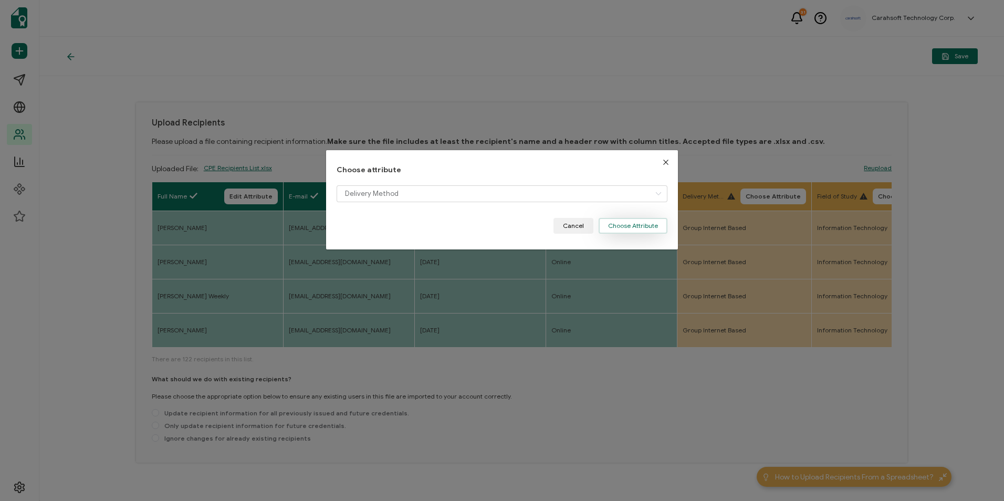
click at [657, 227] on button "Choose Attribute" at bounding box center [632, 226] width 69 height 16
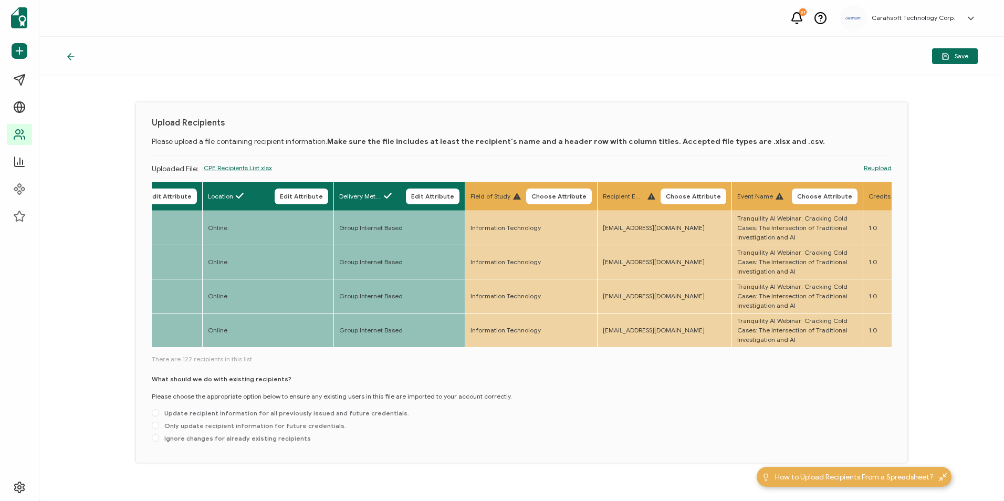
scroll to position [0, 371]
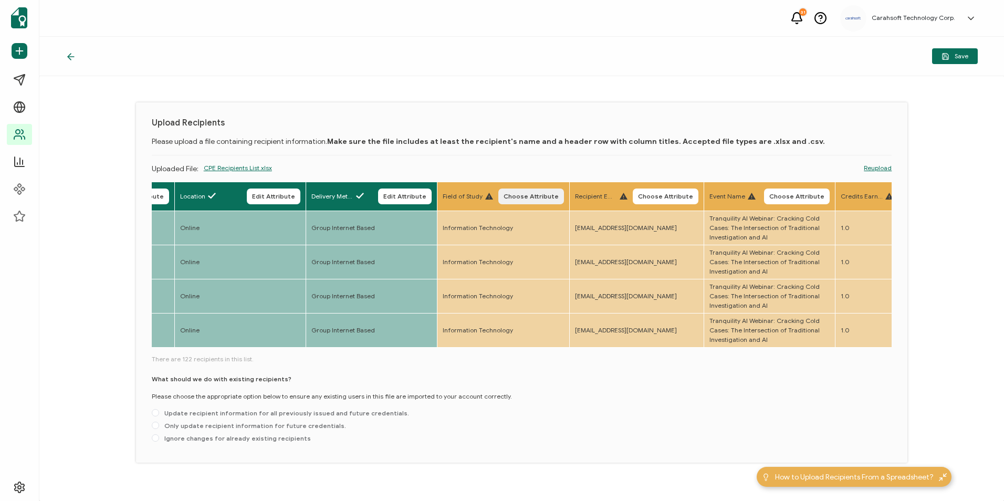
click at [533, 195] on span "Choose Attribute" at bounding box center [530, 196] width 55 height 6
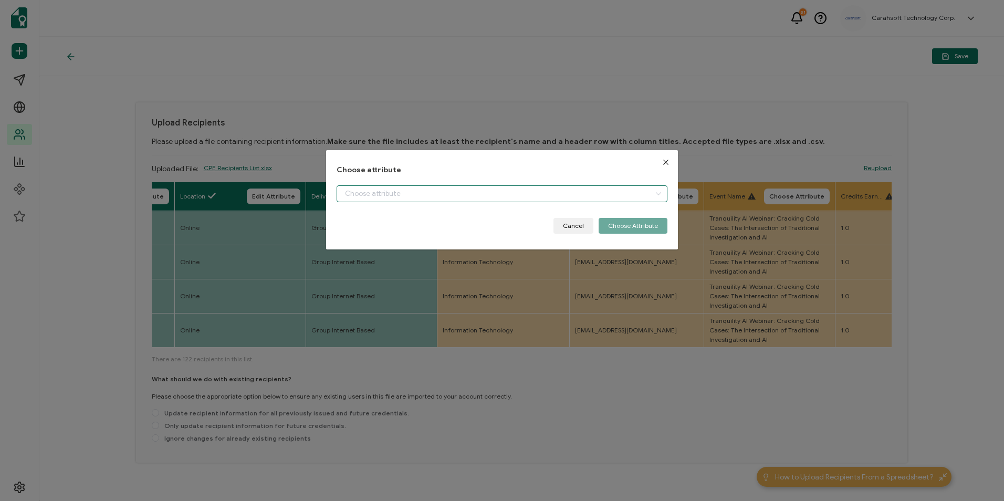
click at [533, 198] on input "dialog" at bounding box center [501, 193] width 330 height 17
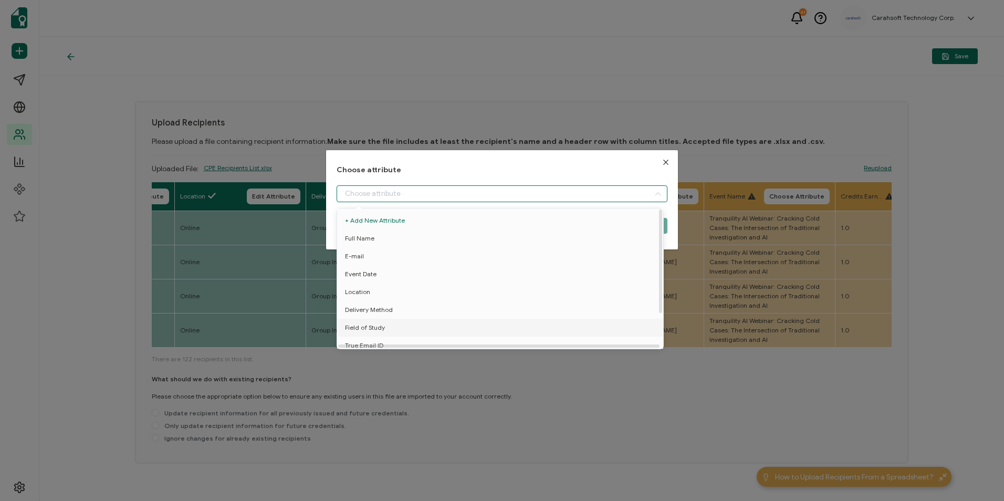
click at [372, 328] on span "Field of Study" at bounding box center [365, 328] width 40 height 18
type input "Field of Study"
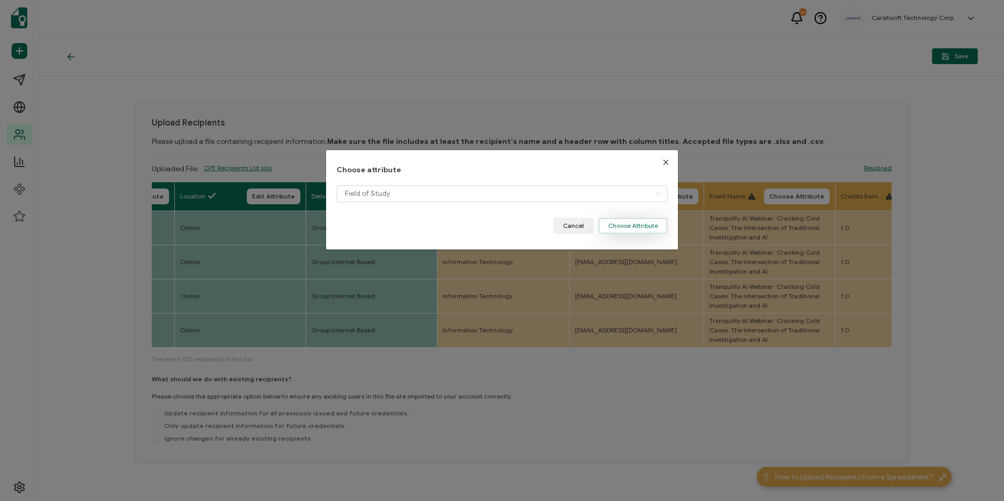
click at [632, 228] on button "Choose Attribute" at bounding box center [632, 226] width 69 height 16
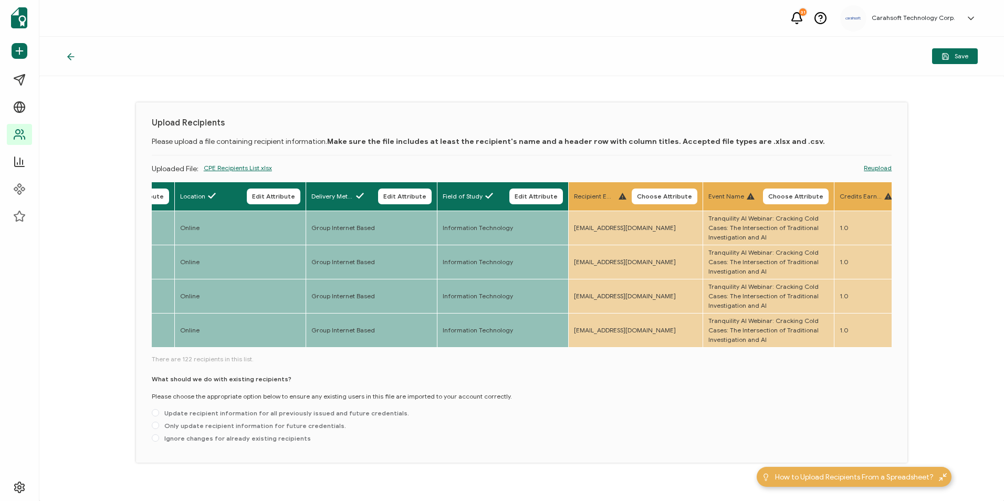
click at [659, 200] on button "Choose Attribute" at bounding box center [664, 196] width 66 height 16
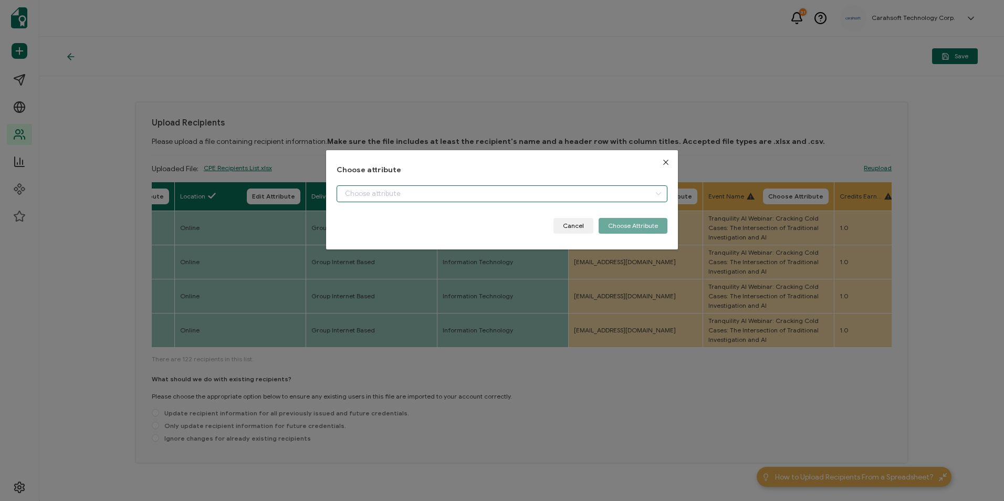
click at [488, 195] on input "dialog" at bounding box center [501, 193] width 330 height 17
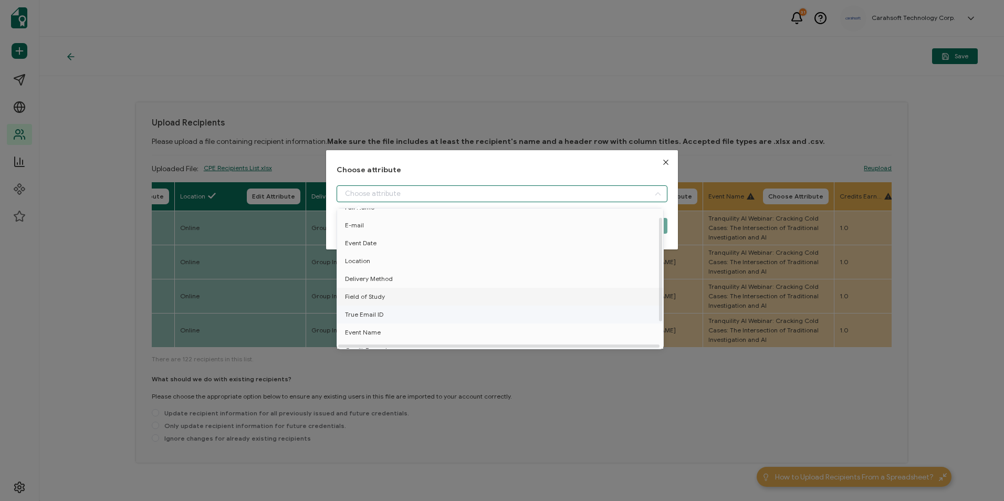
scroll to position [46, 0]
click at [399, 301] on li "True Email ID" at bounding box center [501, 304] width 335 height 18
type input "True Email ID"
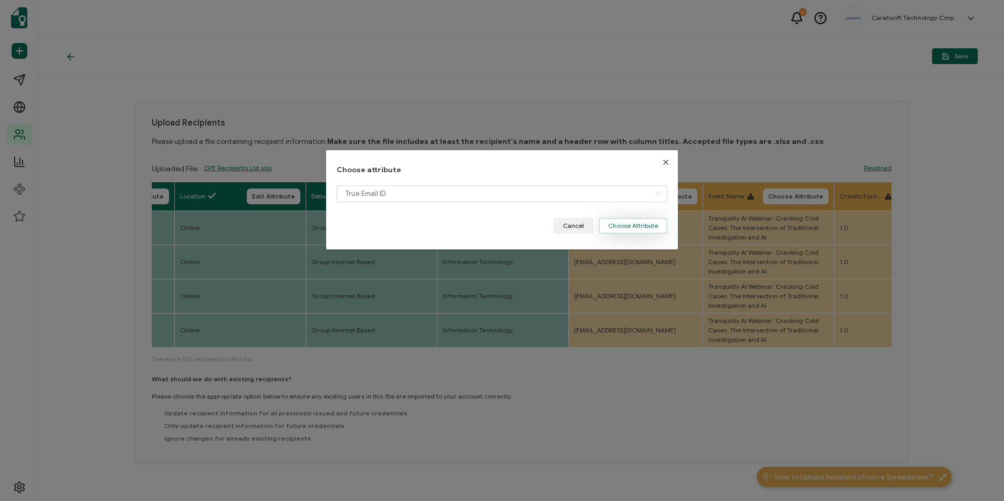
click at [636, 218] on button "Choose Attribute" at bounding box center [632, 226] width 69 height 16
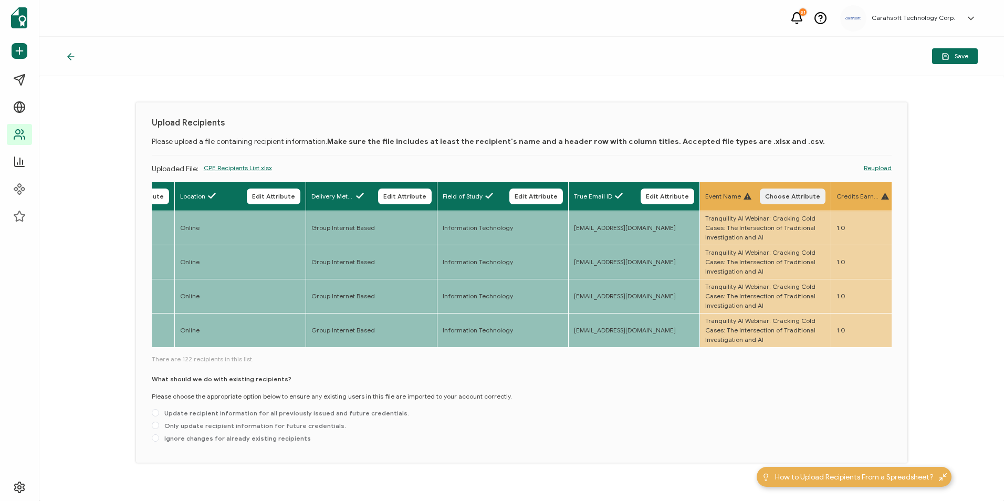
click at [783, 194] on span "Choose Attribute" at bounding box center [792, 196] width 55 height 6
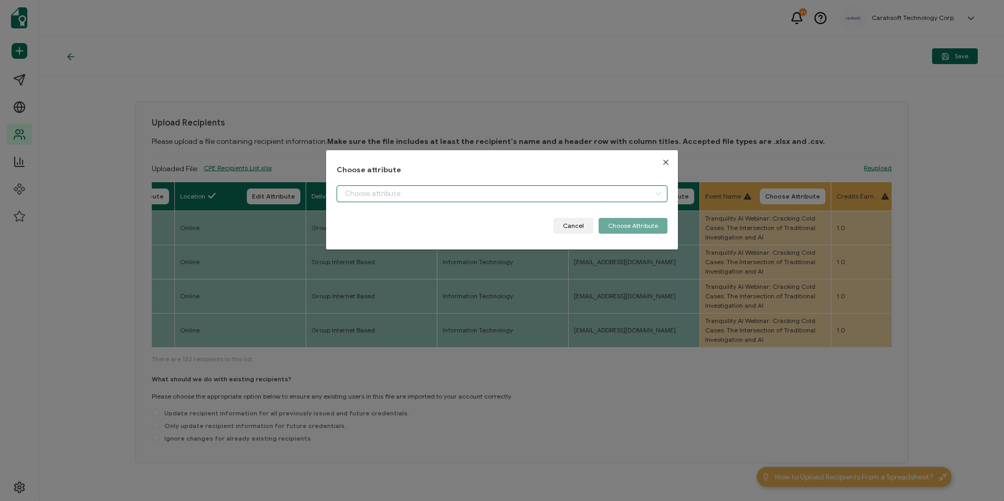
click at [514, 195] on input "dialog" at bounding box center [501, 193] width 330 height 17
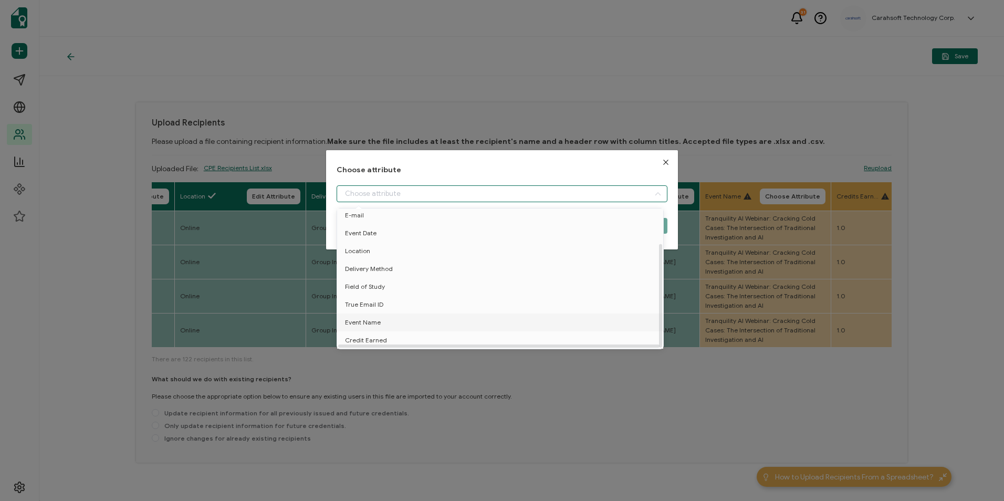
click at [393, 315] on li "Event Name" at bounding box center [501, 322] width 335 height 18
type input "Event Name"
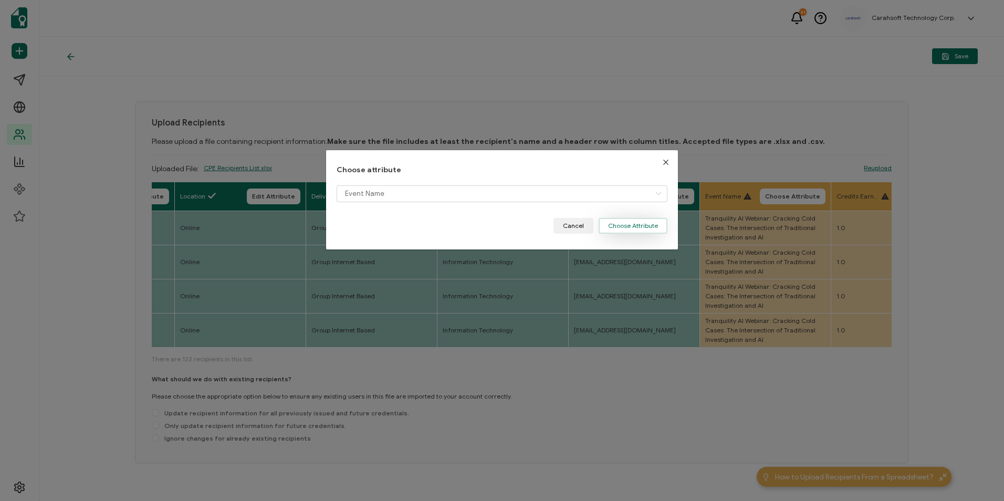
click at [621, 228] on button "Choose Attribute" at bounding box center [632, 226] width 69 height 16
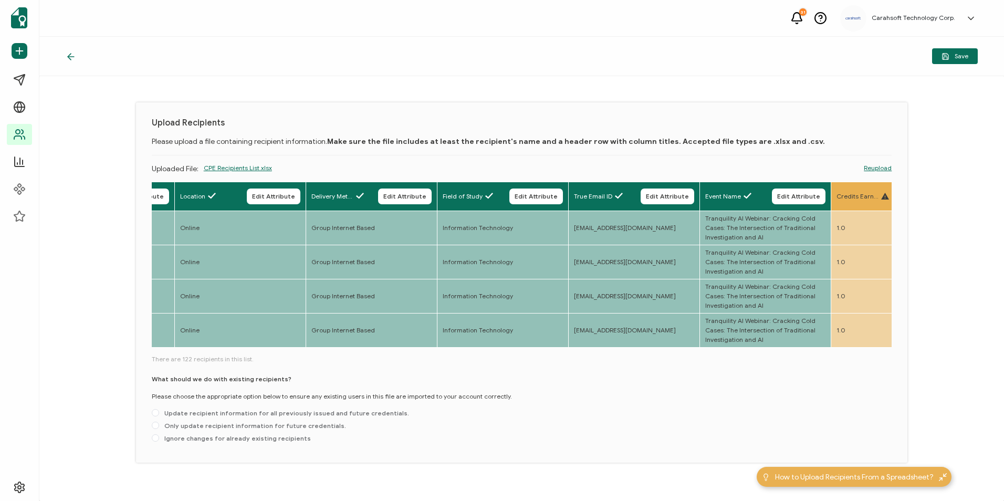
drag, startPoint x: 315, startPoint y: 352, endPoint x: 356, endPoint y: 351, distance: 40.4
click at [356, 351] on div "Full Name Edit Attribute E-mail Edit Attribute Event Date Edit Attribute Locati…" at bounding box center [522, 314] width 740 height 265
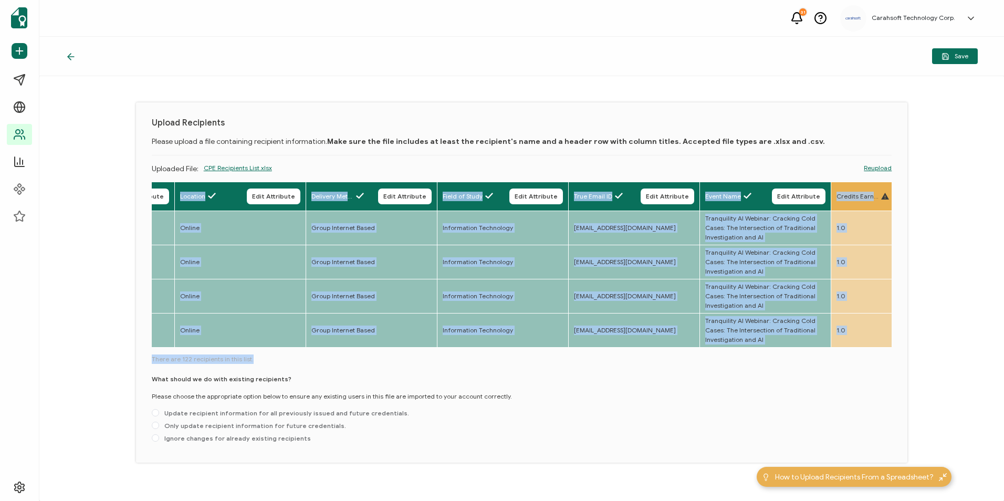
drag, startPoint x: 356, startPoint y: 351, endPoint x: 382, endPoint y: 356, distance: 26.2
click at [382, 355] on div "Full Name Edit Attribute E-mail Edit Attribute Event Date Edit Attribute Locati…" at bounding box center [522, 314] width 740 height 265
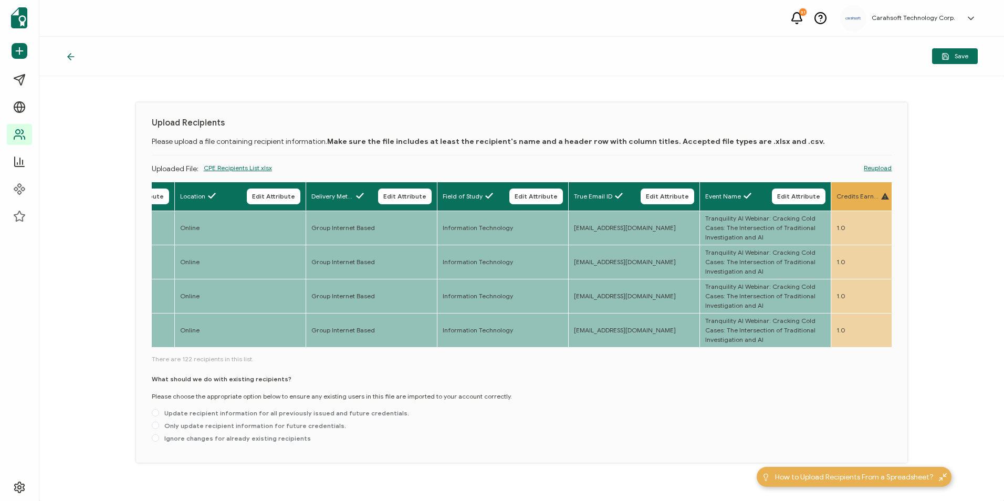
drag, startPoint x: 373, startPoint y: 349, endPoint x: 386, endPoint y: 348, distance: 12.6
click at [385, 348] on div "Full Name Edit Attribute E-mail Edit Attribute Event Date Edit Attribute Locati…" at bounding box center [522, 265] width 740 height 167
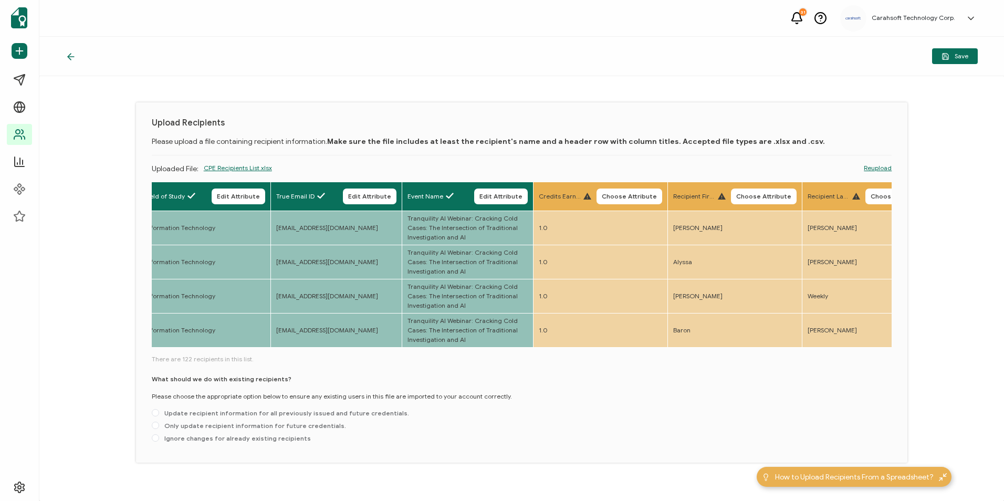
scroll to position [0, 696]
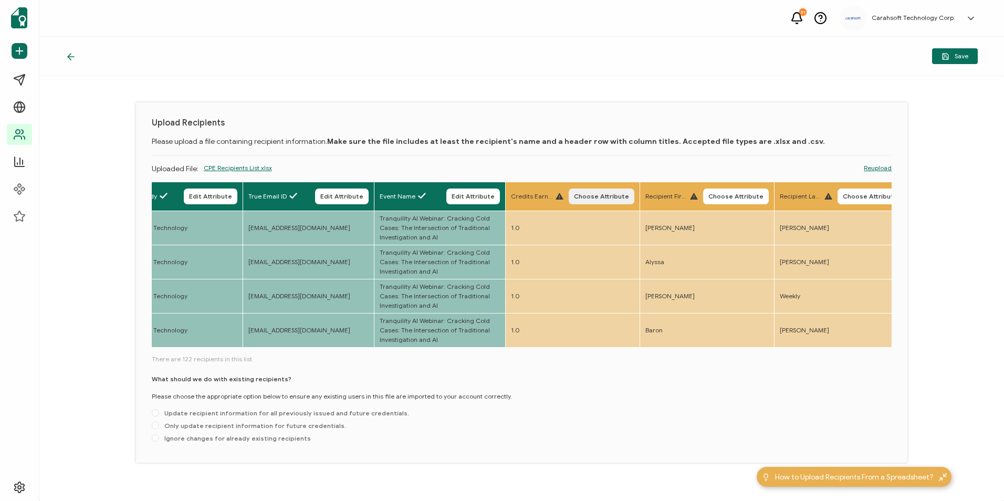
click at [597, 195] on span "Choose Attribute" at bounding box center [601, 196] width 55 height 6
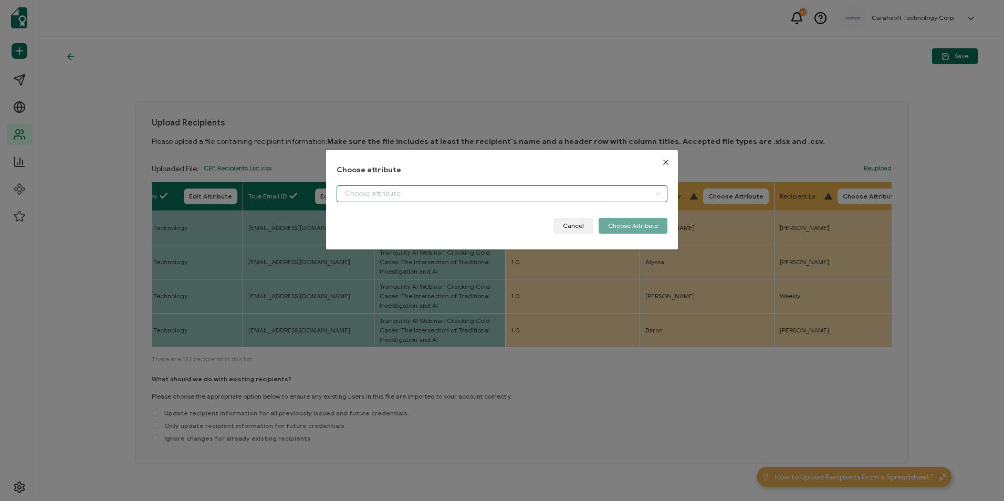
click at [564, 192] on input "dialog" at bounding box center [501, 193] width 330 height 17
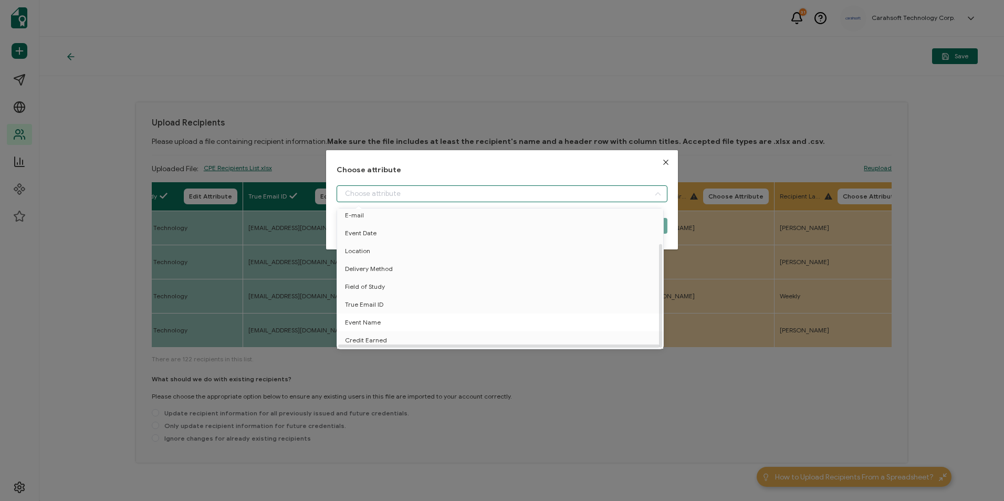
scroll to position [46, 0]
click at [414, 334] on li "Credit Earned" at bounding box center [501, 340] width 335 height 18
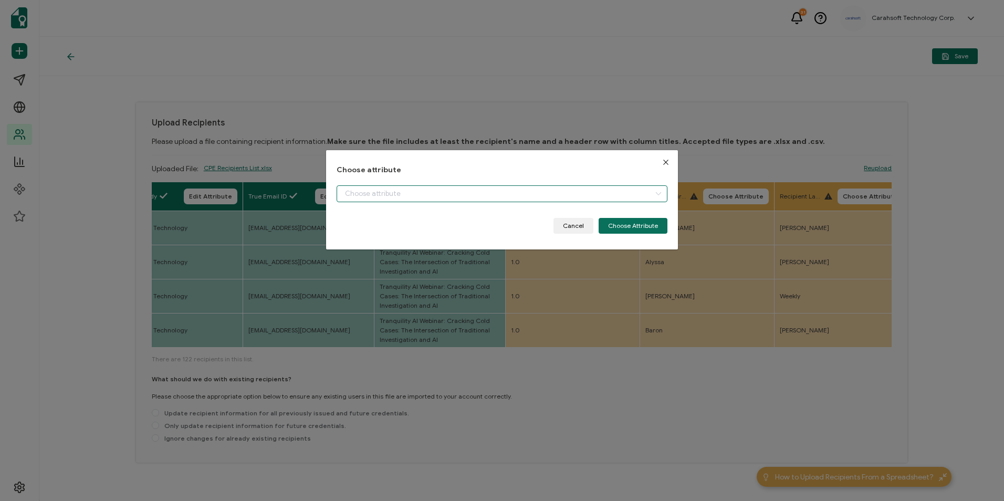
type input "Credit Earned"
click at [628, 230] on button "Choose Attribute" at bounding box center [632, 226] width 69 height 16
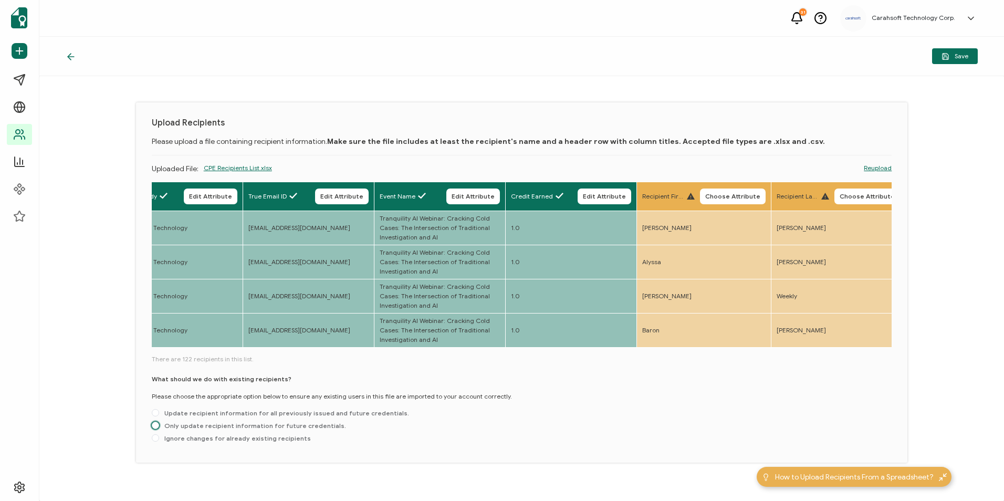
click at [225, 426] on span "Only update recipient information for future credentials." at bounding box center [252, 425] width 187 height 8
click at [159, 426] on input "Only update recipient information for future credentials." at bounding box center [155, 425] width 7 height 8
radio input "true"
click at [957, 59] on span "Save" at bounding box center [954, 56] width 27 height 8
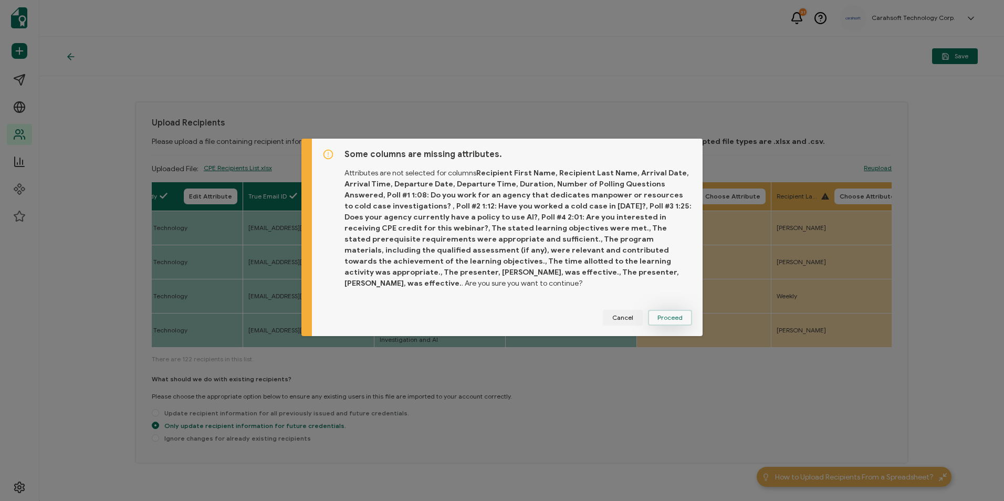
click at [671, 314] on span "Proceed" at bounding box center [669, 317] width 25 height 6
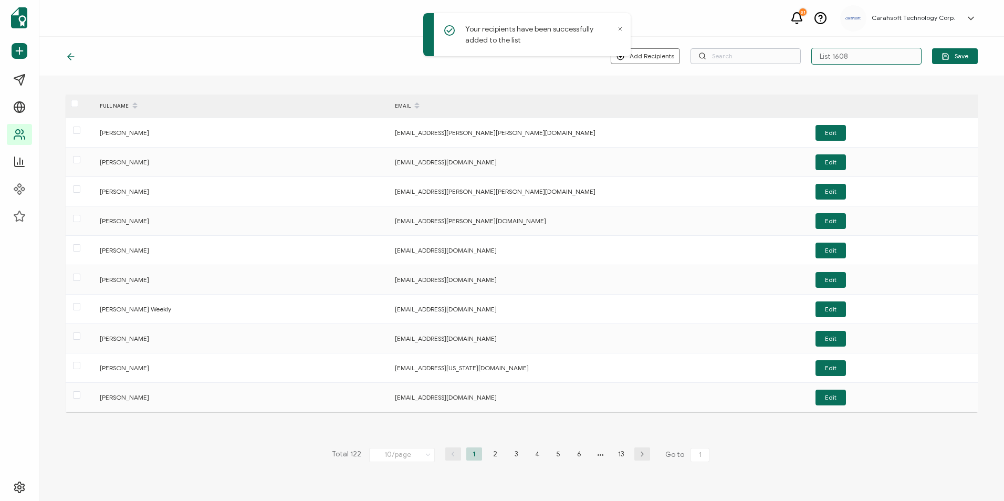
drag, startPoint x: 862, startPoint y: 54, endPoint x: 751, endPoint y: 59, distance: 111.4
click at [751, 59] on div "Add Recipients Upload New Recipients Import from Recipients List 1608 Save" at bounding box center [793, 56] width 367 height 17
type input "7-30-25_70996 Tranquility AI Webinar"
click at [975, 52] on button "Save" at bounding box center [955, 56] width 46 height 16
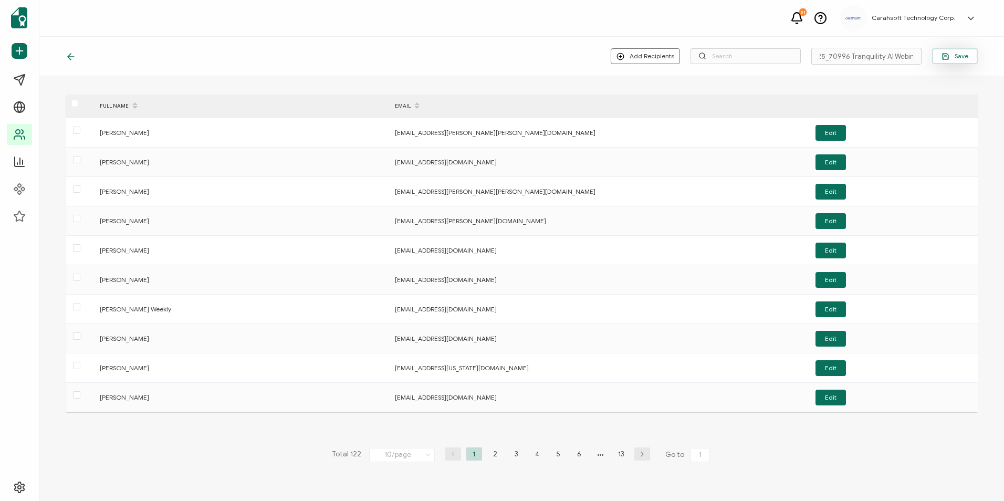
scroll to position [0, 0]
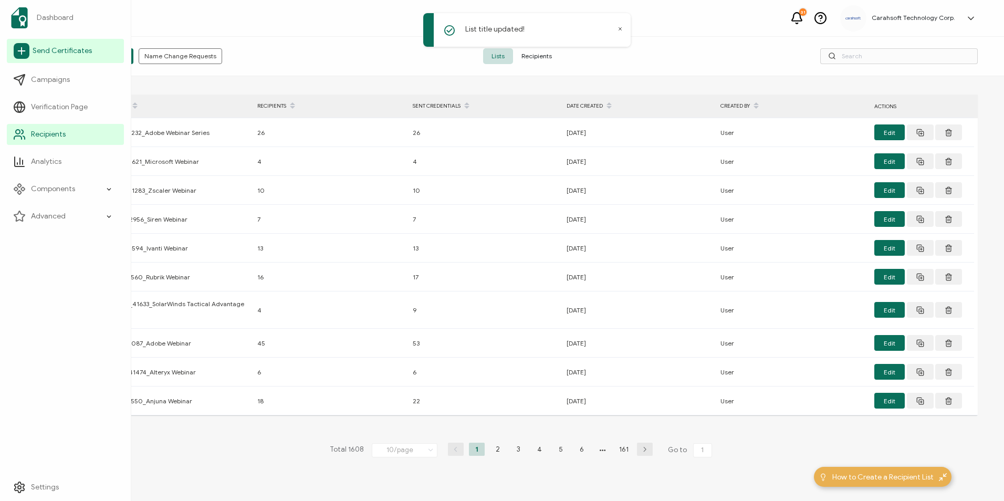
click at [65, 57] on link "Send Certificates" at bounding box center [65, 51] width 117 height 24
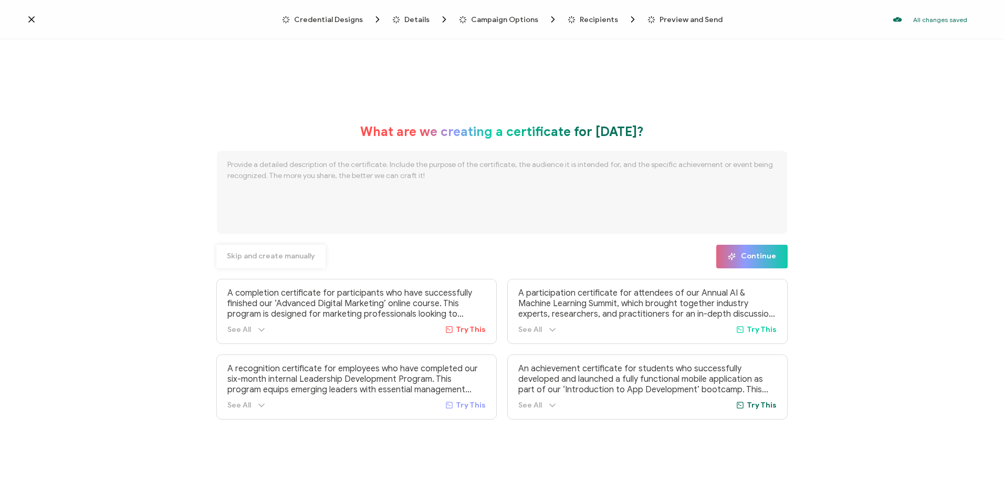
click at [274, 252] on span "Skip and create manually" at bounding box center [271, 255] width 88 height 7
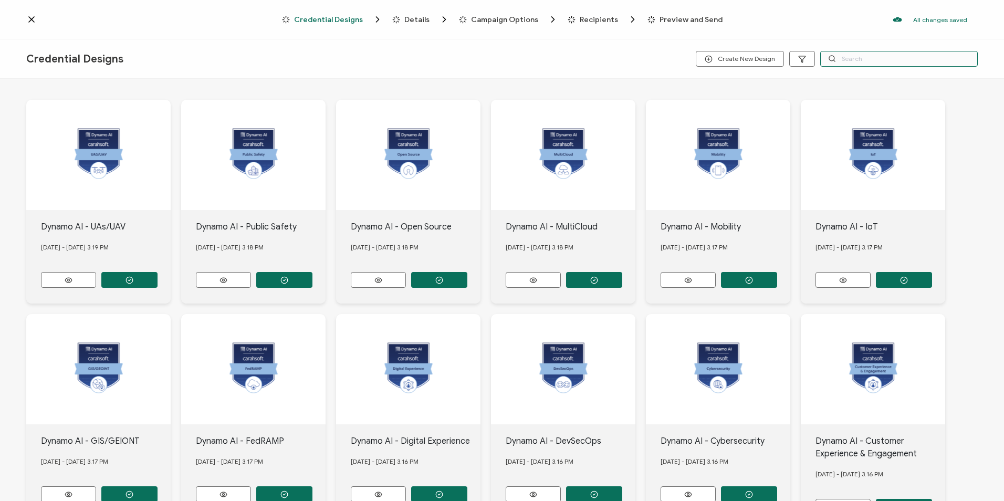
click at [875, 63] on input "text" at bounding box center [898, 59] width 157 height 16
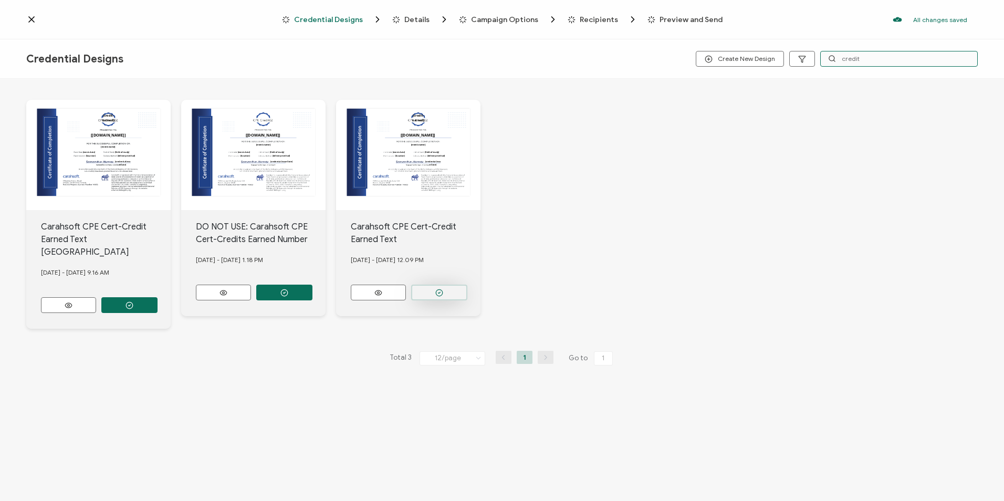
type input "credit"
click at [449, 286] on button "button" at bounding box center [439, 292] width 56 height 16
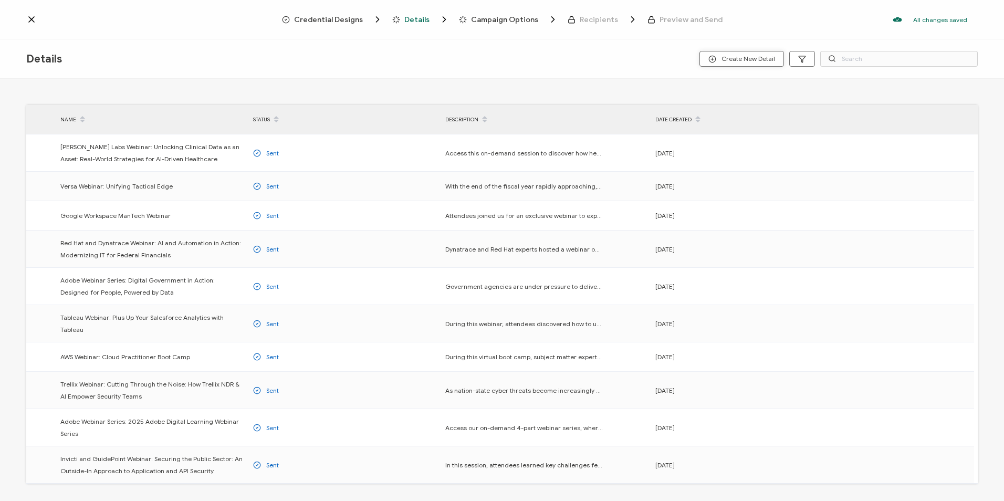
click at [733, 59] on span "Create New Detail" at bounding box center [741, 59] width 67 height 8
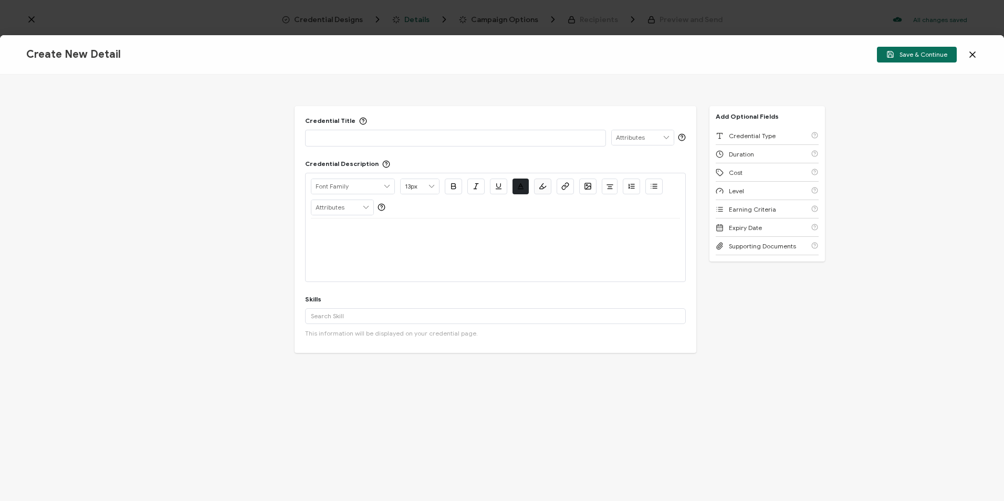
click at [434, 131] on div at bounding box center [455, 137] width 289 height 15
click at [395, 142] on p at bounding box center [455, 137] width 289 height 10
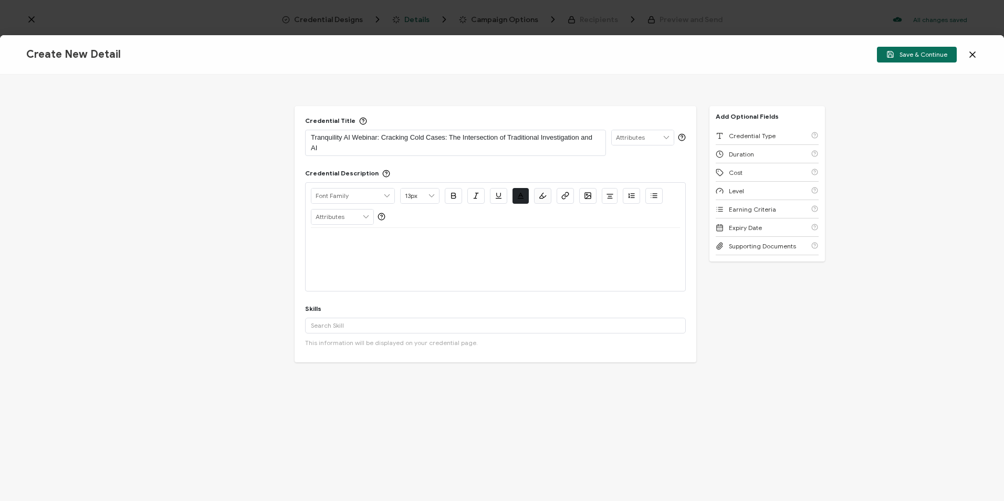
click at [326, 250] on div at bounding box center [495, 240] width 369 height 25
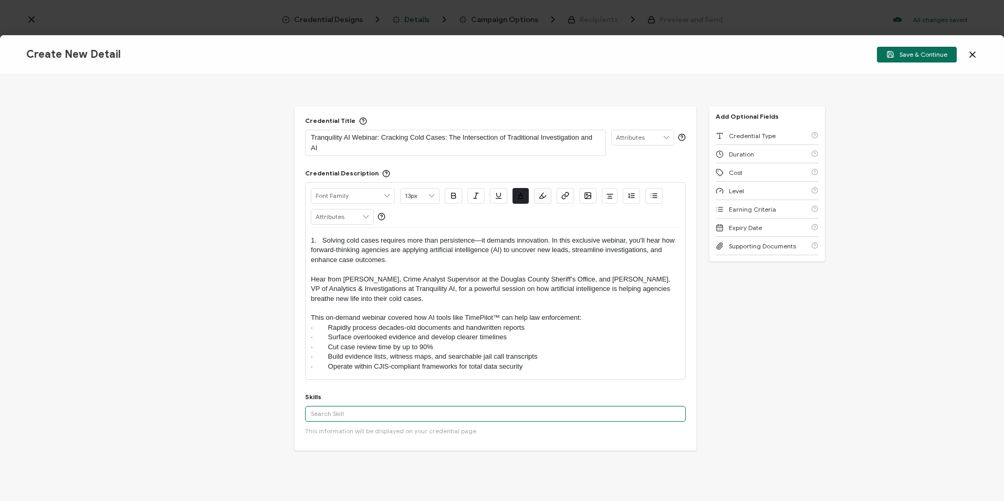
click at [358, 410] on input "text" at bounding box center [495, 414] width 381 height 16
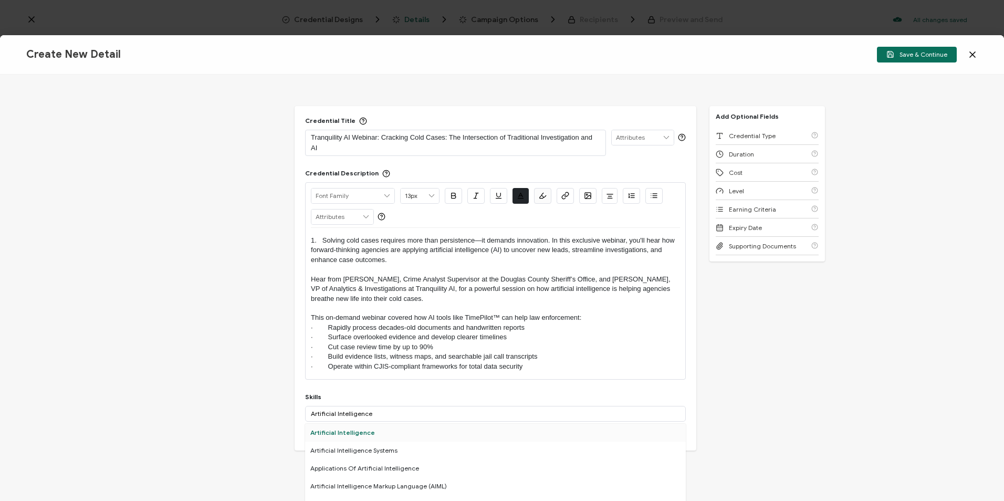
click at [352, 430] on div "Artificial Intelligence" at bounding box center [495, 433] width 381 height 18
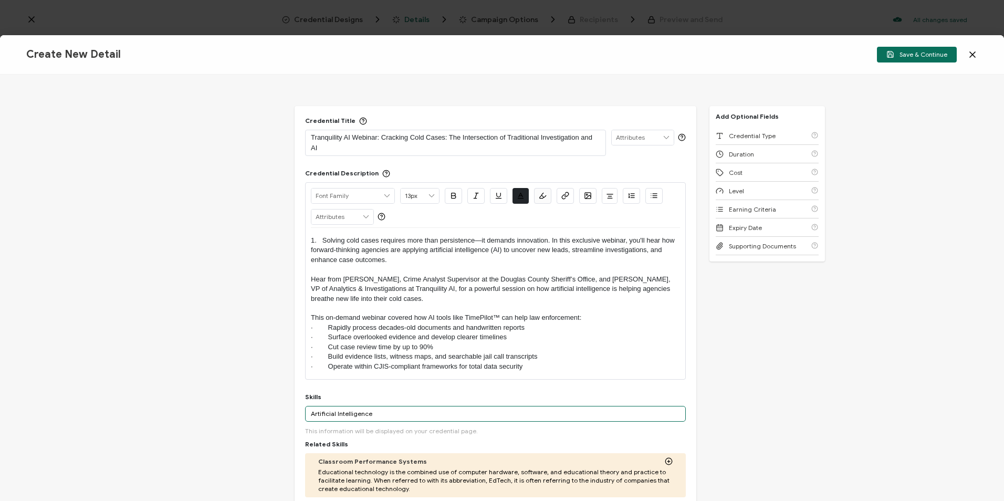
drag, startPoint x: 378, startPoint y: 414, endPoint x: 246, endPoint y: 414, distance: 132.3
click at [246, 414] on div "Credential Title Tranquility AI Webinar: Cracking Cold Cases: The Intersection …" at bounding box center [502, 288] width 1004 height 426
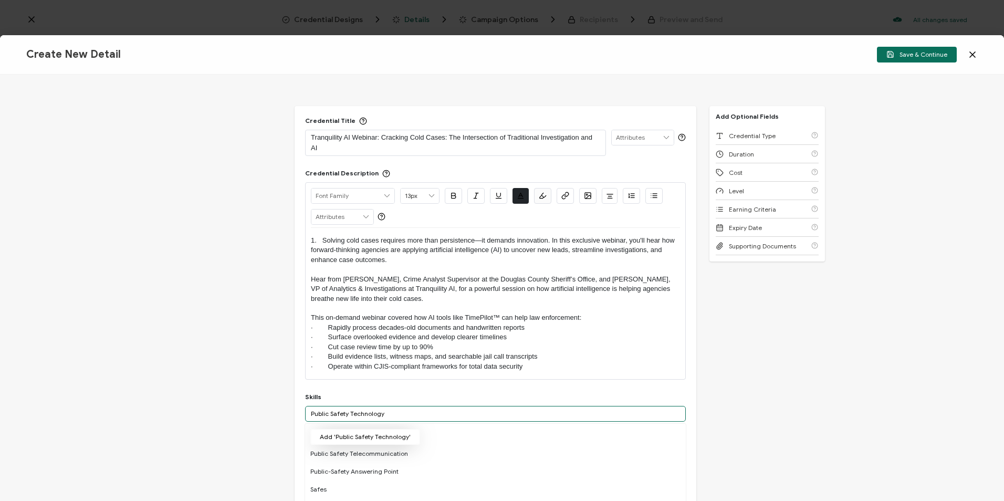
type input "Public Safety Technology"
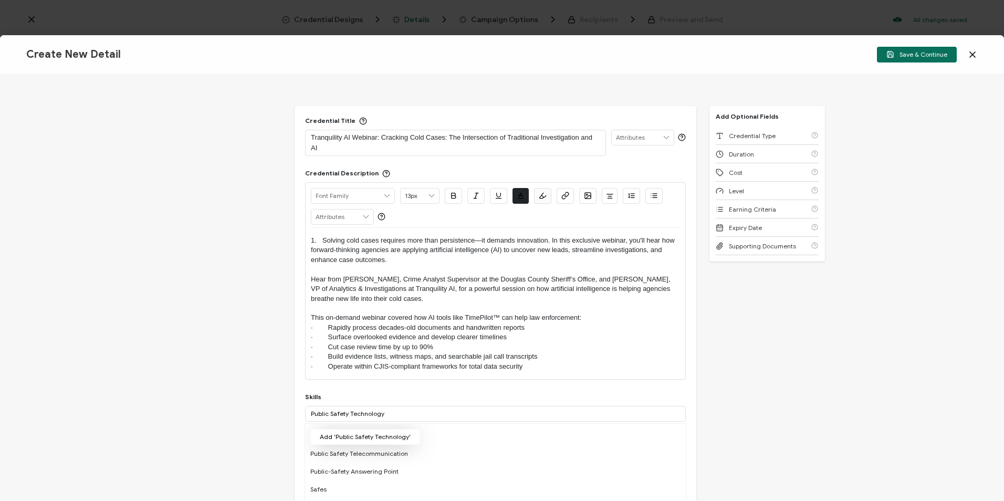
click at [354, 438] on button "Add 'Public Safety Technology'" at bounding box center [365, 437] width 110 height 16
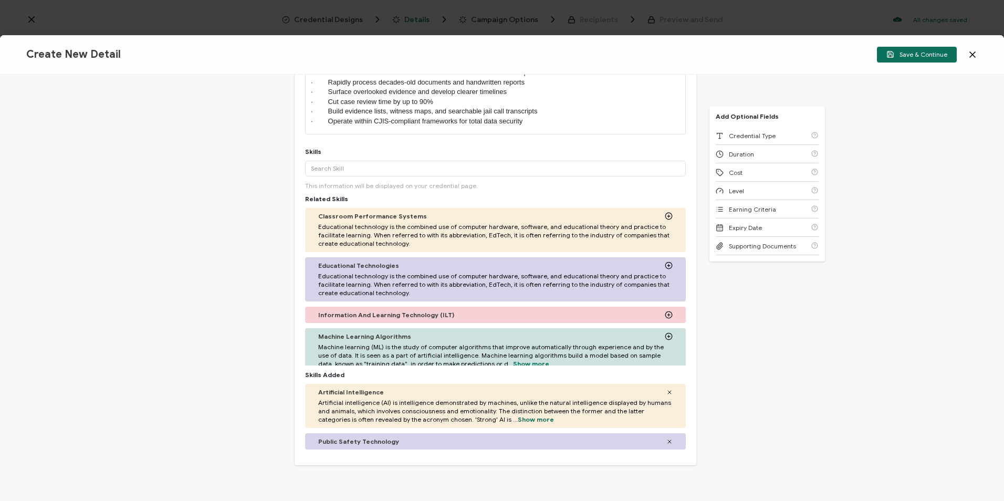
scroll to position [335, 0]
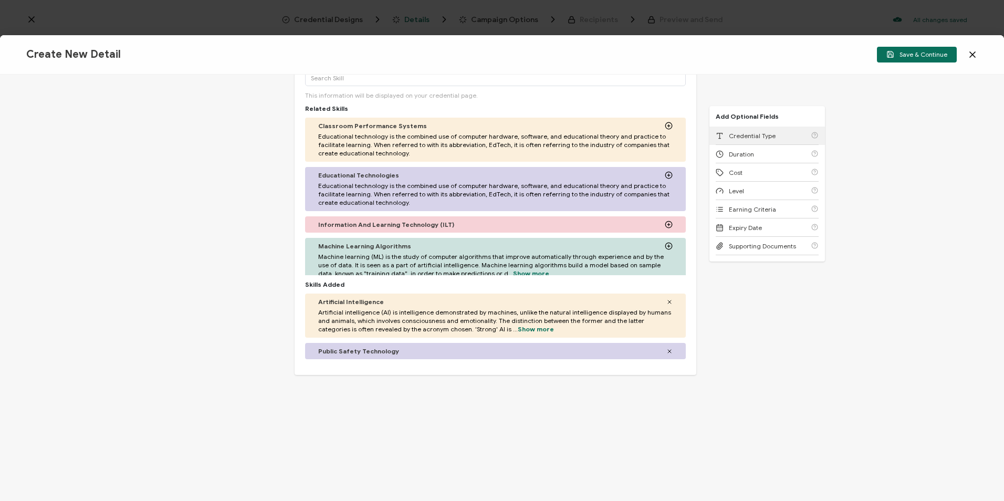
click at [748, 134] on span "Credential Type" at bounding box center [751, 136] width 47 height 8
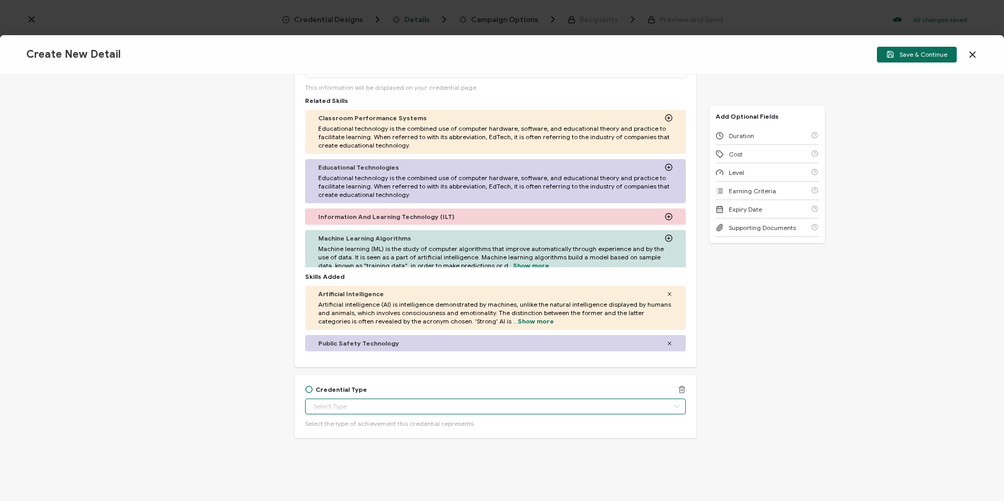
click at [346, 400] on input "text" at bounding box center [495, 406] width 381 height 16
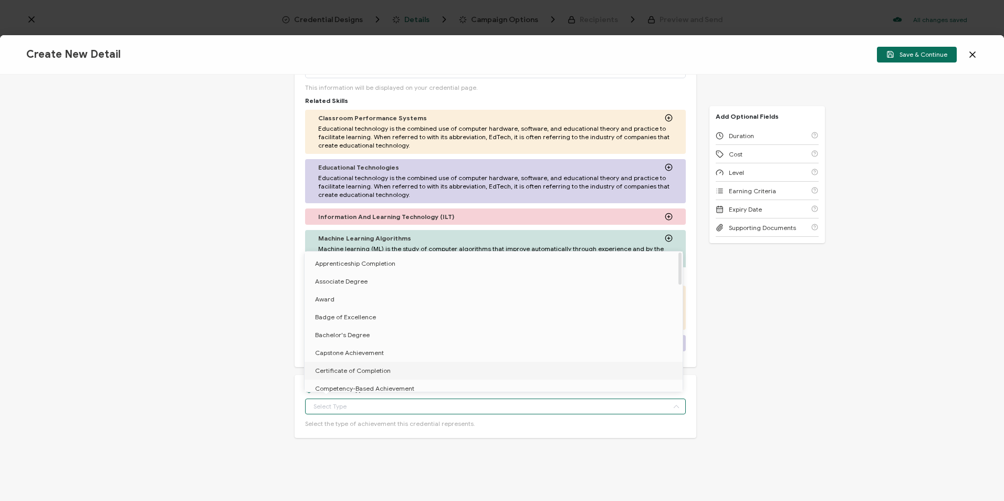
click at [367, 371] on span "Certificate of Completion" at bounding box center [353, 370] width 76 height 8
type input "Certificate of Completion"
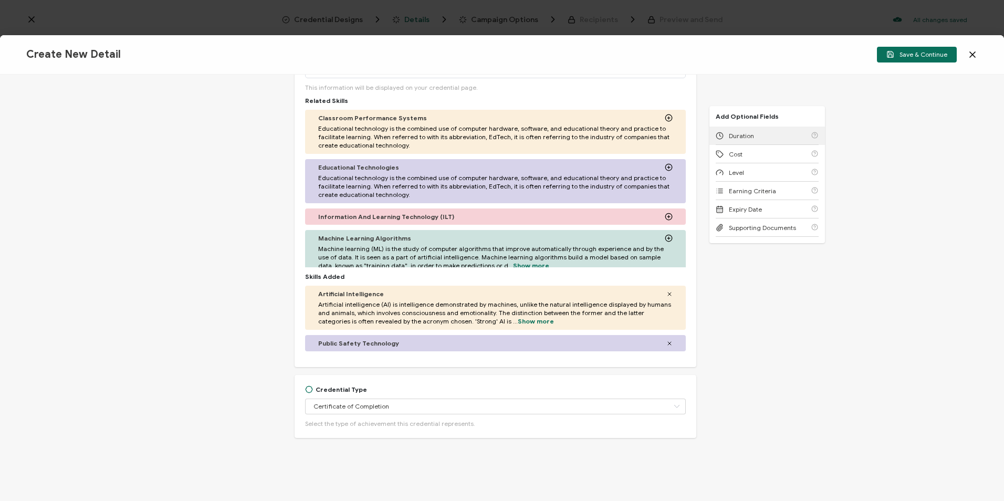
click at [750, 142] on div "Duration" at bounding box center [766, 135] width 103 height 18
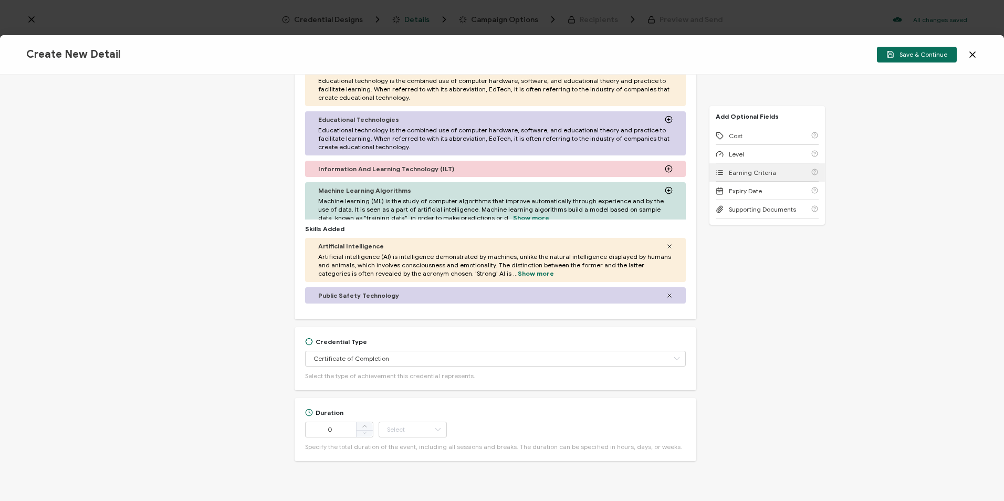
scroll to position [414, 0]
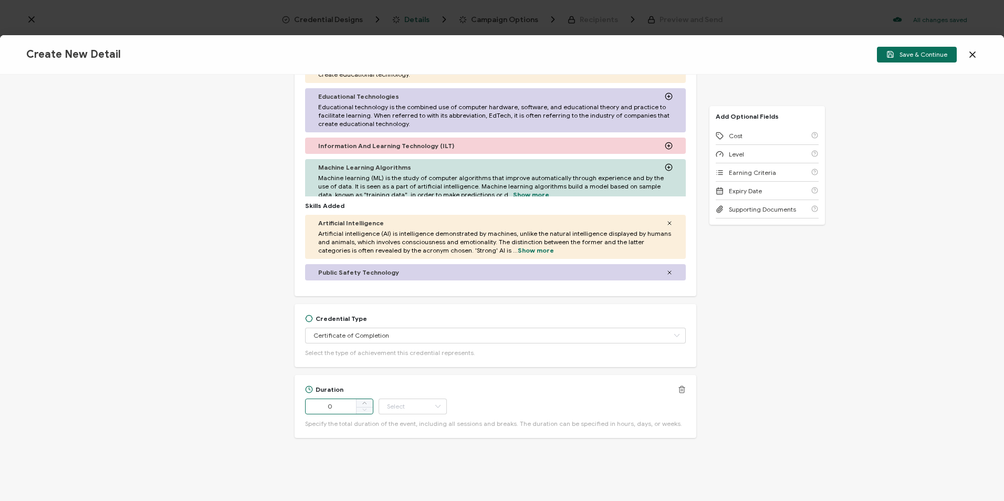
drag, startPoint x: 333, startPoint y: 407, endPoint x: 321, endPoint y: 410, distance: 12.4
click at [321, 410] on input "0" at bounding box center [339, 406] width 68 height 16
type input "55"
click at [414, 408] on input "text" at bounding box center [412, 406] width 68 height 16
click at [420, 381] on li "Minute" at bounding box center [413, 378] width 71 height 18
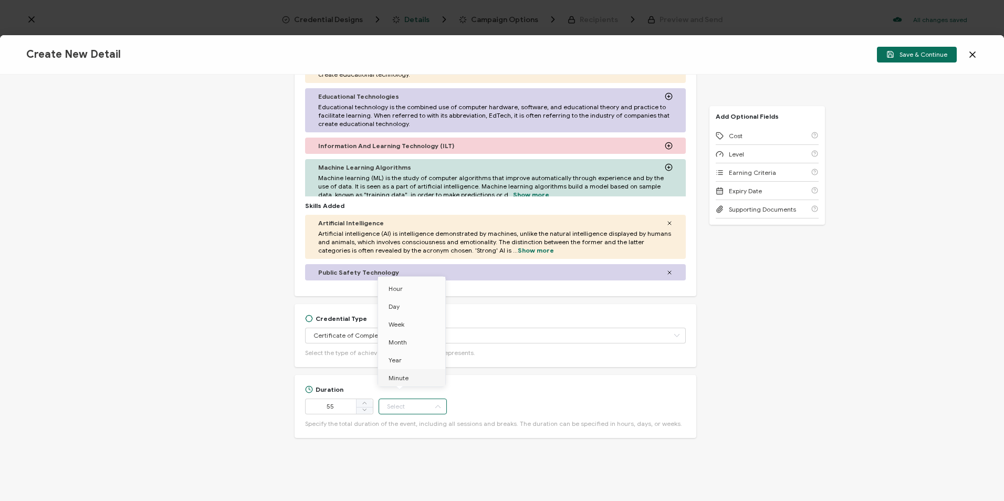
type input "Minute"
click at [765, 132] on div "Cost" at bounding box center [766, 135] width 103 height 18
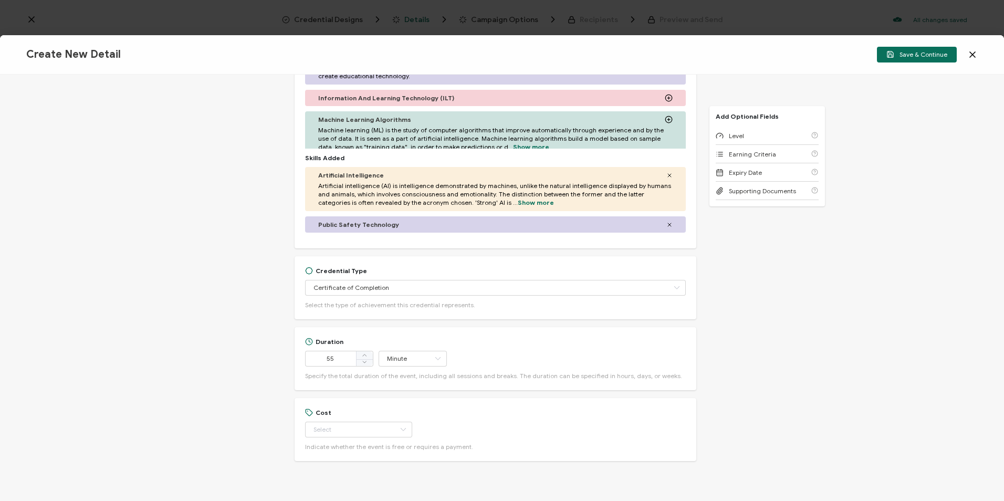
scroll to position [485, 0]
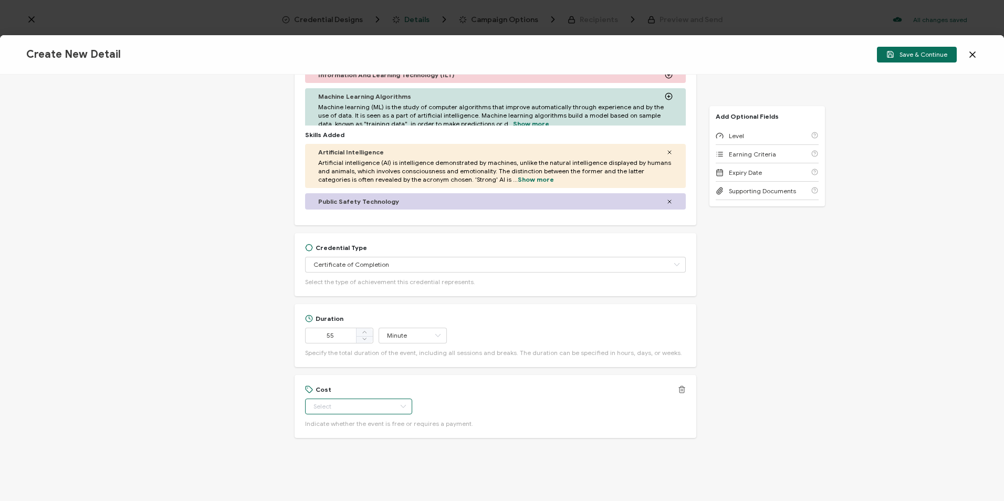
click at [372, 402] on input "text" at bounding box center [358, 406] width 107 height 16
click at [347, 434] on li "Free" at bounding box center [353, 433] width 99 height 18
type input "Free"
click at [761, 140] on div "Level" at bounding box center [766, 135] width 103 height 18
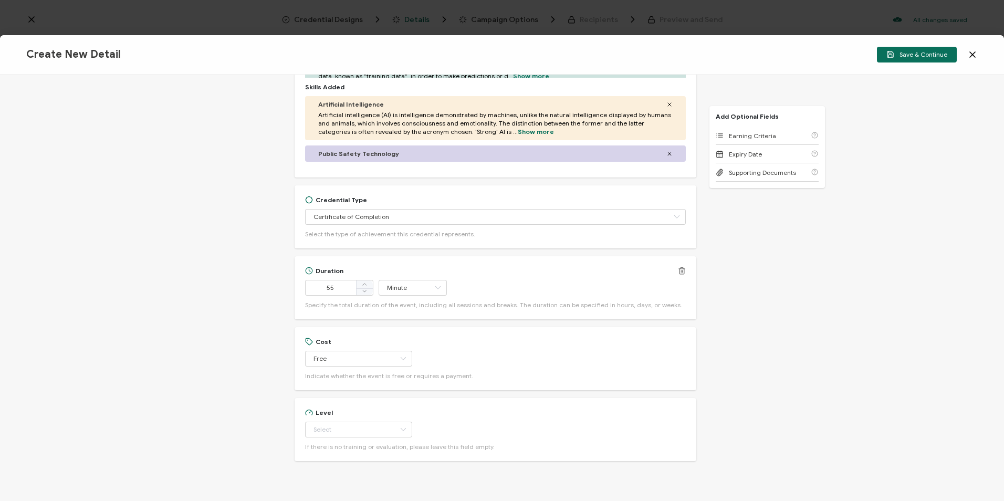
scroll to position [556, 0]
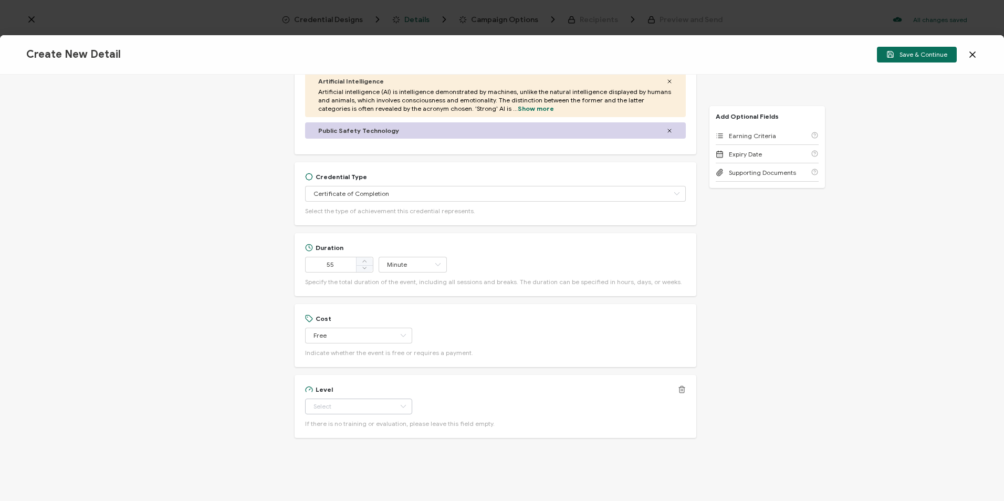
click at [396, 406] on icon at bounding box center [402, 406] width 13 height 16
click at [346, 310] on li "Beginner" at bounding box center [353, 307] width 99 height 18
type input "Beginner"
click at [776, 132] on div "Earning Criteria" at bounding box center [766, 135] width 103 height 18
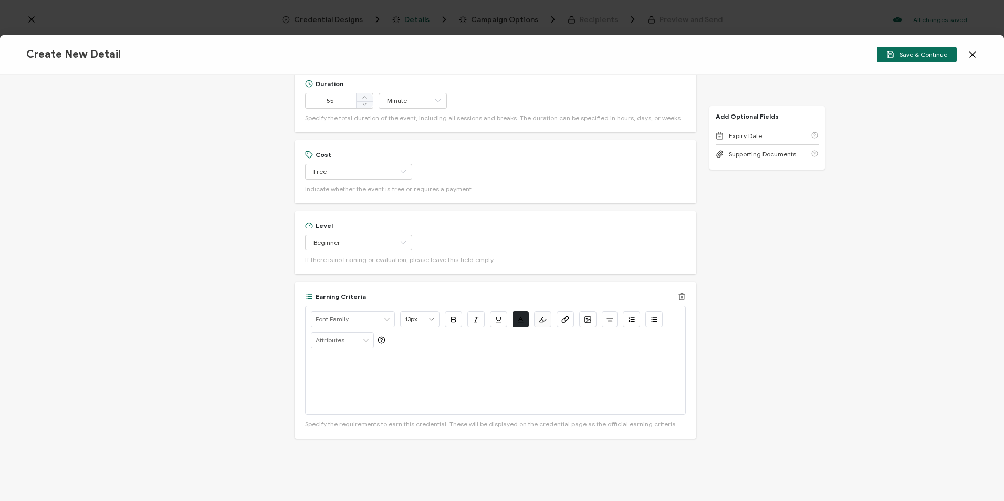
scroll to position [720, 0]
drag, startPoint x: 357, startPoint y: 362, endPoint x: 319, endPoint y: 358, distance: 38.0
click at [311, 365] on p "Watch Now >>" at bounding box center [495, 362] width 369 height 9
click at [565, 318] on icon "button" at bounding box center [565, 319] width 8 height 8
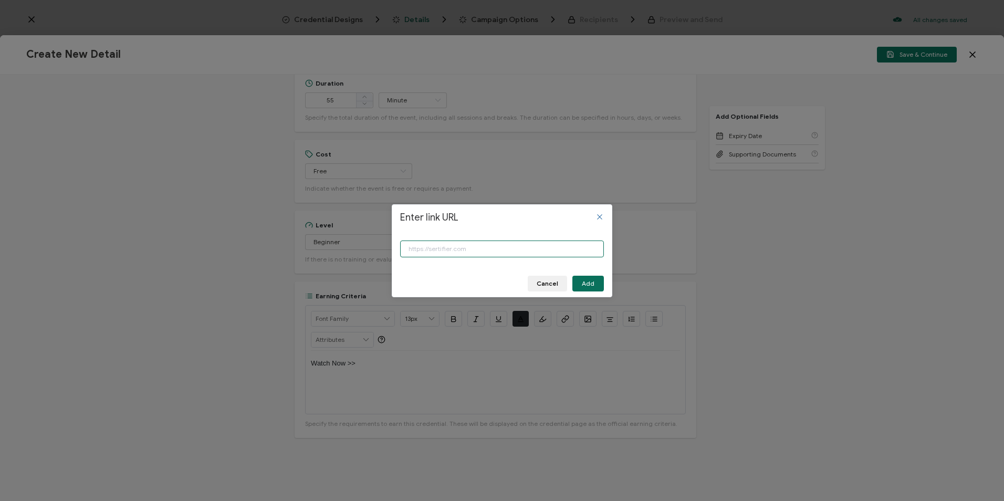
paste input "https://www.carahsoft.com/learn/event/70996"
type input "https://www.carahsoft.com/learn/event/70996"
click at [606, 286] on div "Cancel Add" at bounding box center [501, 282] width 219 height 18
click at [589, 285] on span "Add" at bounding box center [588, 283] width 13 height 6
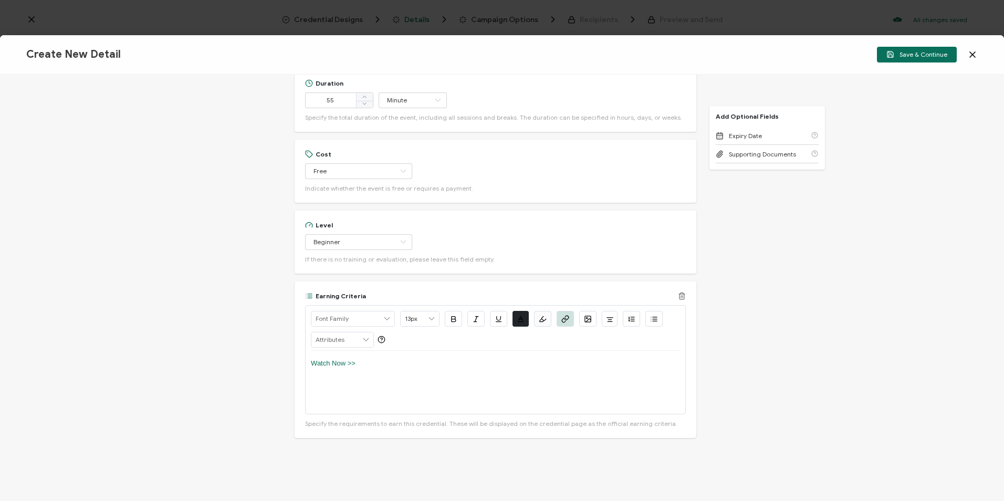
click at [453, 321] on icon "button" at bounding box center [453, 319] width 8 height 8
click at [497, 321] on icon "button" at bounding box center [498, 319] width 8 height 8
click at [435, 363] on p "Watch Now >>" at bounding box center [495, 362] width 369 height 9
click at [393, 352] on div "Watch Now >>" at bounding box center [495, 382] width 369 height 63
click at [890, 50] on button "Save & Continue" at bounding box center [917, 55] width 80 height 16
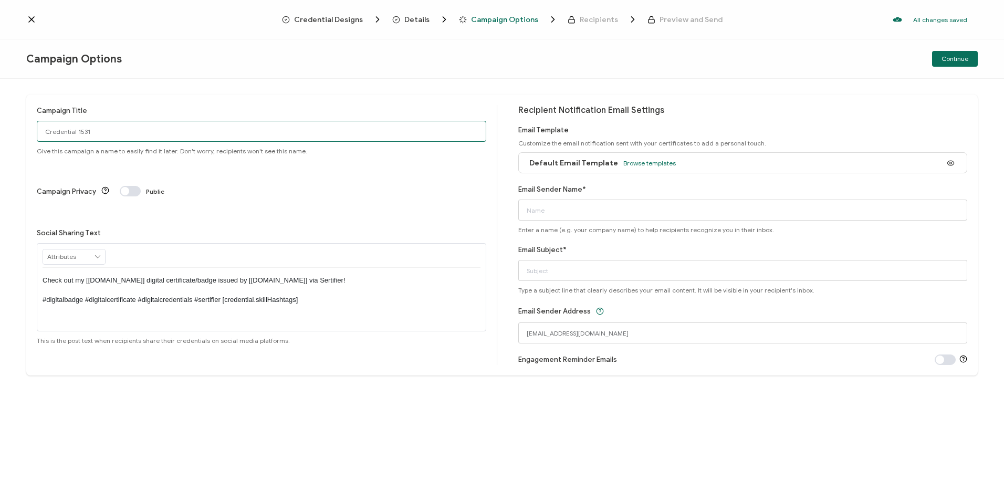
drag, startPoint x: 134, startPoint y: 134, endPoint x: 11, endPoint y: 140, distance: 123.0
click at [11, 140] on div "Campaign Title Credential 1531 Give this campaign a name to easily find it late…" at bounding box center [502, 290] width 1004 height 422
type input "7-30-25_70996 Tranquility AI Webinar"
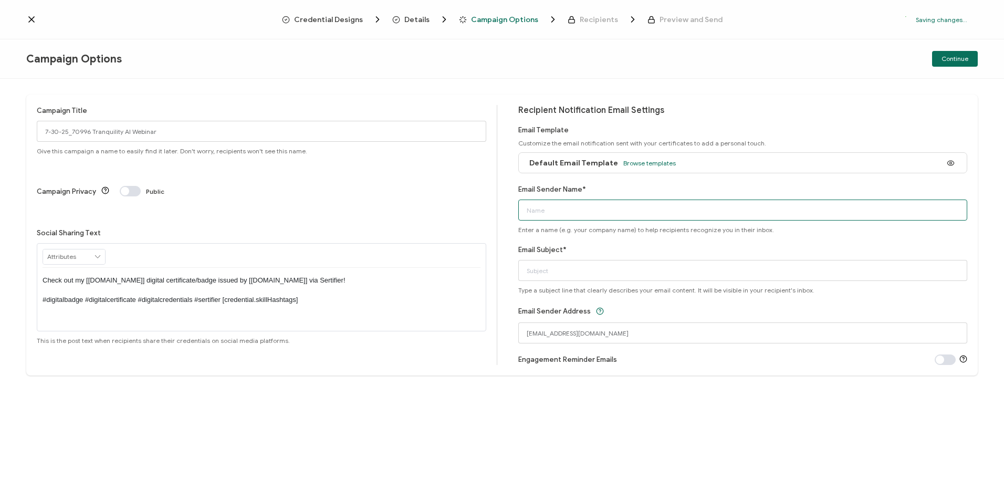
click at [614, 203] on input "Email Sender Name*" at bounding box center [742, 209] width 449 height 21
type input "CPE"
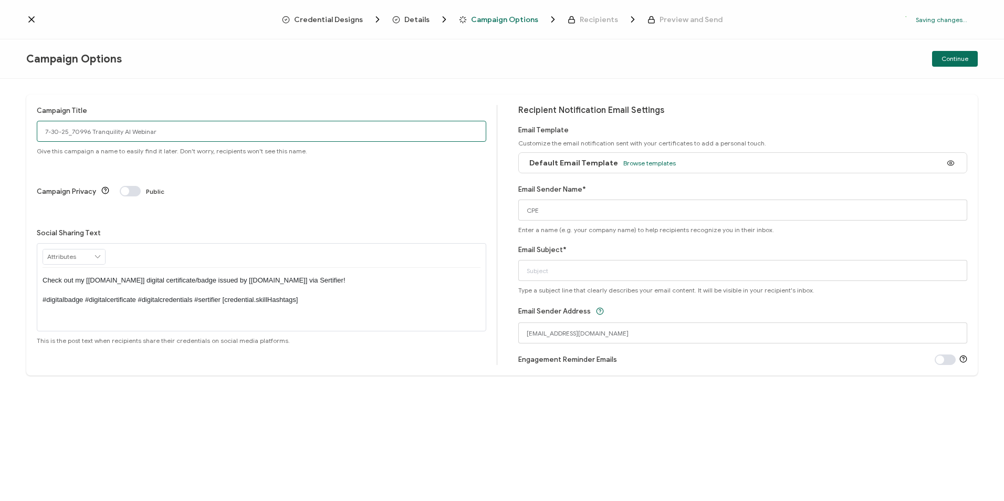
drag, startPoint x: 189, startPoint y: 135, endPoint x: -125, endPoint y: 145, distance: 314.6
click at [0, 145] on html "Credential Designs Details Campaign Options Recipients Preview and Send Saving …" at bounding box center [502, 250] width 1004 height 501
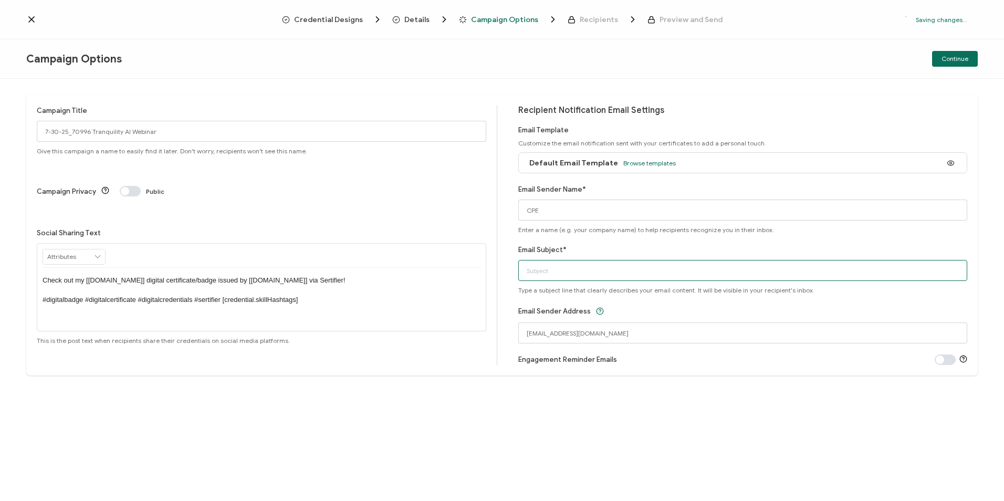
click at [689, 277] on input "Email Subject*" at bounding box center [742, 270] width 449 height 21
paste input "7-30-25_70996 Tranquility AI Webinar"
type input "7-30-25_70996 Tranquility AI Webinar"
click at [948, 56] on span "Continue" at bounding box center [954, 59] width 27 height 6
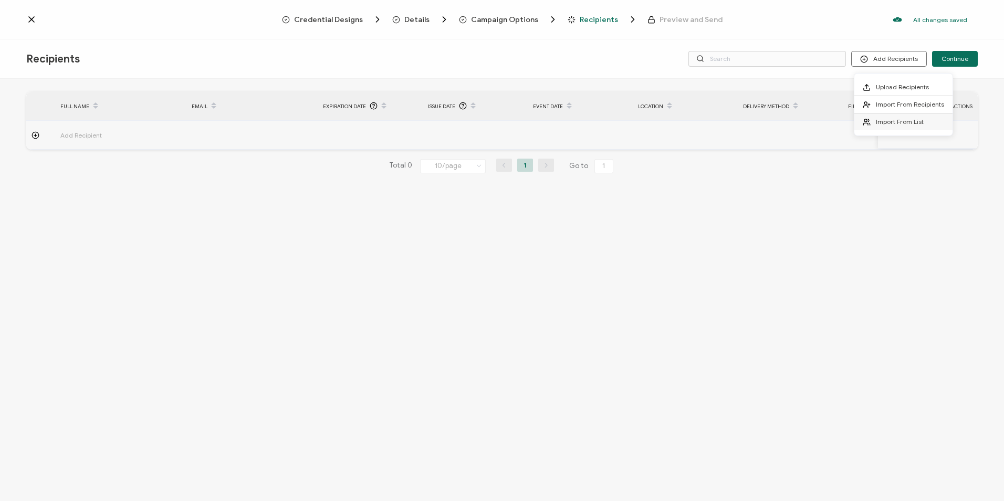
click at [884, 124] on span "Import From List" at bounding box center [899, 122] width 48 height 8
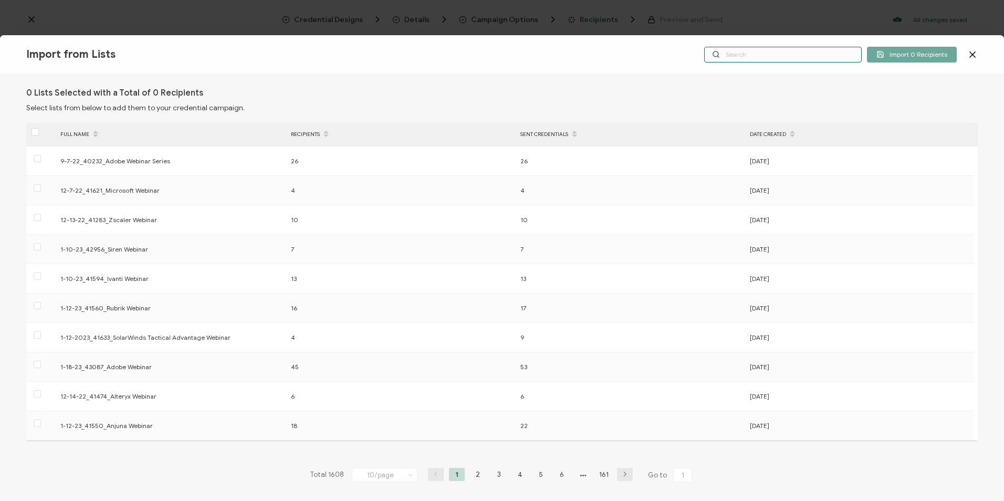
click at [774, 56] on input "text" at bounding box center [782, 55] width 157 height 16
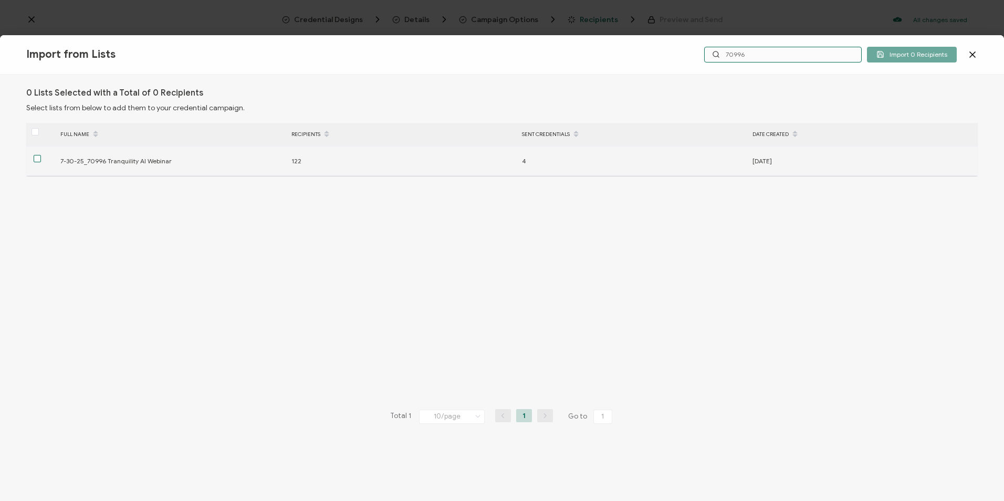
type input "70996"
click at [39, 159] on span at bounding box center [37, 158] width 7 height 7
click at [41, 155] on input "checkbox" at bounding box center [41, 155] width 0 height 0
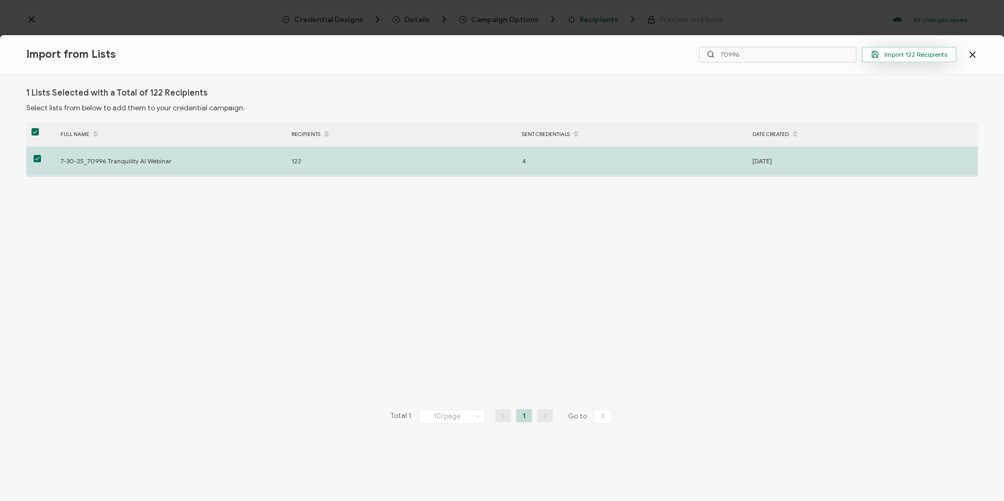
click at [874, 53] on icon "button" at bounding box center [875, 54] width 6 height 6
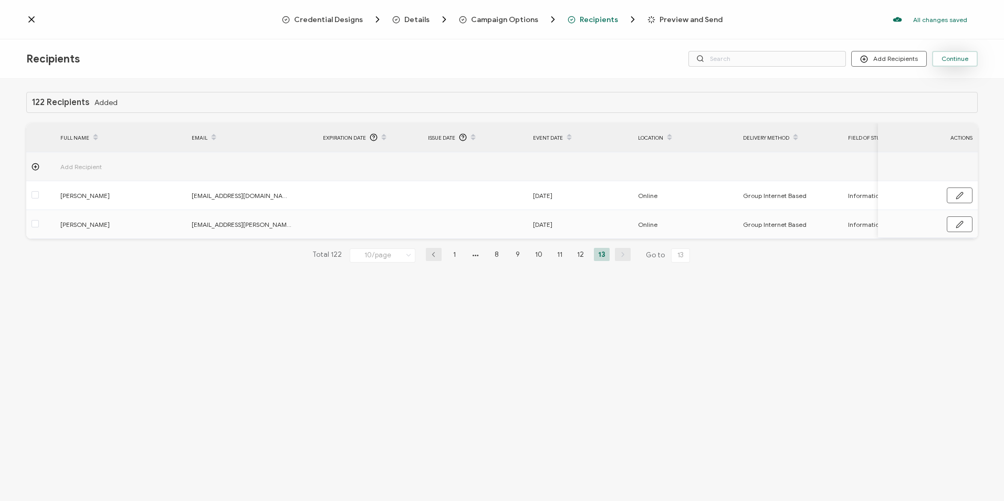
click at [943, 58] on span "Continue" at bounding box center [954, 59] width 27 height 6
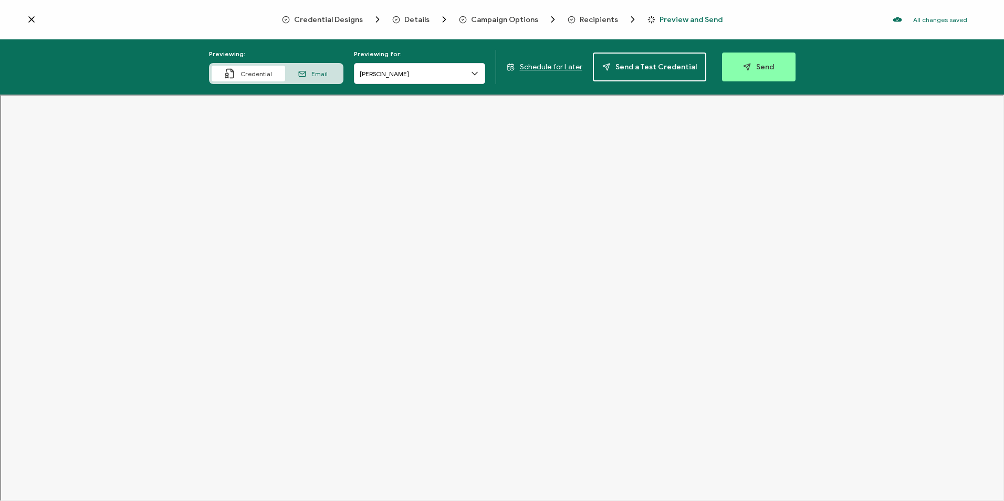
click at [340, 19] on span "Credential Designs" at bounding box center [328, 20] width 69 height 8
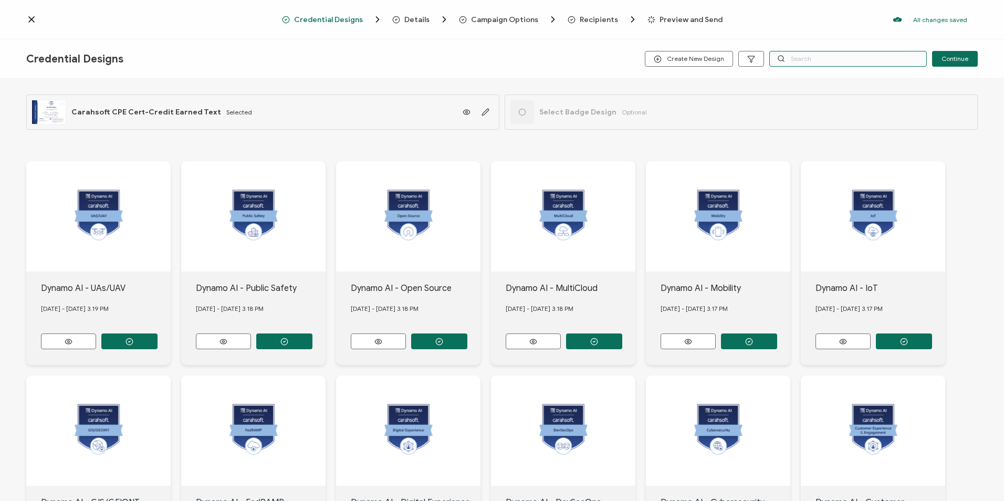
click at [810, 59] on input "text" at bounding box center [847, 59] width 157 height 16
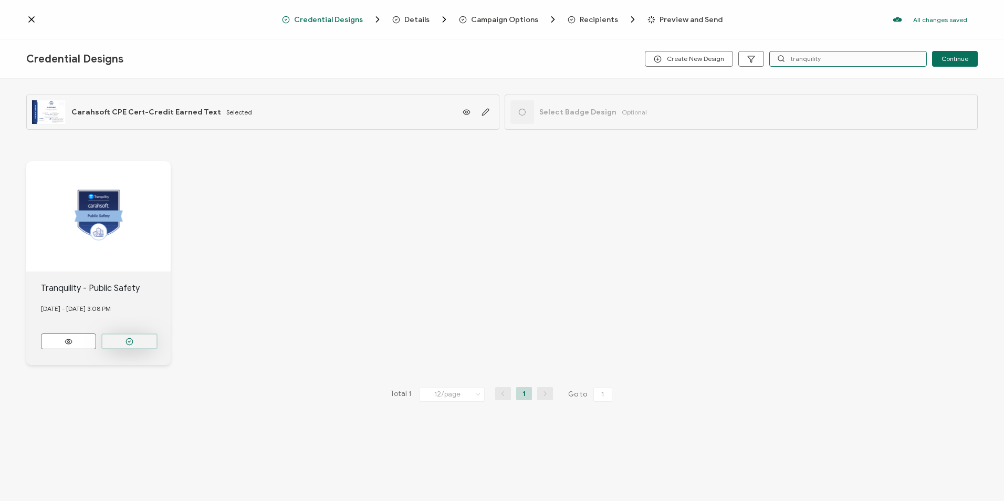
type input "tranquility"
click at [135, 344] on button "button" at bounding box center [129, 341] width 56 height 16
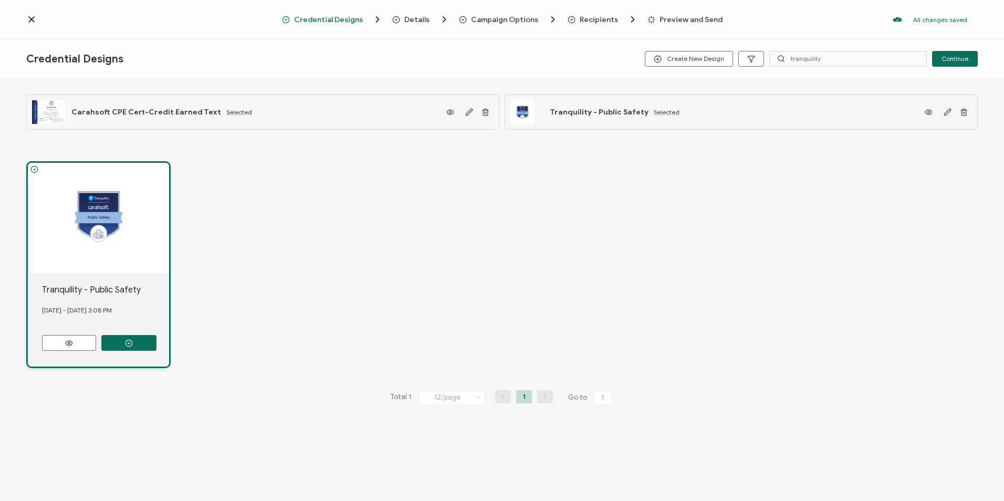
click at [692, 27] on div "Credential Designs Details Campaign Options Recipients Preview and Send All cha…" at bounding box center [502, 19] width 1004 height 39
click at [688, 21] on span "Preview and Send" at bounding box center [690, 20] width 63 height 8
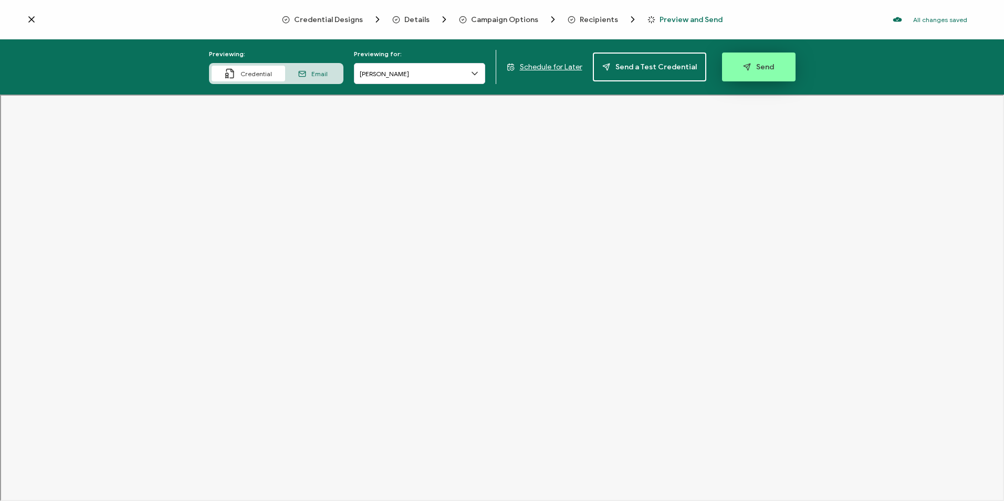
click at [753, 68] on span "Send" at bounding box center [758, 67] width 31 height 8
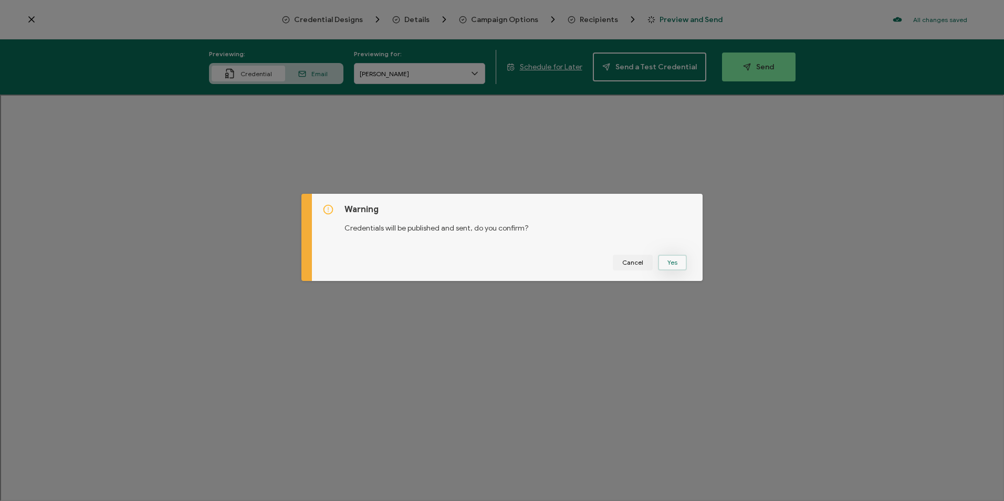
click at [673, 262] on button "Yes" at bounding box center [672, 263] width 29 height 16
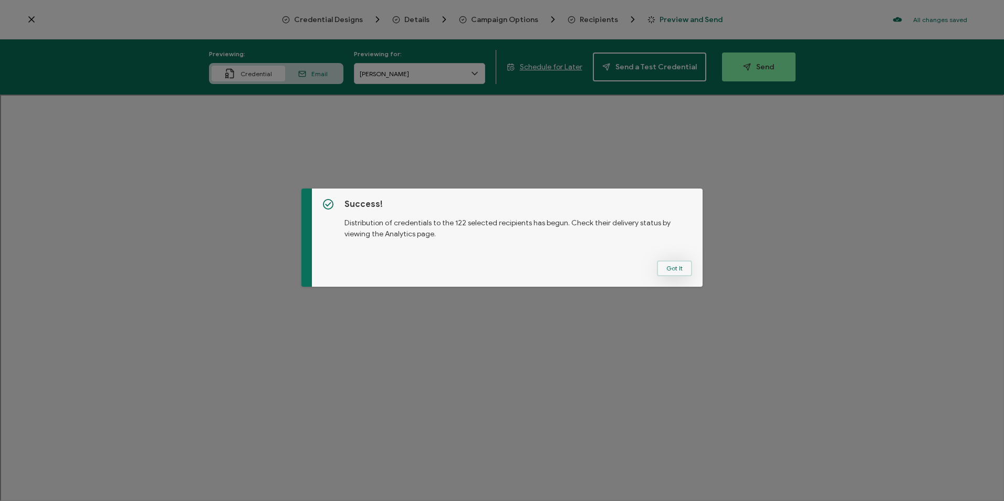
click at [661, 265] on button "Got It" at bounding box center [674, 268] width 35 height 16
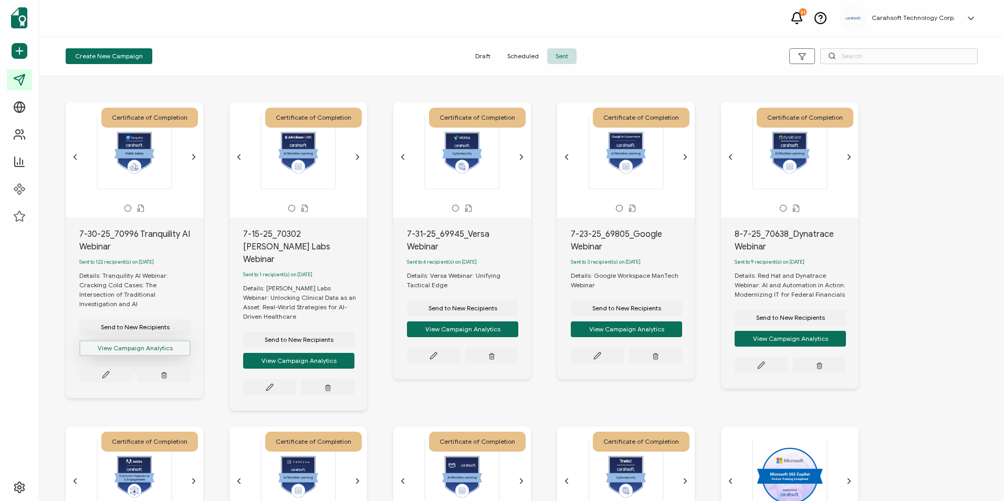
click at [130, 345] on button "View Campaign Analytics" at bounding box center [134, 348] width 111 height 16
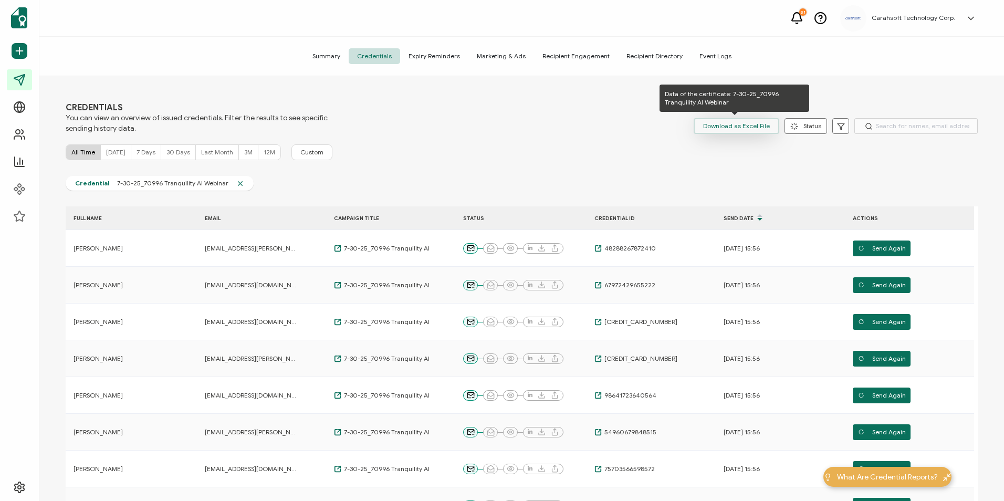
click at [744, 123] on span "Download as Excel File" at bounding box center [736, 126] width 67 height 16
